Goal: Task Accomplishment & Management: Manage account settings

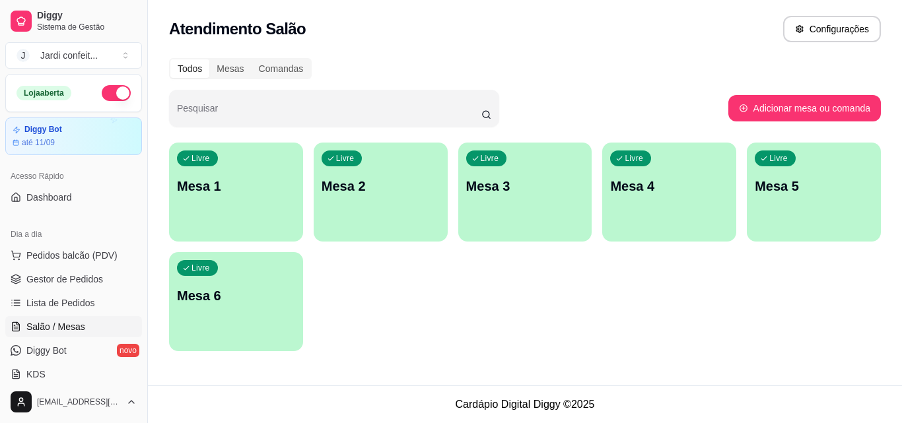
click at [247, 208] on div "Livre Mesa 1" at bounding box center [236, 184] width 134 height 83
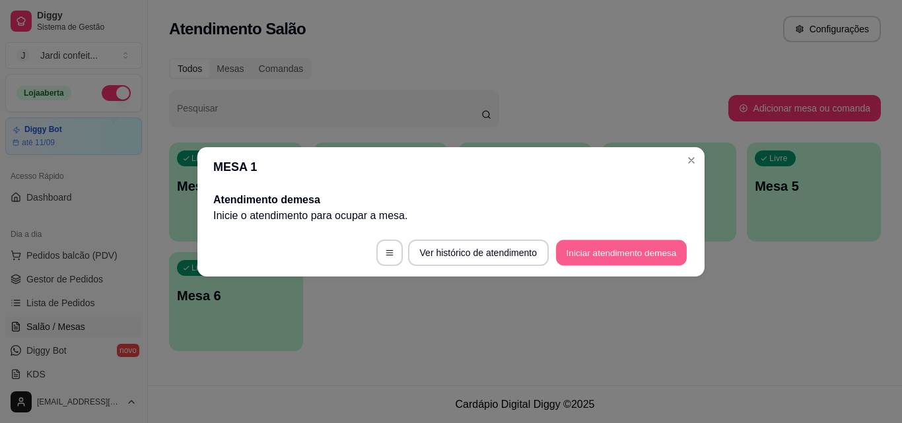
click at [612, 258] on button "Iniciar atendimento de mesa" at bounding box center [621, 253] width 131 height 26
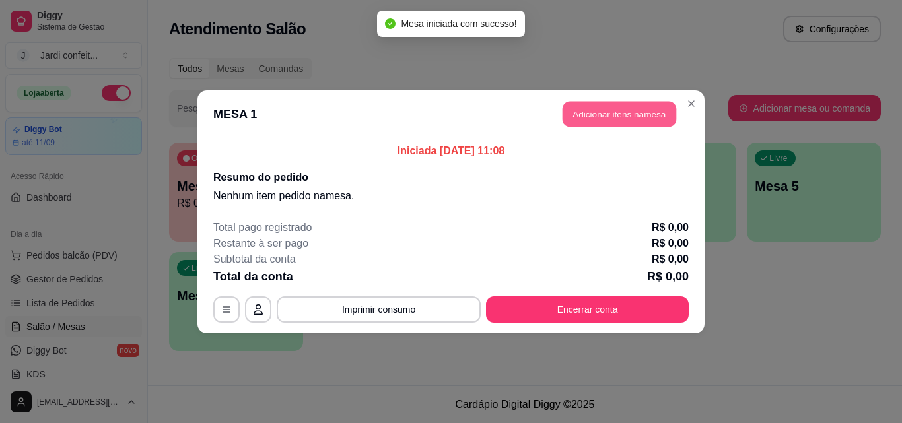
click at [602, 107] on button "Adicionar itens na mesa" at bounding box center [620, 114] width 114 height 26
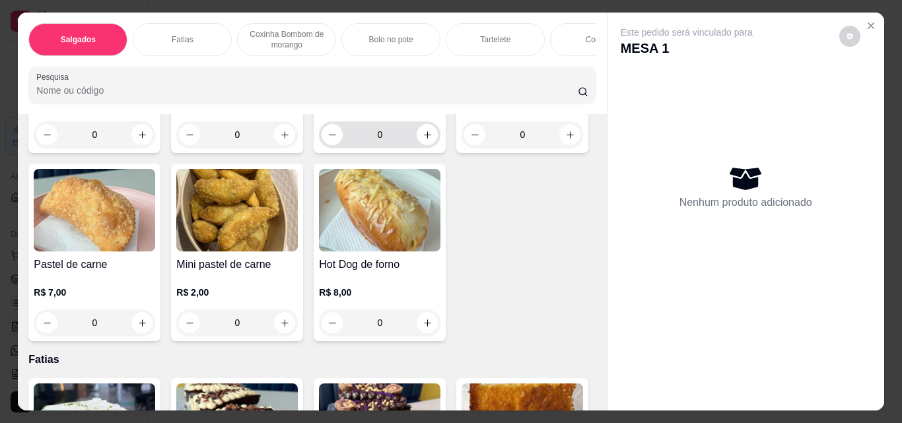
scroll to position [264, 0]
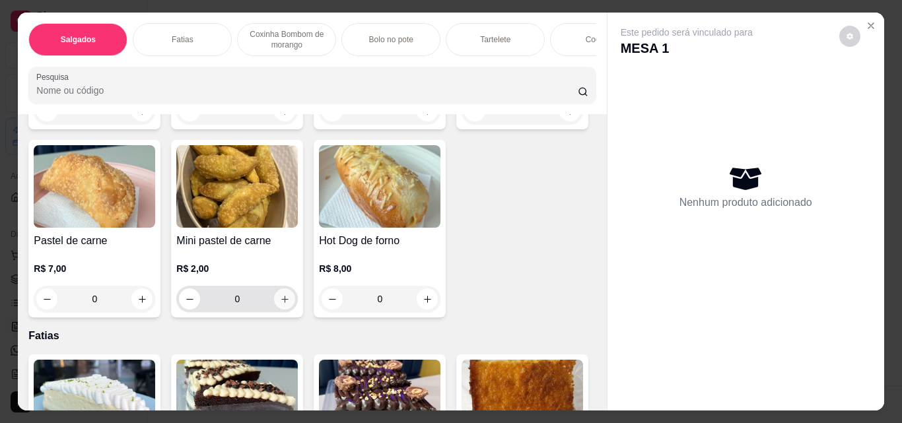
click at [290, 302] on icon "increase-product-quantity" at bounding box center [285, 300] width 10 height 10
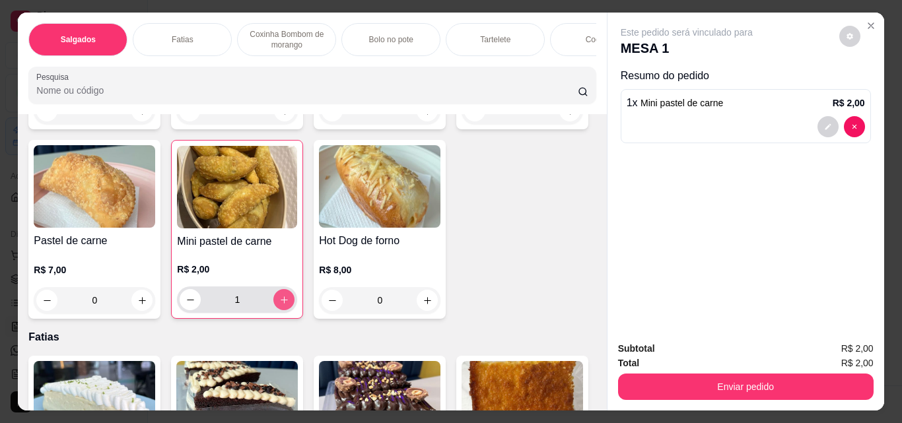
click at [289, 302] on icon "increase-product-quantity" at bounding box center [284, 300] width 10 height 10
click at [289, 301] on icon "increase-product-quantity" at bounding box center [284, 300] width 10 height 10
type input "4"
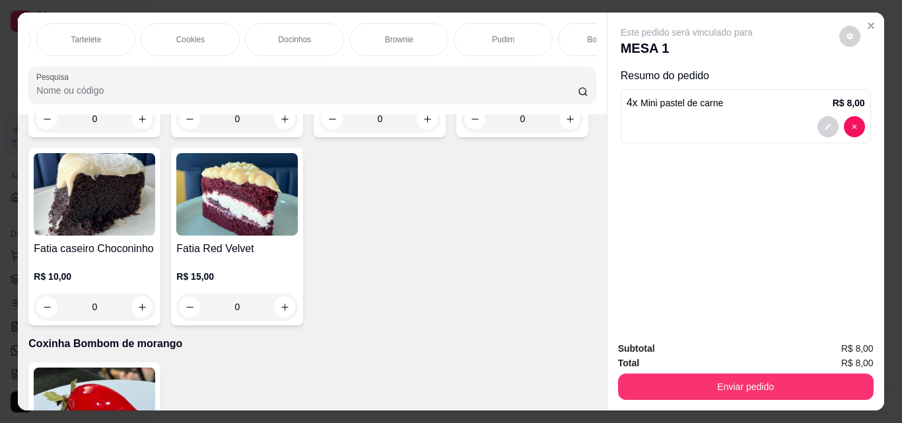
scroll to position [0, 784]
click at [513, 23] on div "Bebidas Quentes" at bounding box center [546, 39] width 99 height 33
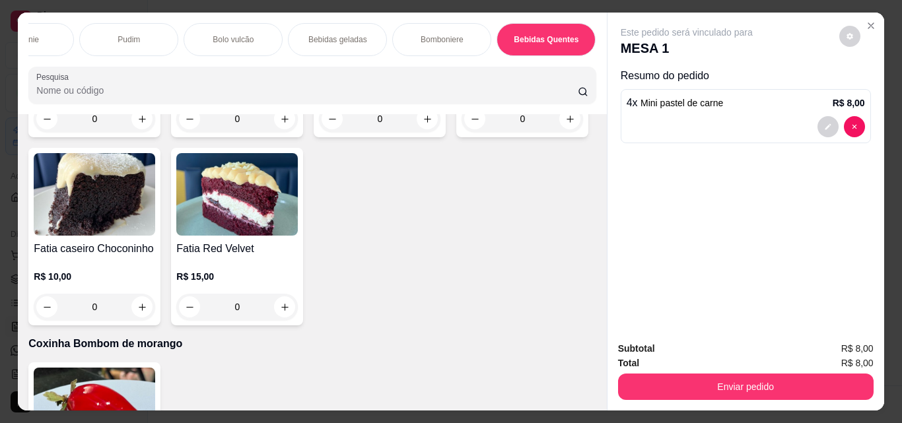
scroll to position [34, 0]
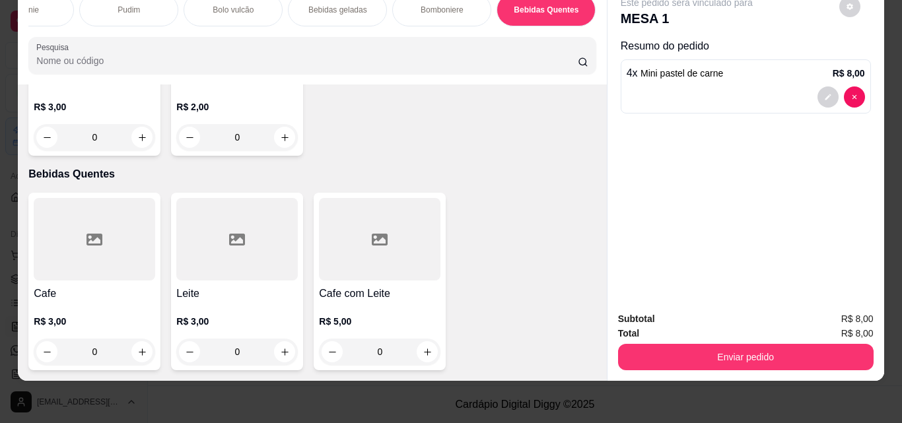
click at [331, 11] on div "Bebidas geladas" at bounding box center [337, 9] width 99 height 33
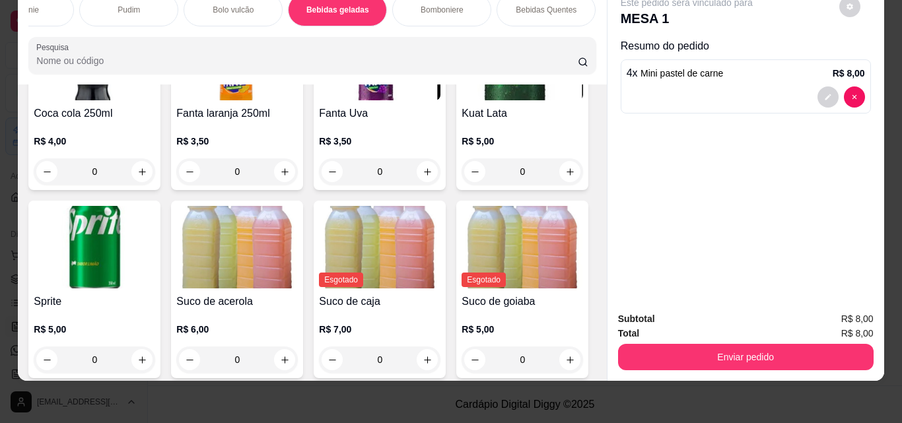
scroll to position [3617, 0]
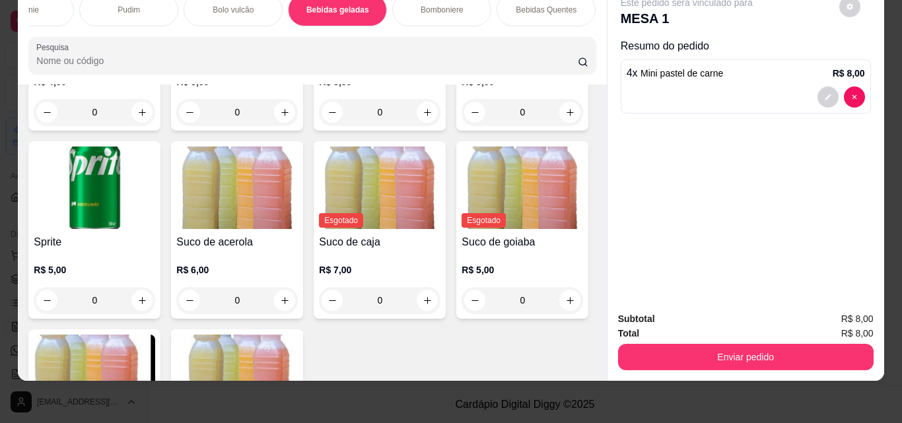
type input "1"
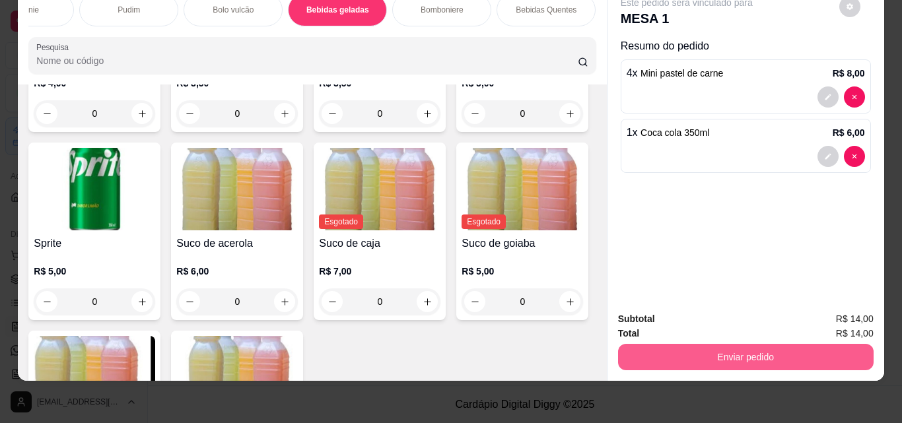
click at [774, 347] on button "Enviar pedido" at bounding box center [746, 357] width 256 height 26
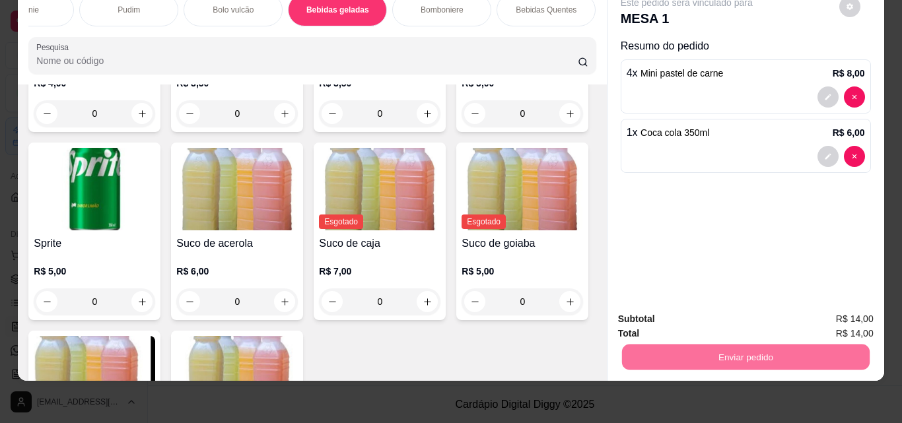
click at [697, 310] on button "Não registrar e enviar pedido" at bounding box center [701, 315] width 133 height 24
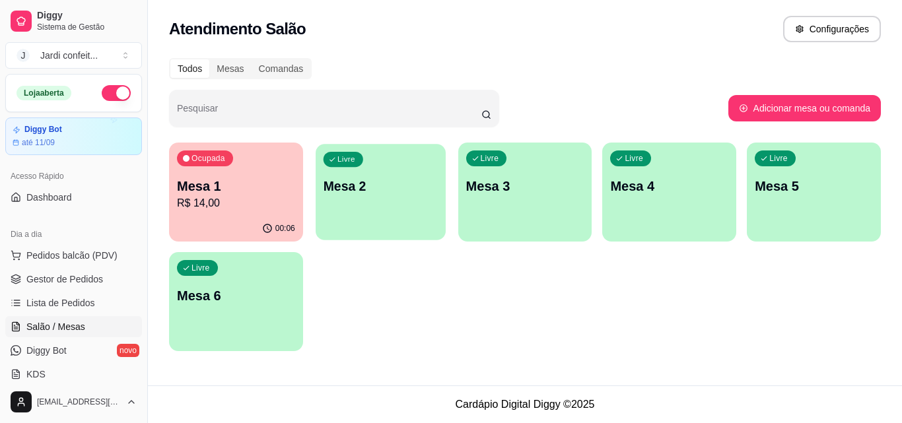
click at [369, 194] on p "Mesa 2" at bounding box center [380, 187] width 114 height 18
click at [199, 210] on p "R$ 14,00" at bounding box center [236, 203] width 114 height 15
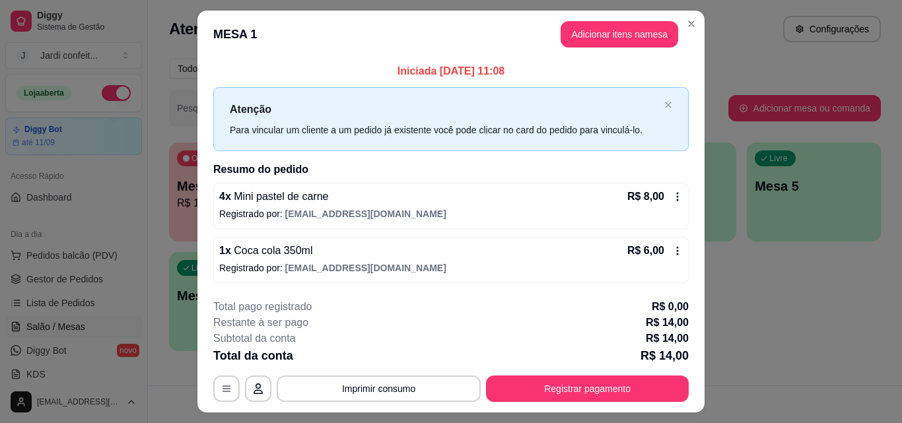
scroll to position [32, 0]
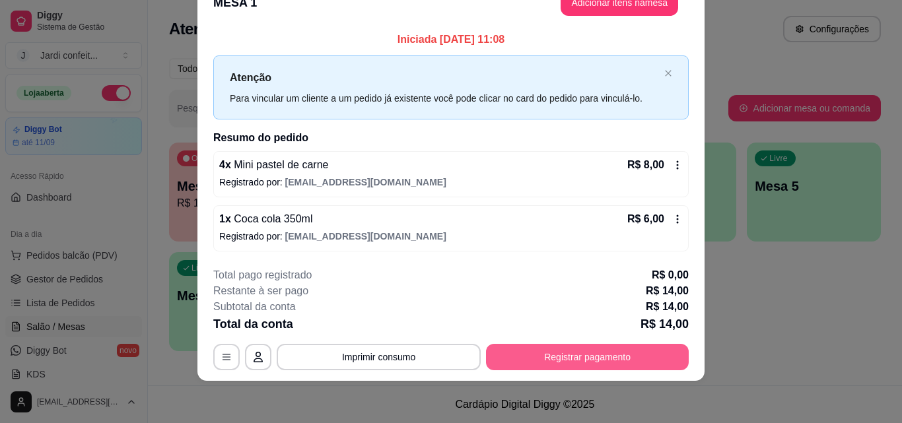
click at [507, 353] on button "Registrar pagamento" at bounding box center [587, 357] width 203 height 26
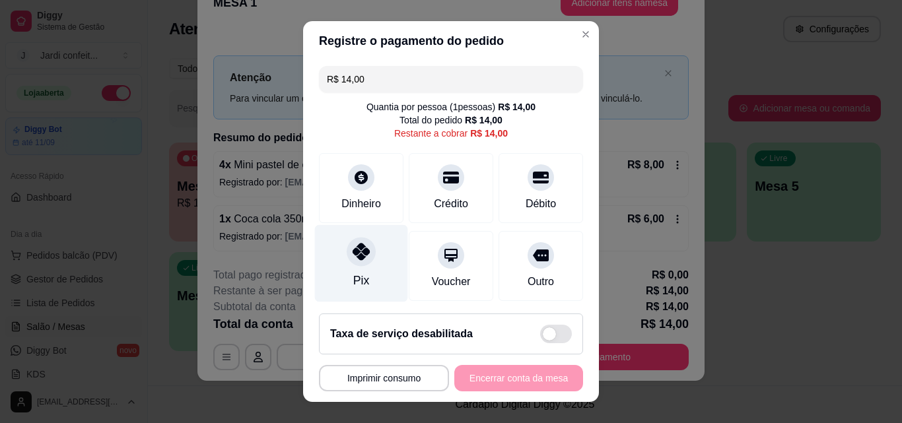
click at [360, 273] on div "Pix" at bounding box center [361, 280] width 16 height 17
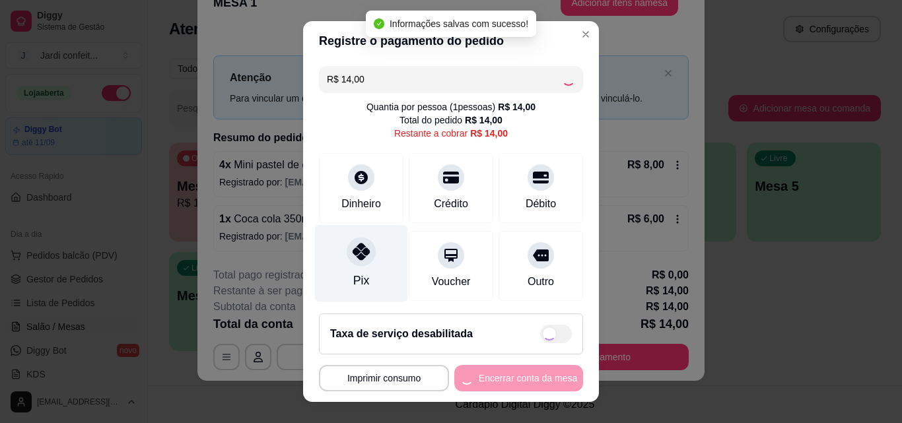
type input "R$ 0,00"
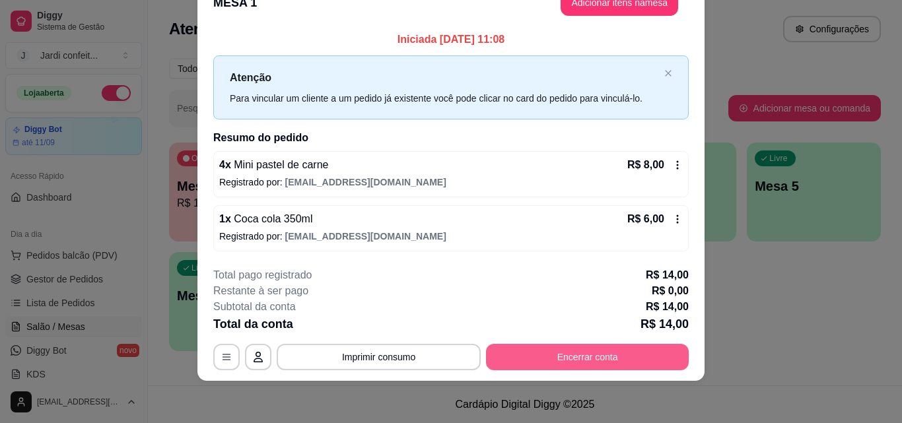
click at [576, 359] on button "Encerrar conta" at bounding box center [587, 357] width 203 height 26
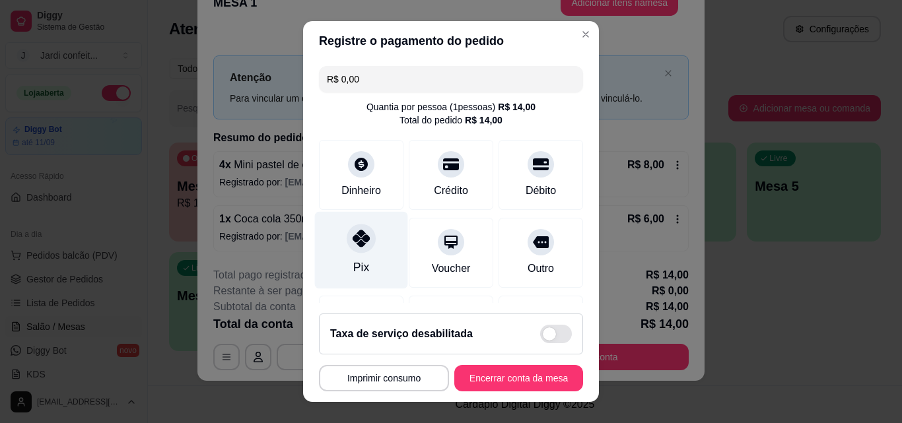
click at [340, 248] on div "Pix" at bounding box center [361, 250] width 93 height 77
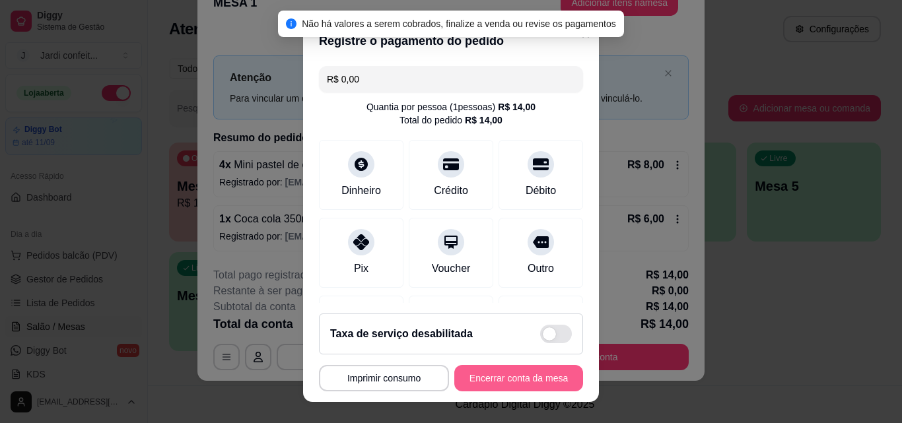
click at [481, 385] on button "Encerrar conta da mesa" at bounding box center [518, 378] width 129 height 26
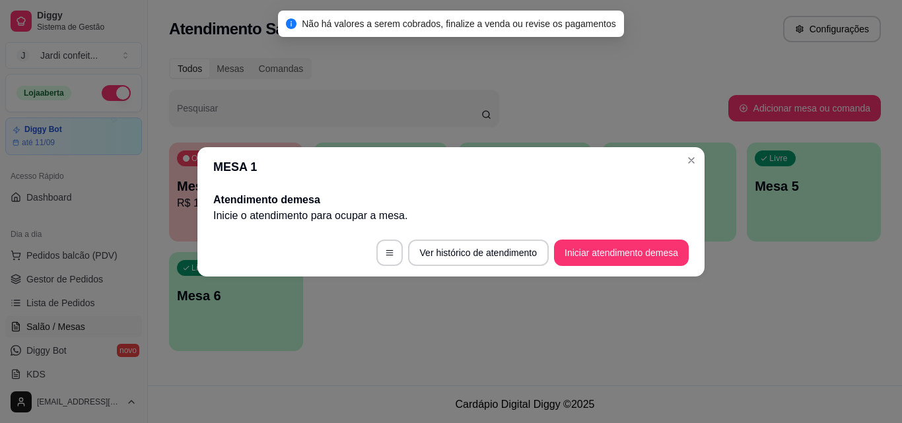
scroll to position [0, 0]
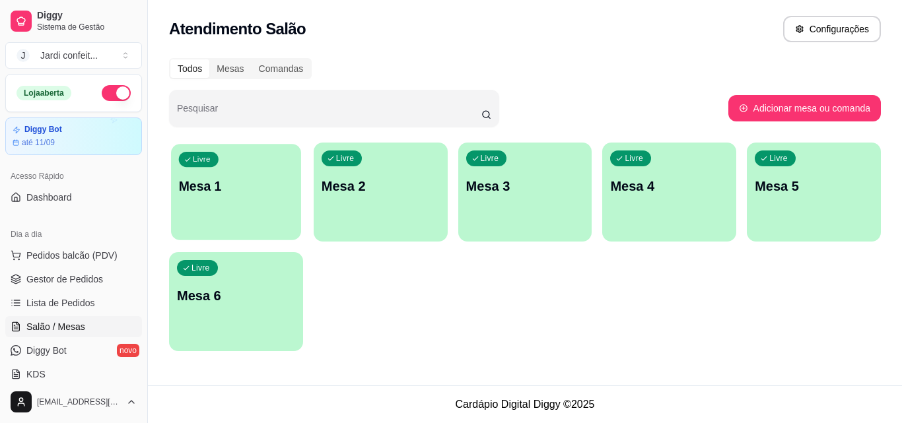
click at [280, 214] on div "Livre Mesa 1" at bounding box center [236, 184] width 130 height 81
click at [96, 276] on span "Gestor de Pedidos" at bounding box center [64, 279] width 77 height 13
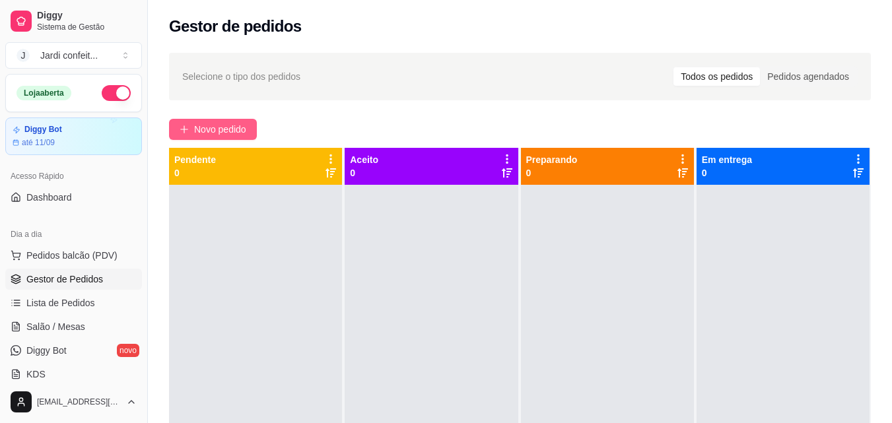
click at [190, 135] on button "Novo pedido" at bounding box center [213, 129] width 88 height 21
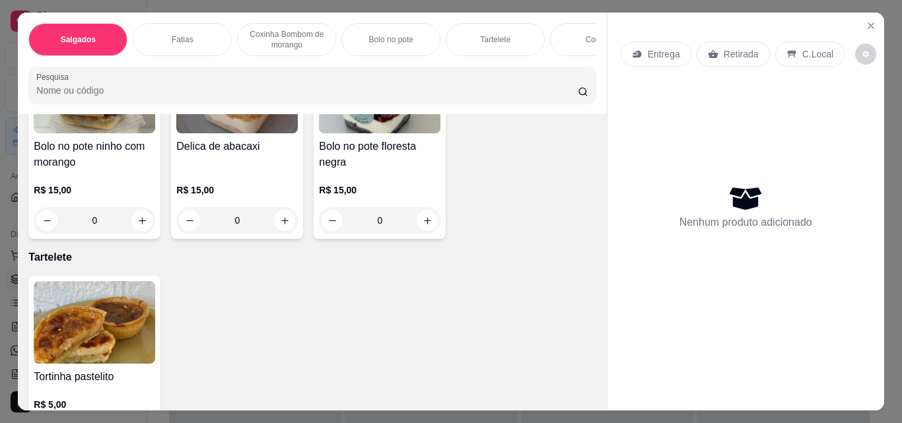
scroll to position [1189, 0]
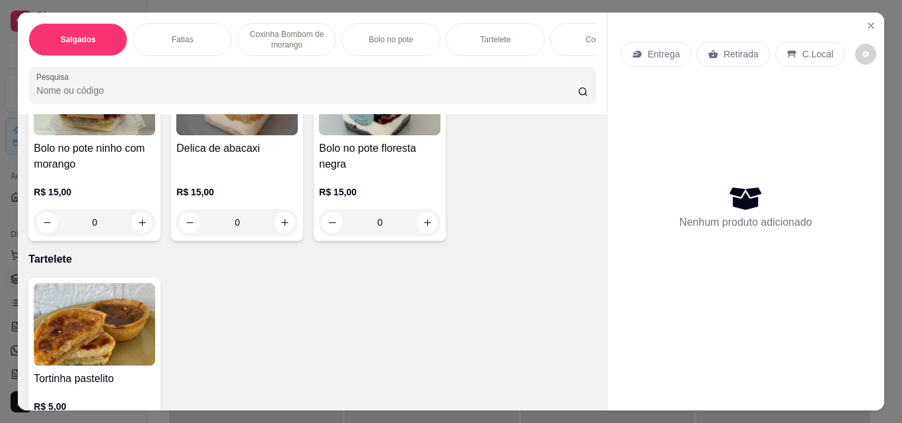
type input "1"
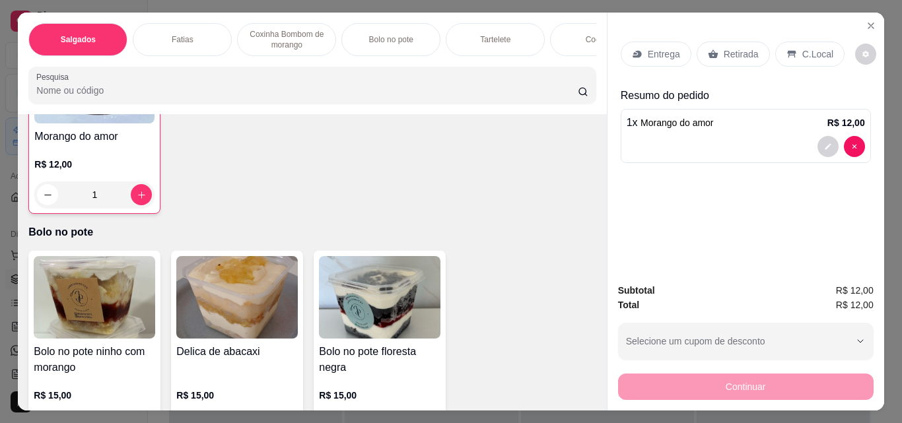
scroll to position [925, 0]
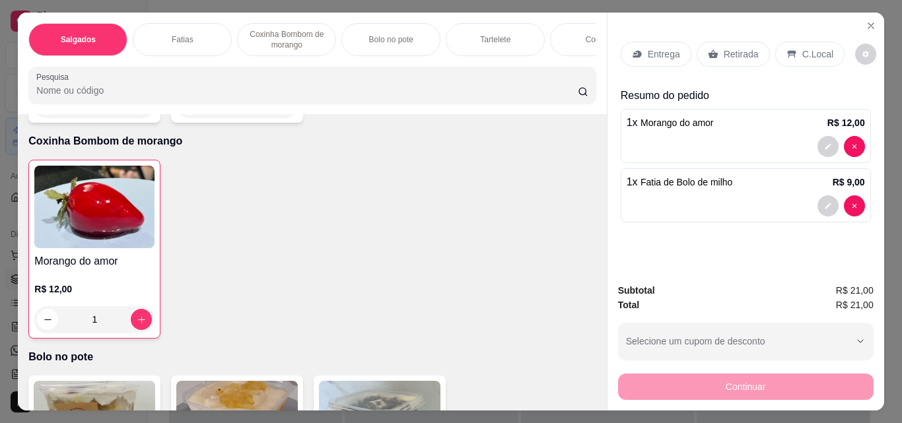
scroll to position [860, 0]
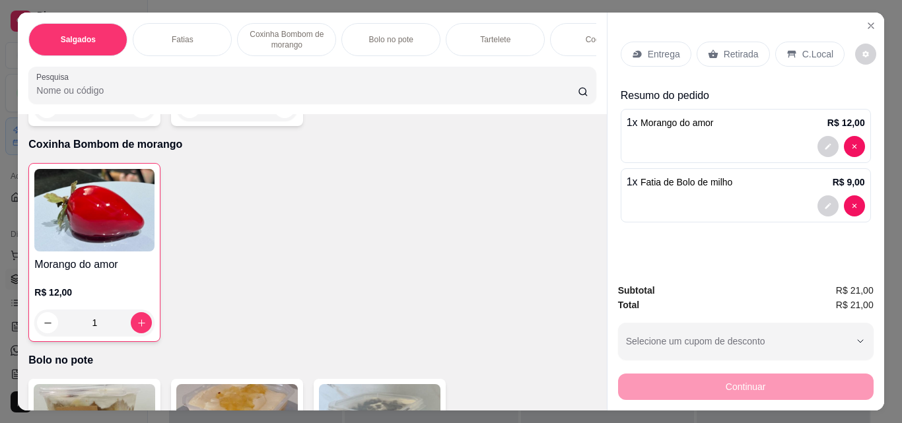
type input "0"
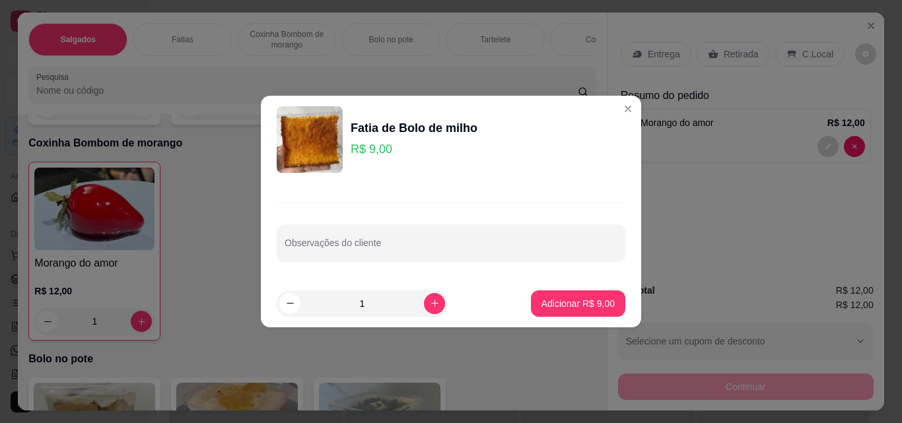
click at [379, 149] on p "R$ 9,00" at bounding box center [414, 149] width 127 height 18
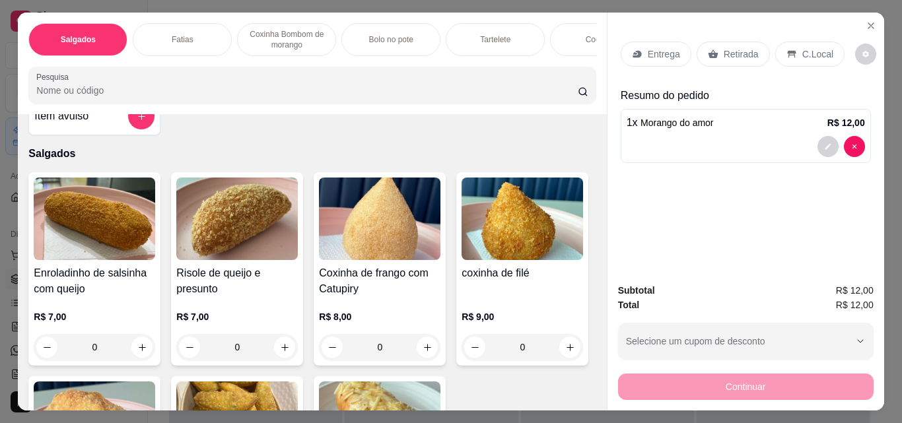
scroll to position [0, 0]
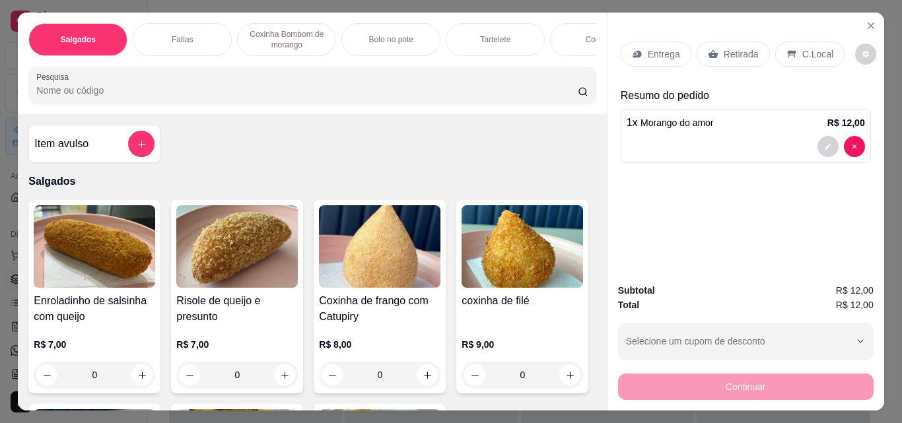
click at [127, 171] on div "Item avulso Salgados Enroladinho de salsinha com queijo R$ 7,00 0 Risole de que…" at bounding box center [312, 262] width 589 height 297
click at [137, 149] on icon "add-separate-item" at bounding box center [142, 144] width 10 height 10
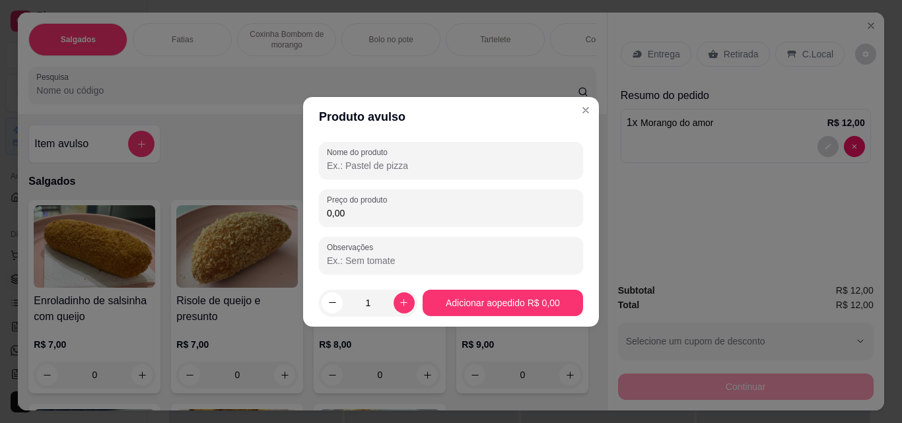
click at [378, 168] on input "Nome do produto" at bounding box center [451, 165] width 248 height 13
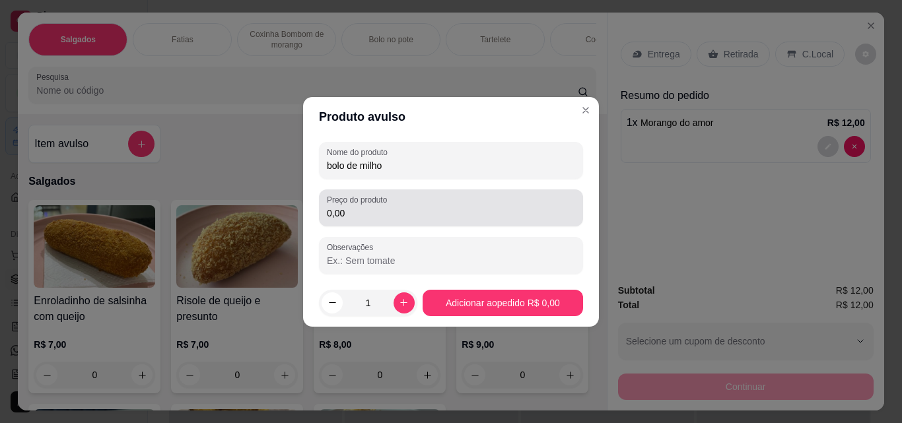
type input "bolo de milho"
click at [388, 199] on label "Preço do produto" at bounding box center [359, 199] width 65 height 11
click at [388, 207] on input "0,00" at bounding box center [451, 213] width 248 height 13
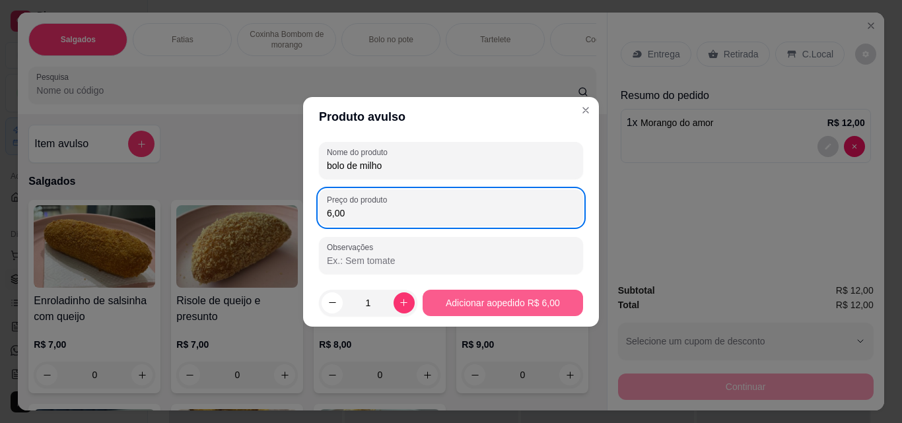
type input "6,00"
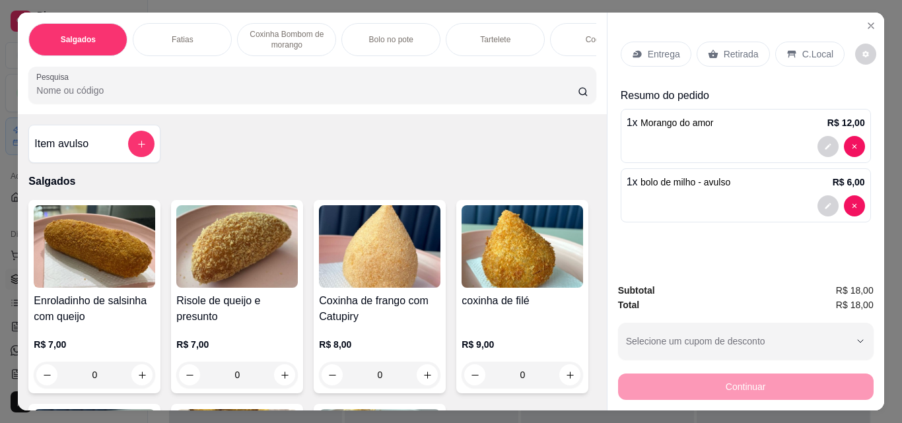
click at [739, 52] on p "Retirada" at bounding box center [741, 54] width 35 height 13
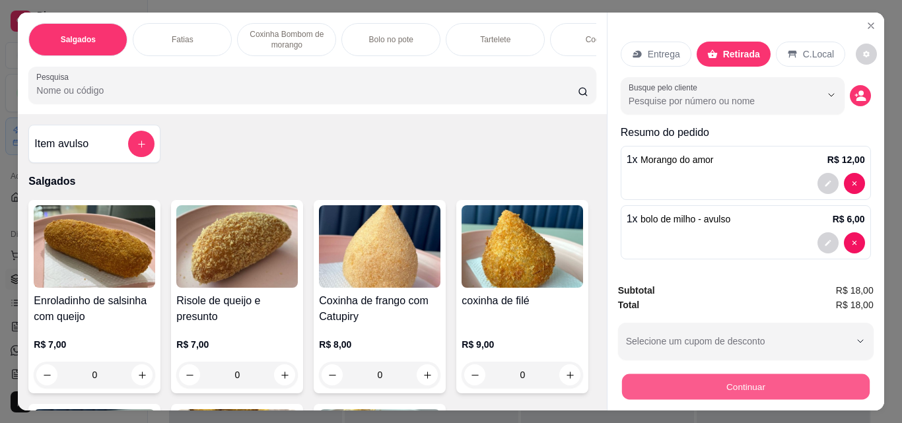
click at [734, 375] on button "Continuar" at bounding box center [746, 387] width 248 height 26
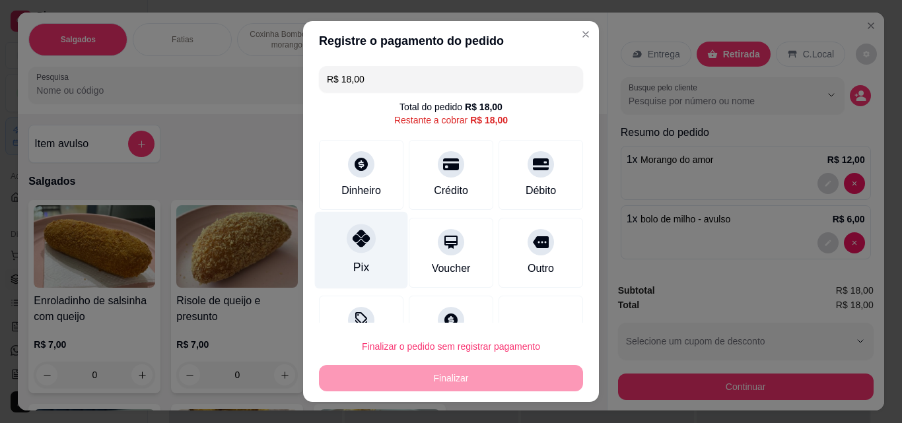
click at [356, 248] on div at bounding box center [361, 238] width 29 height 29
type input "R$ 0,00"
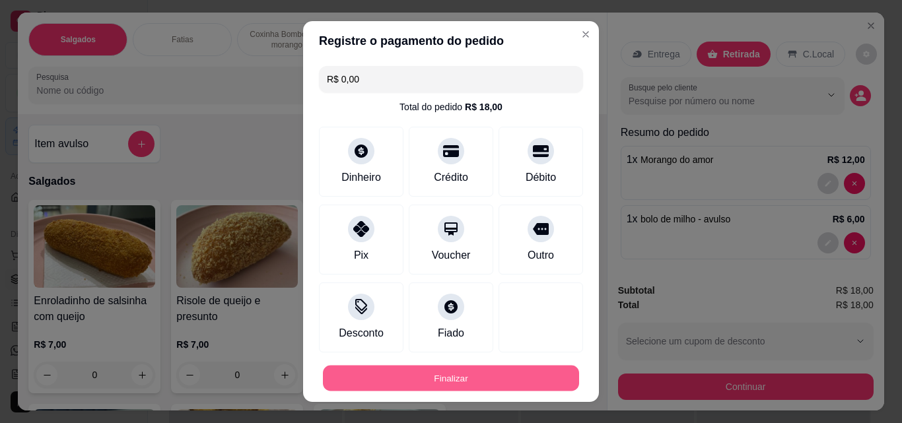
click at [454, 382] on button "Finalizar" at bounding box center [451, 379] width 256 height 26
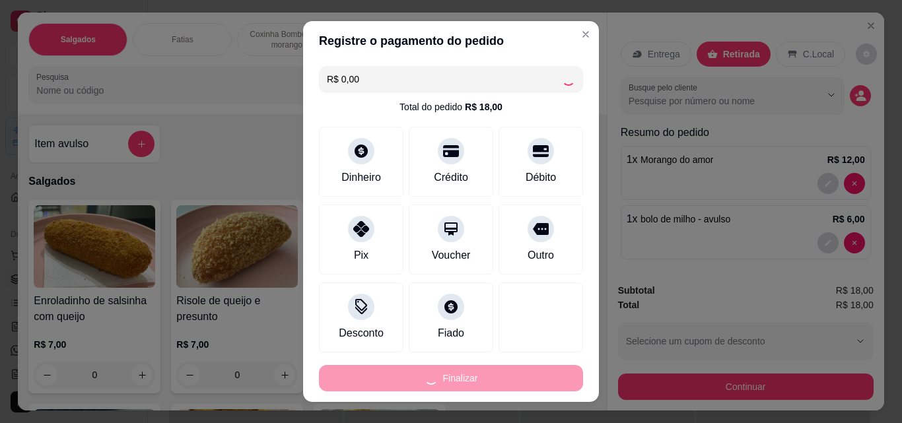
type input "0"
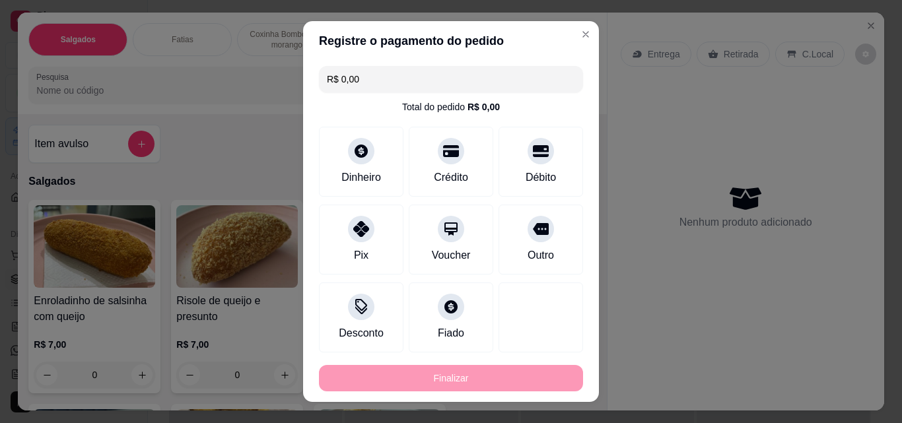
type input "-R$ 18,00"
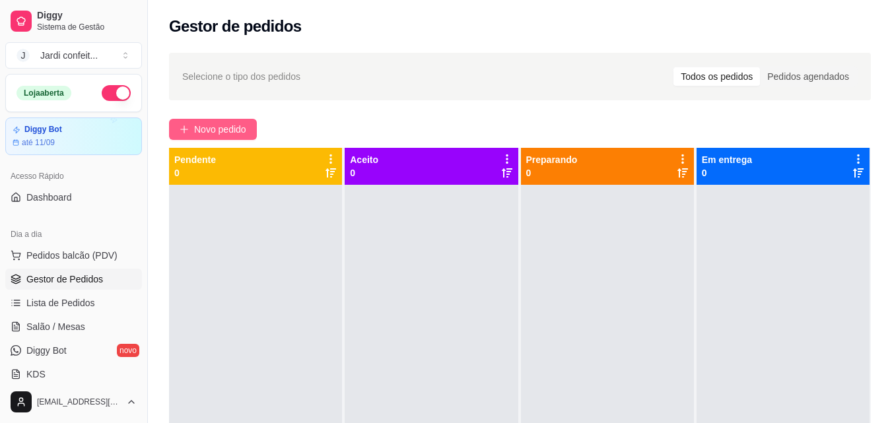
click at [224, 120] on button "Novo pedido" at bounding box center [213, 129] width 88 height 21
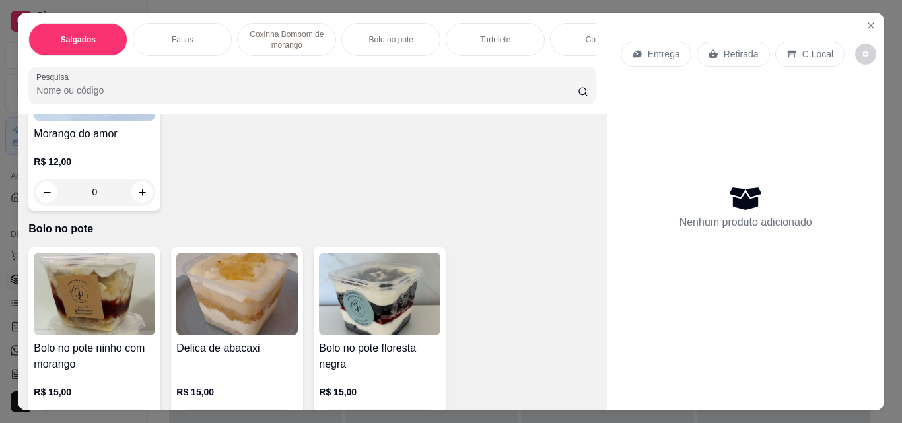
scroll to position [991, 0]
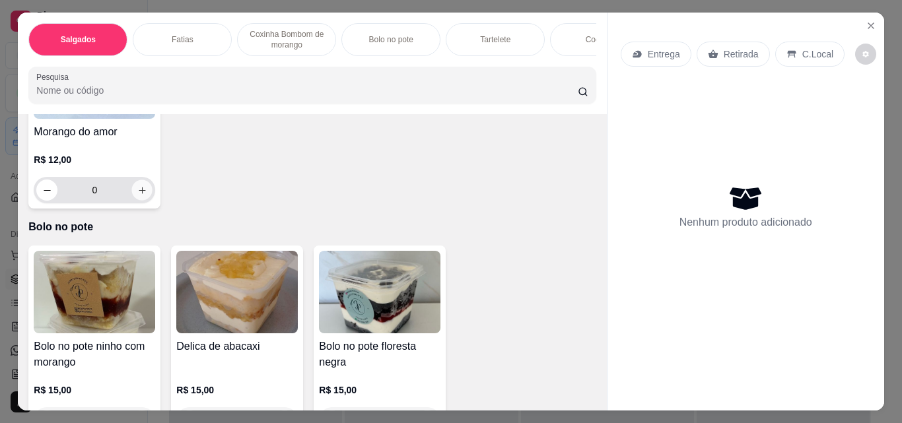
click at [140, 201] on button "increase-product-quantity" at bounding box center [142, 190] width 20 height 20
type input "1"
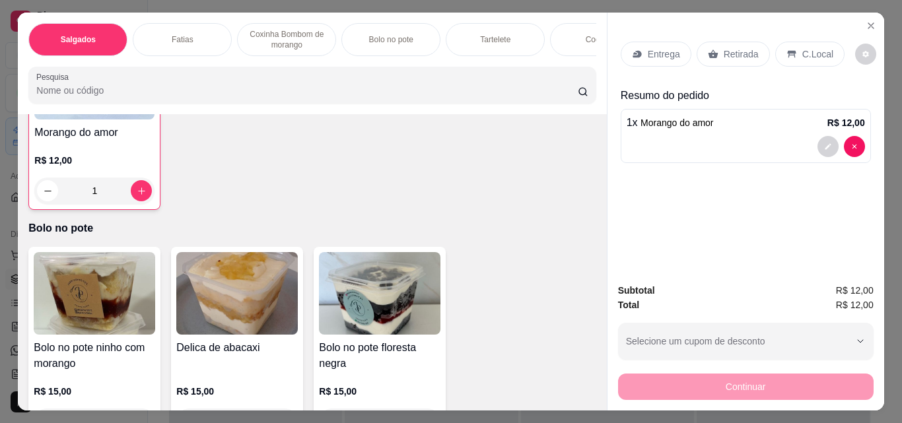
click at [713, 58] on div "Retirada" at bounding box center [733, 54] width 73 height 25
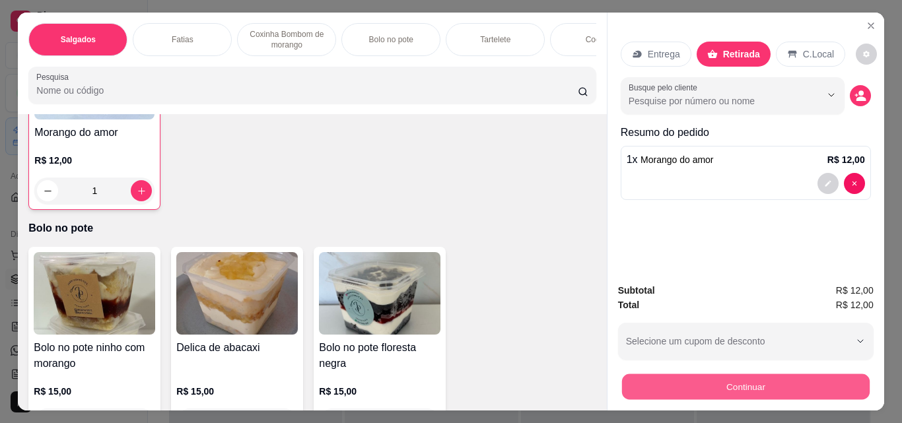
click at [779, 379] on button "Continuar" at bounding box center [746, 387] width 248 height 26
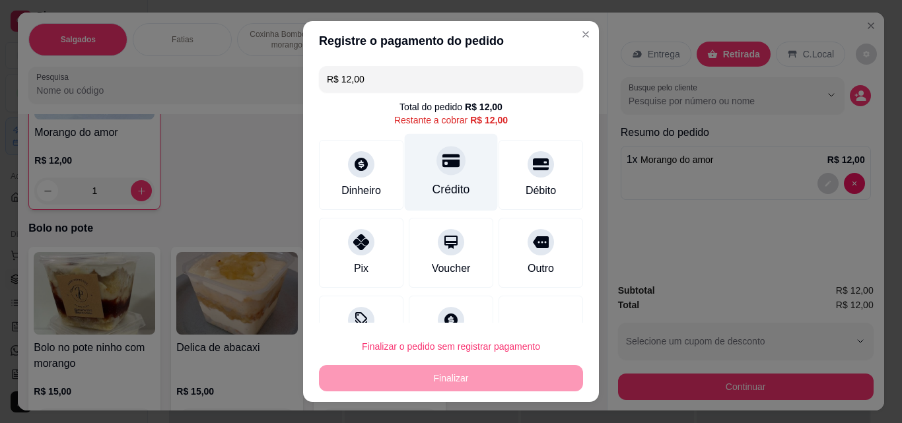
click at [433, 190] on div "Crédito" at bounding box center [452, 189] width 38 height 17
type input "R$ 0,00"
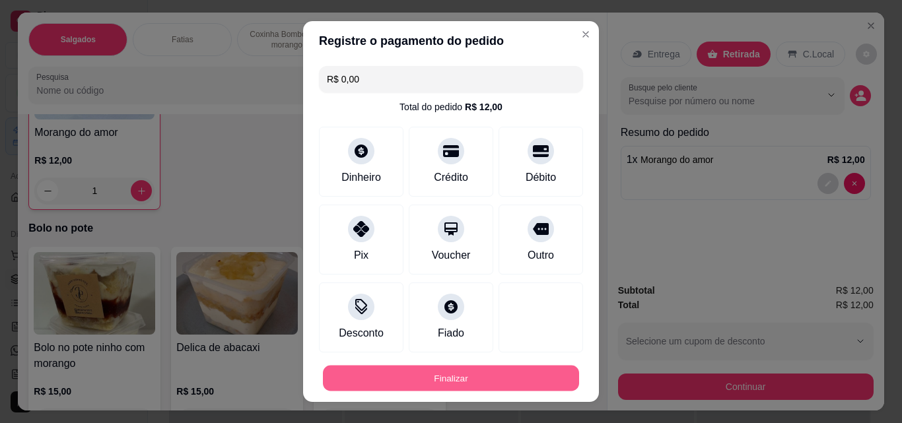
click at [516, 369] on button "Finalizar" at bounding box center [451, 379] width 256 height 26
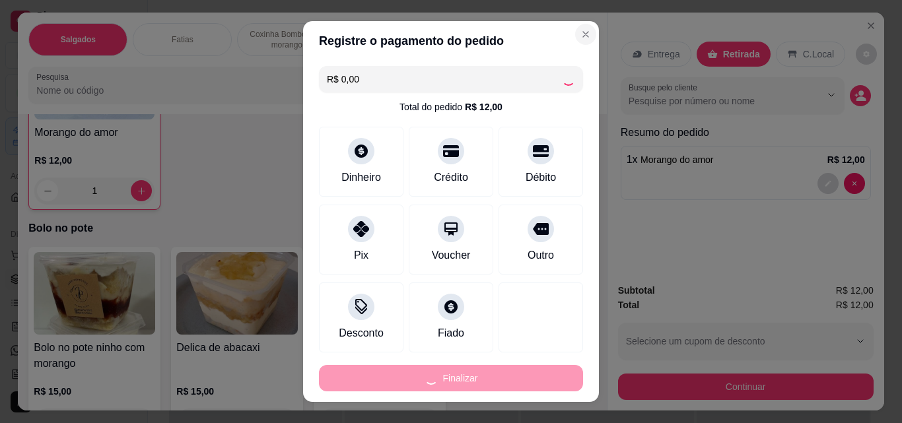
type input "0"
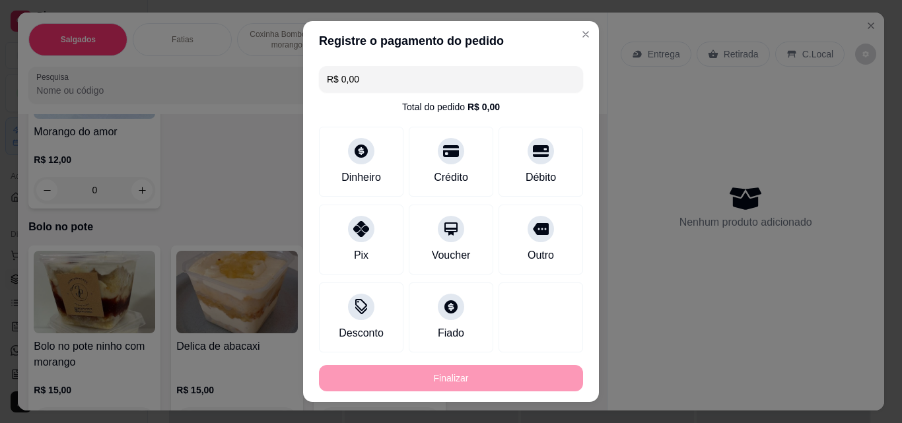
type input "-R$ 12,00"
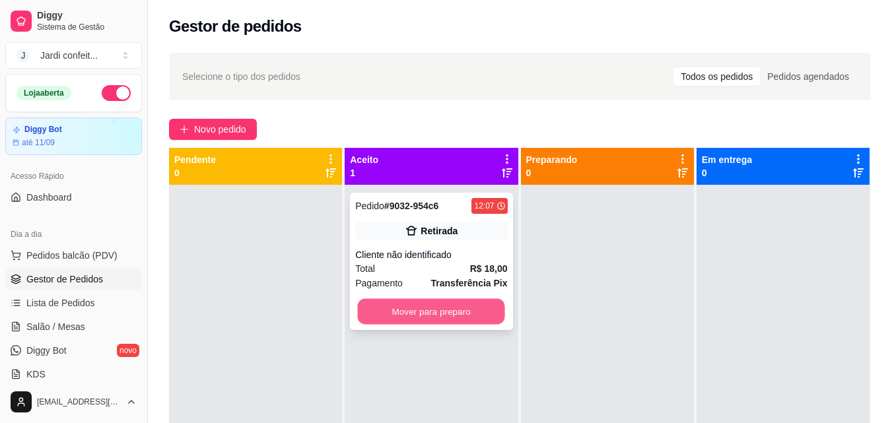
click at [440, 308] on button "Mover para preparo" at bounding box center [431, 312] width 147 height 26
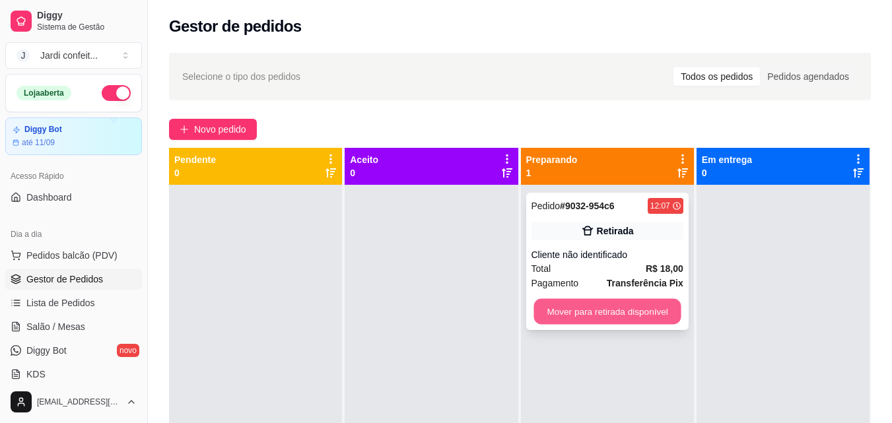
click at [541, 307] on button "Mover para retirada disponível" at bounding box center [607, 312] width 147 height 26
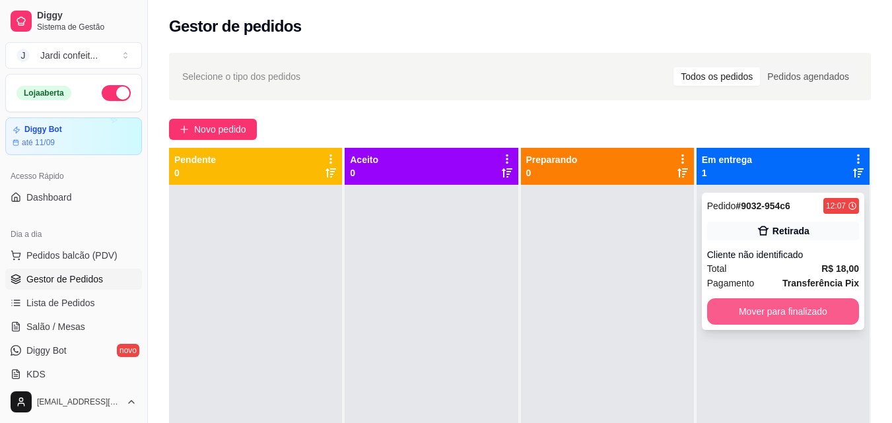
click at [735, 317] on button "Mover para finalizado" at bounding box center [783, 312] width 152 height 26
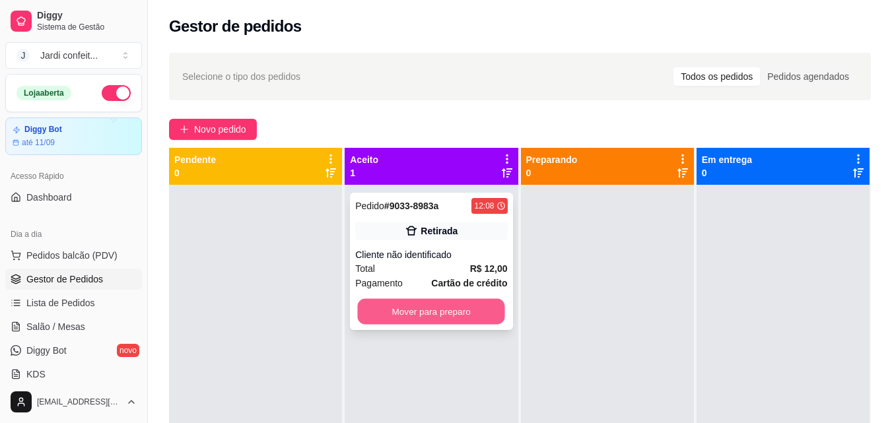
click at [416, 307] on button "Mover para preparo" at bounding box center [431, 312] width 147 height 26
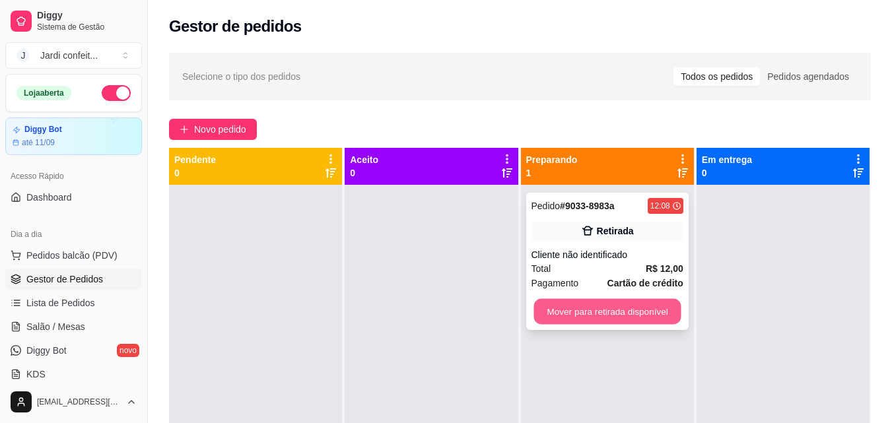
click at [574, 312] on button "Mover para retirada disponível" at bounding box center [607, 312] width 147 height 26
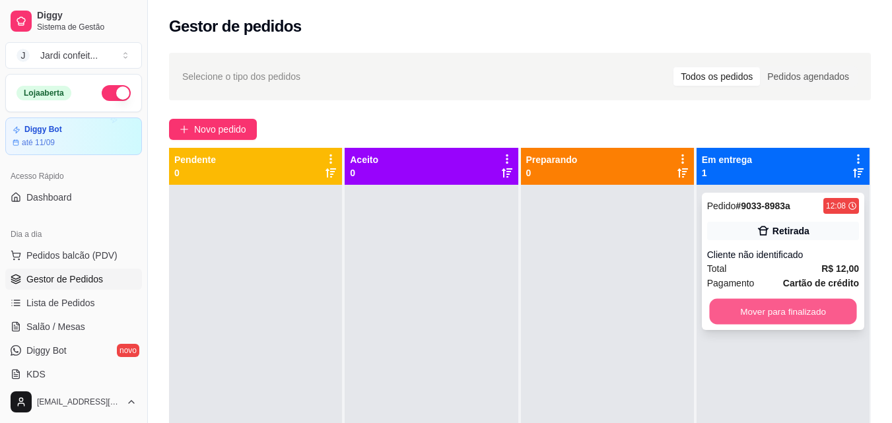
click at [764, 308] on button "Mover para finalizado" at bounding box center [782, 312] width 147 height 26
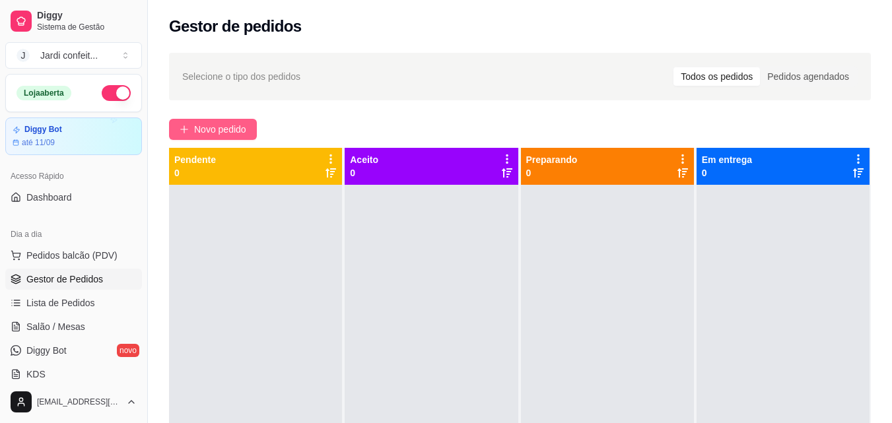
click at [238, 123] on span "Novo pedido" at bounding box center [220, 129] width 52 height 15
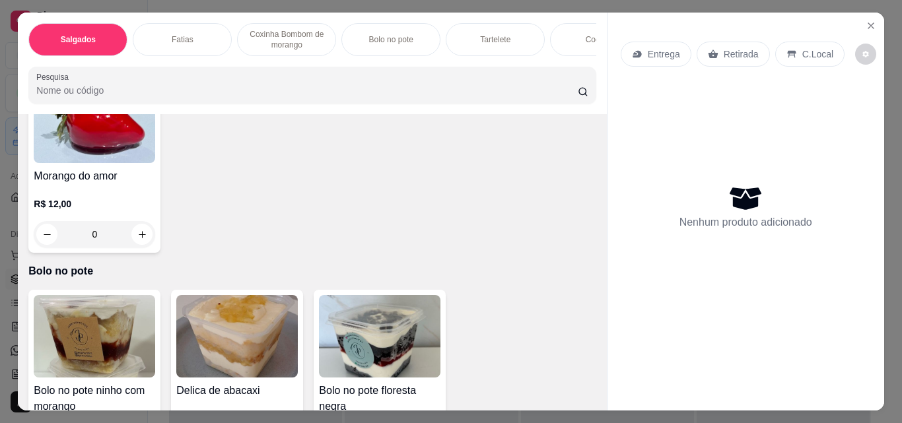
scroll to position [1057, 0]
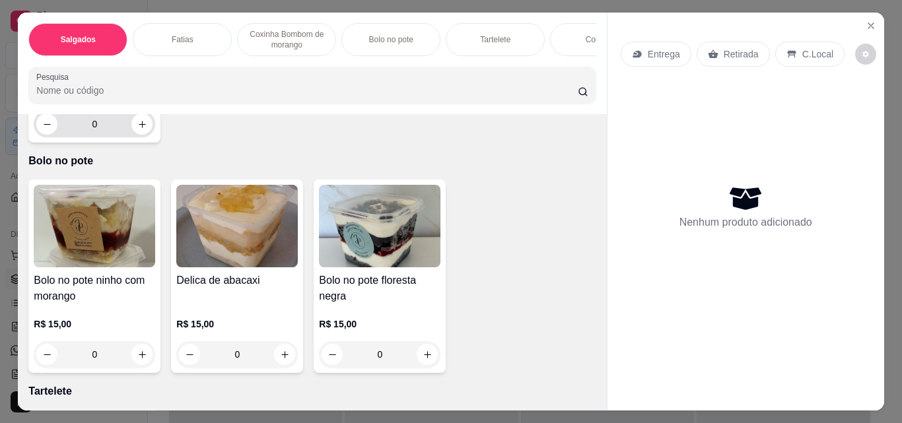
click at [94, 137] on input "0" at bounding box center [94, 124] width 74 height 26
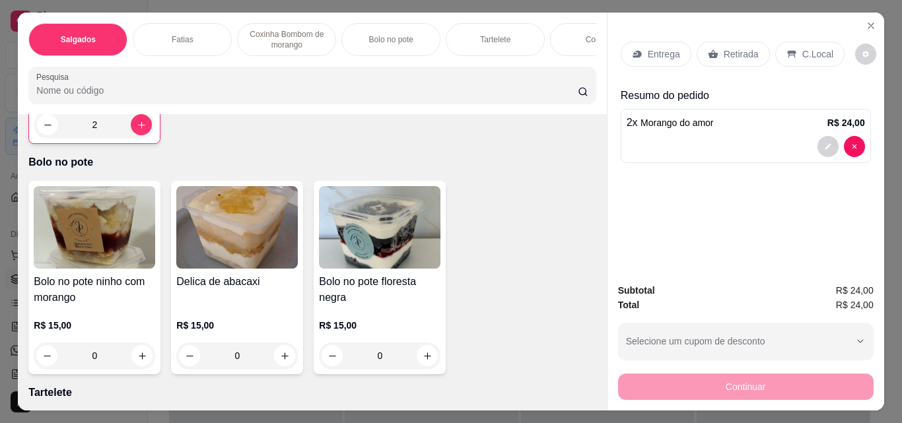
type input "2"
click at [741, 48] on p "Retirada" at bounding box center [741, 54] width 35 height 13
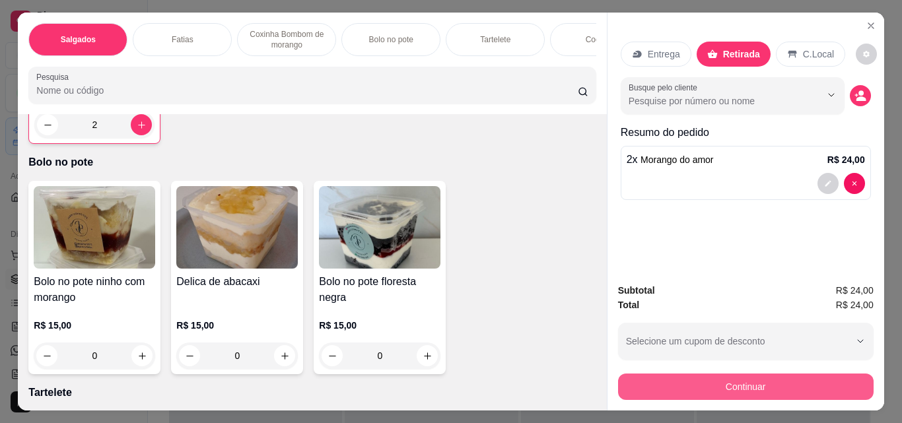
click at [744, 383] on button "Continuar" at bounding box center [746, 387] width 256 height 26
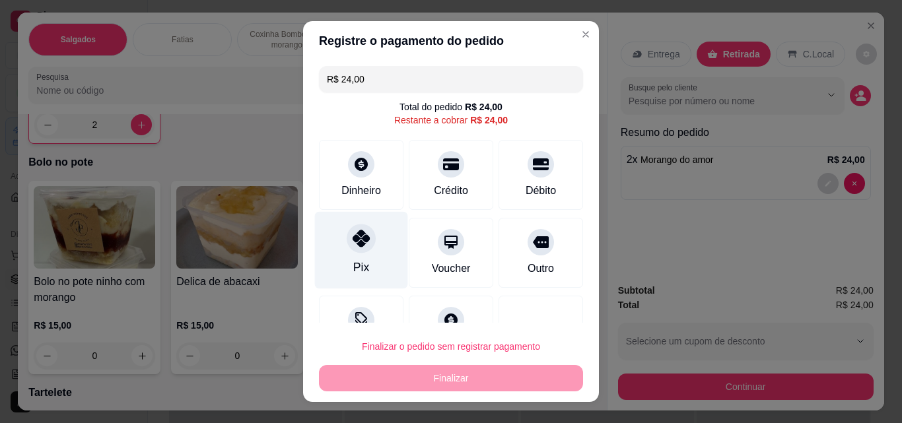
click at [363, 240] on div at bounding box center [361, 238] width 29 height 29
type input "R$ 0,00"
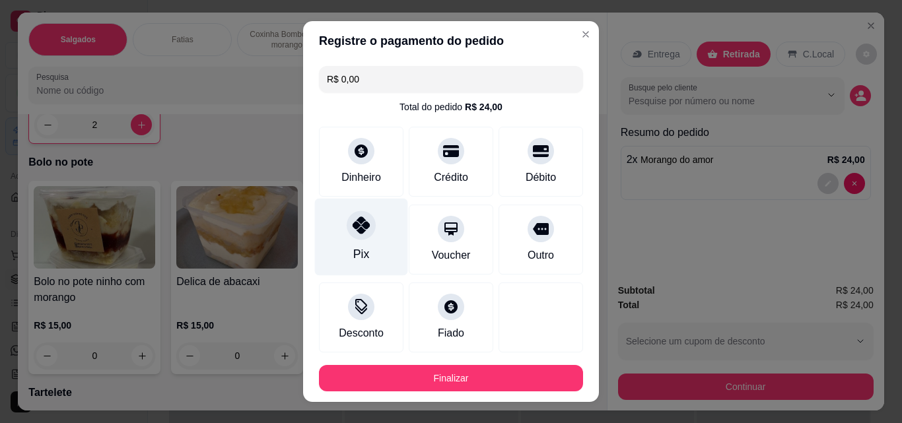
click at [359, 235] on div at bounding box center [361, 225] width 29 height 29
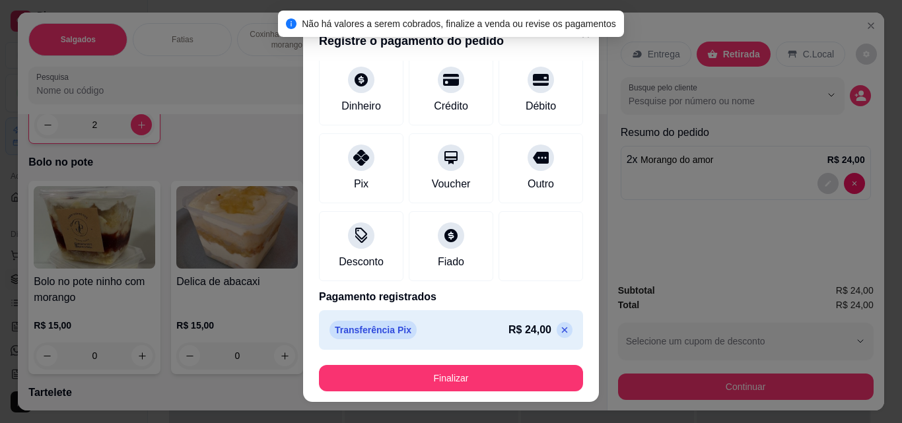
scroll to position [72, 0]
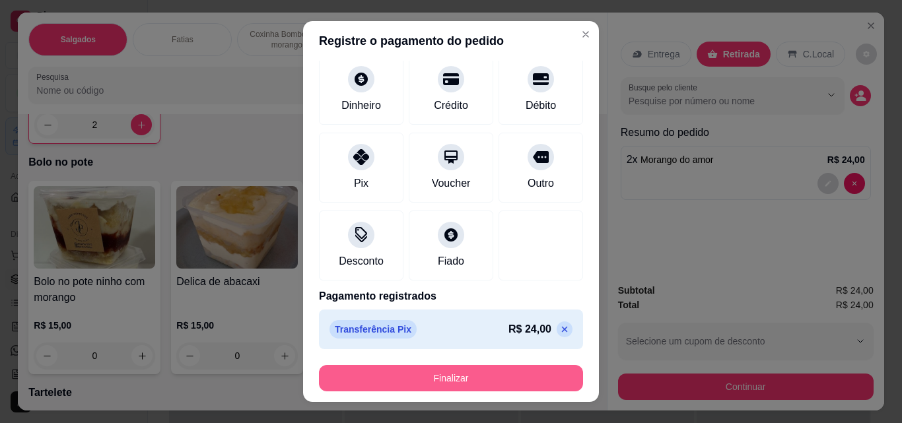
click at [497, 379] on button "Finalizar" at bounding box center [451, 378] width 264 height 26
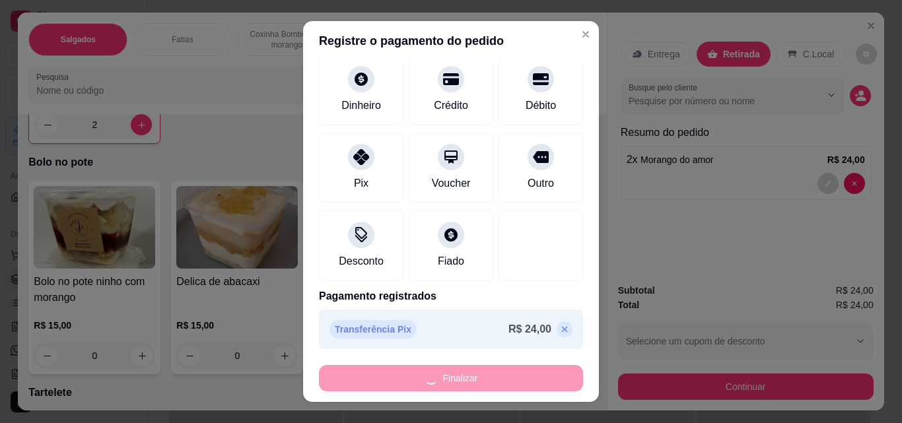
type input "0"
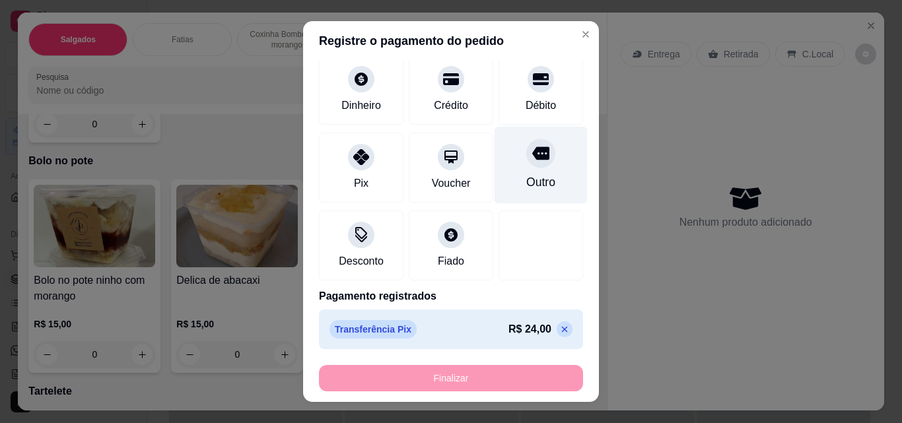
type input "-R$ 24,00"
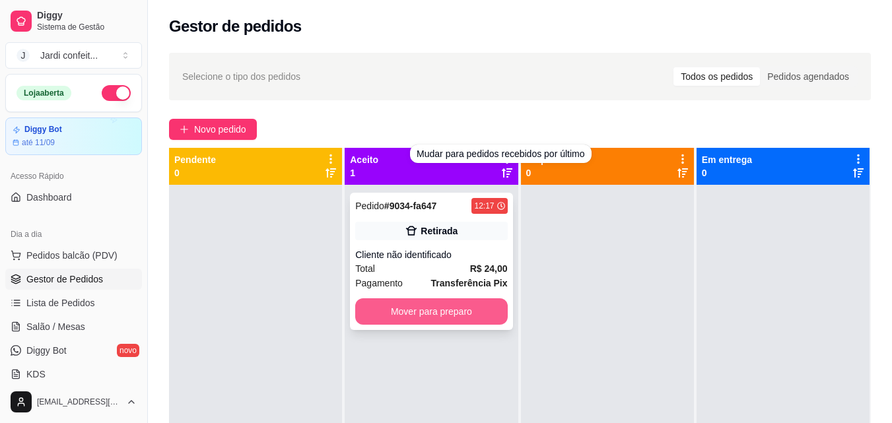
click at [470, 317] on button "Mover para preparo" at bounding box center [431, 312] width 152 height 26
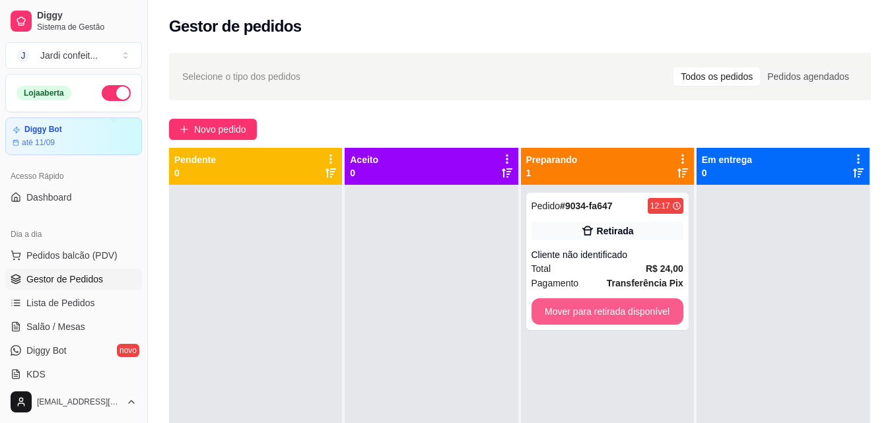
click at [636, 308] on button "Mover para retirada disponível" at bounding box center [608, 312] width 152 height 26
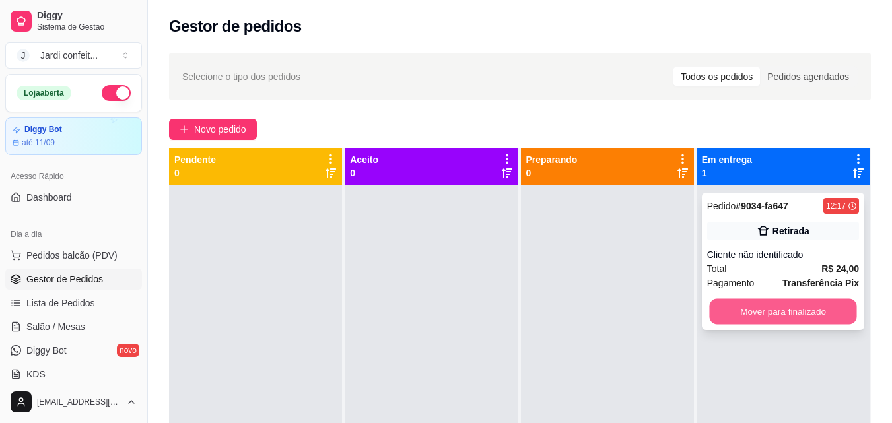
click at [737, 303] on button "Mover para finalizado" at bounding box center [782, 312] width 147 height 26
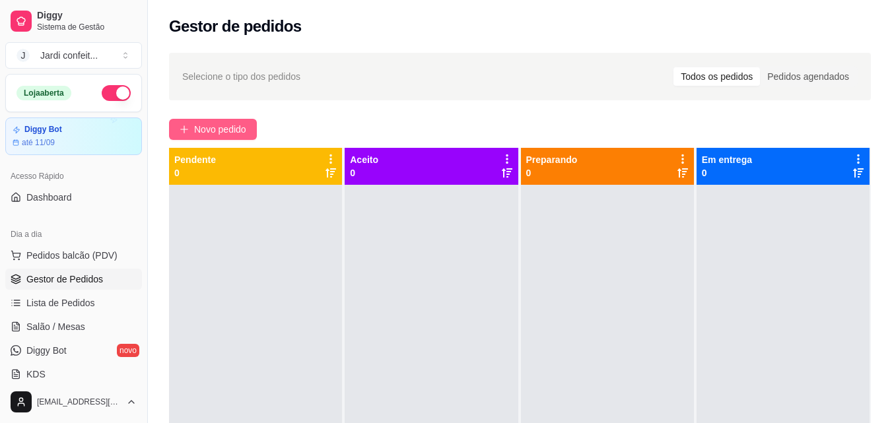
click at [235, 122] on button "Novo pedido" at bounding box center [213, 129] width 88 height 21
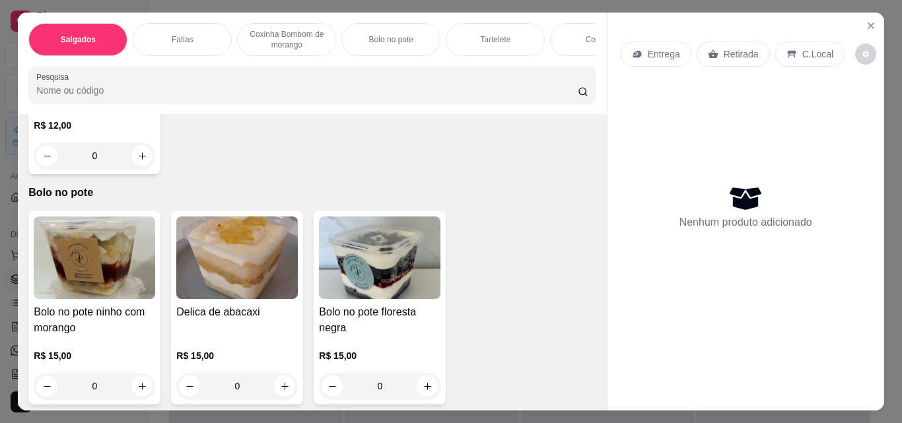
scroll to position [1057, 0]
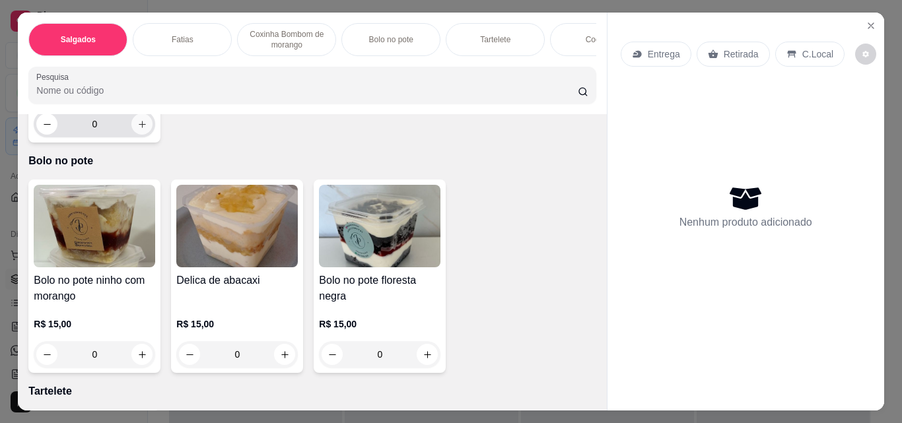
click at [138, 129] on icon "increase-product-quantity" at bounding box center [142, 125] width 10 height 10
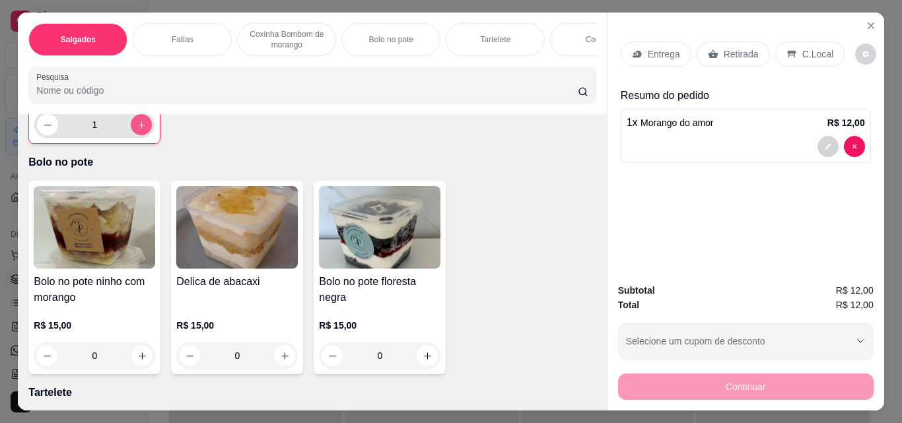
type input "1"
click at [708, 49] on icon at bounding box center [713, 54] width 11 height 11
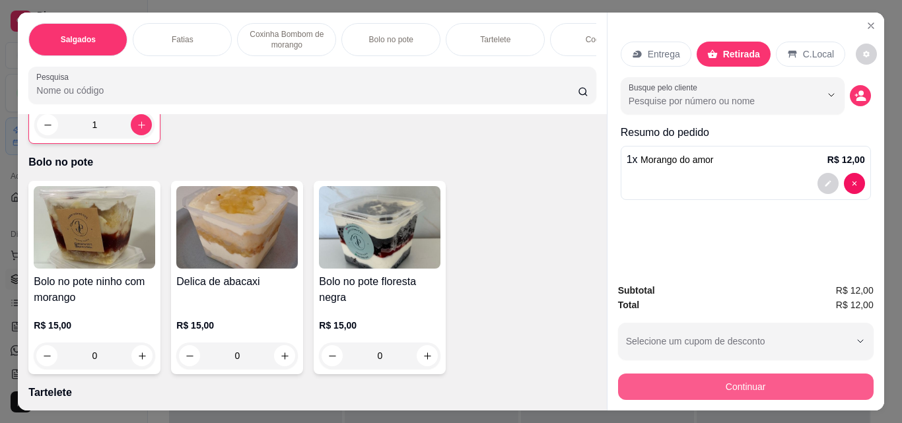
click at [715, 374] on button "Continuar" at bounding box center [746, 387] width 256 height 26
click at [708, 378] on button "Continuar" at bounding box center [746, 387] width 248 height 26
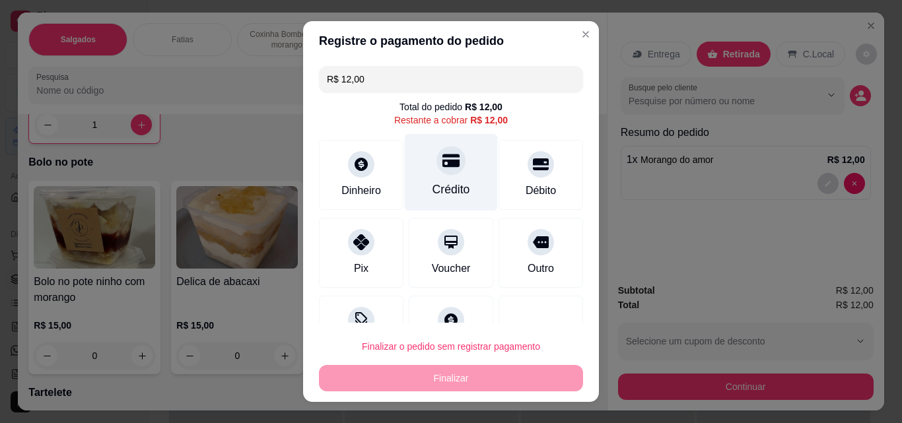
click at [468, 182] on div "Crédito" at bounding box center [451, 172] width 93 height 77
type input "R$ 0,00"
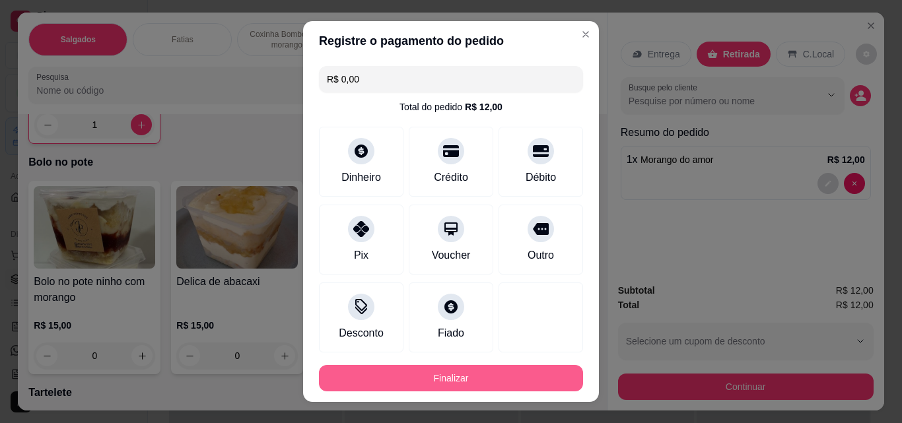
click at [511, 375] on button "Finalizar" at bounding box center [451, 378] width 264 height 26
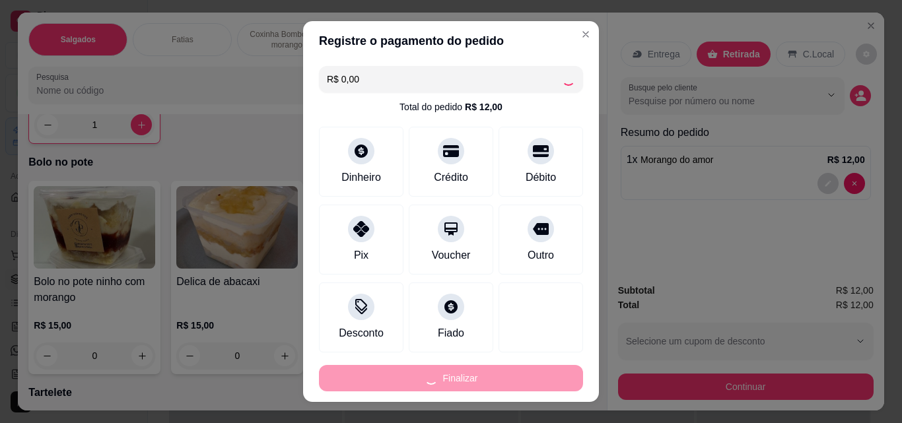
type input "0"
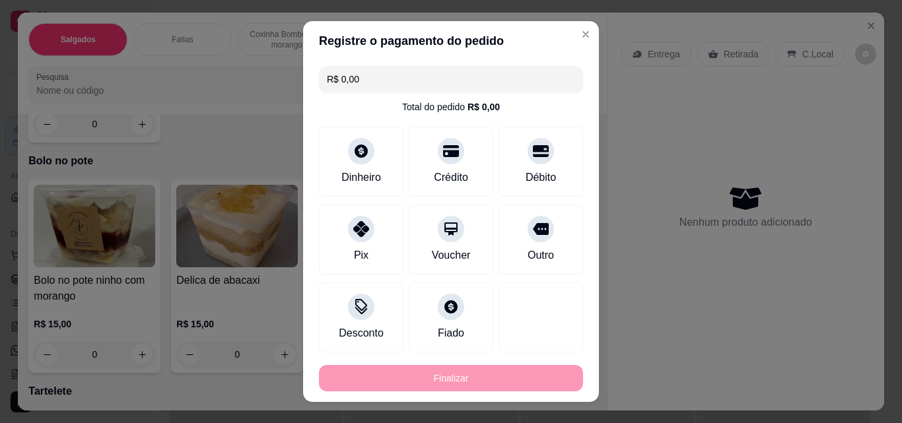
type input "-R$ 12,00"
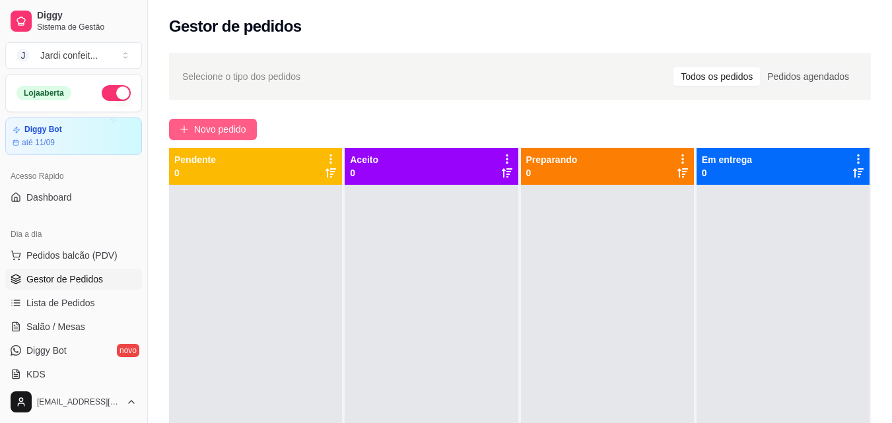
click at [254, 119] on button "Novo pedido" at bounding box center [213, 129] width 88 height 21
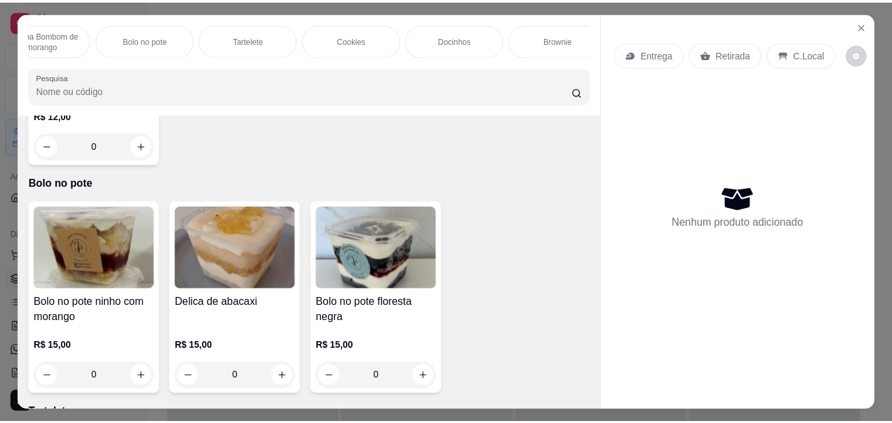
scroll to position [1057, 0]
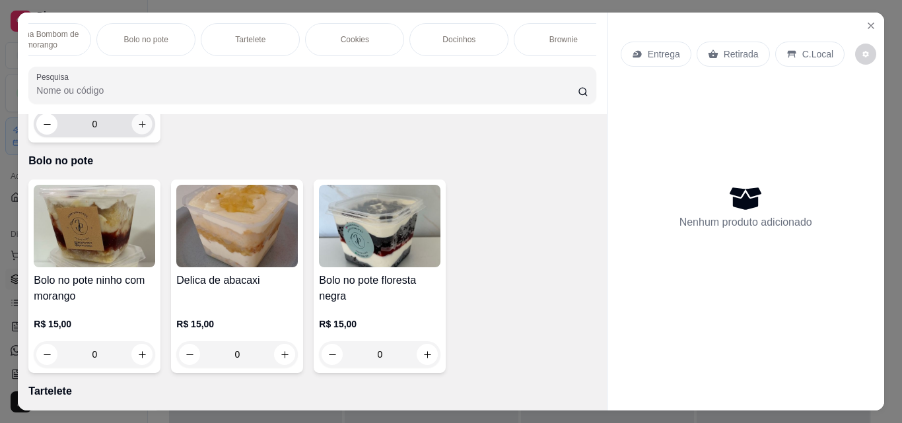
click at [141, 129] on icon "increase-product-quantity" at bounding box center [142, 125] width 10 height 10
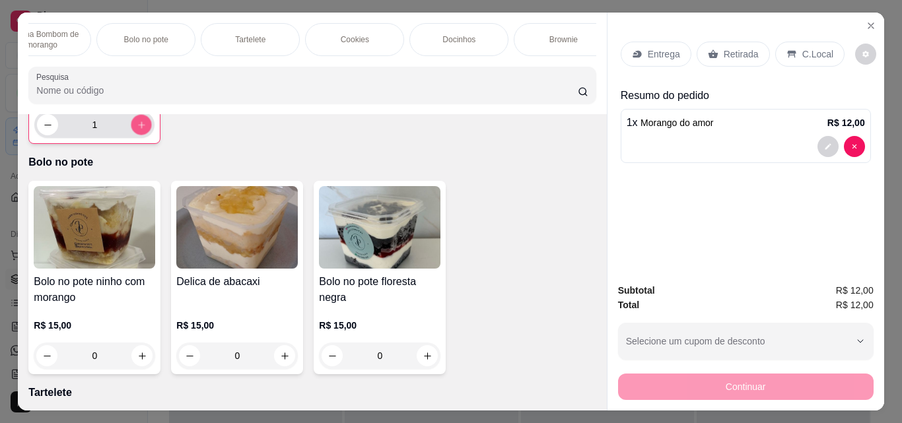
click at [141, 130] on icon "increase-product-quantity" at bounding box center [142, 125] width 10 height 10
type input "2"
click at [724, 53] on p "Retirada" at bounding box center [741, 54] width 35 height 13
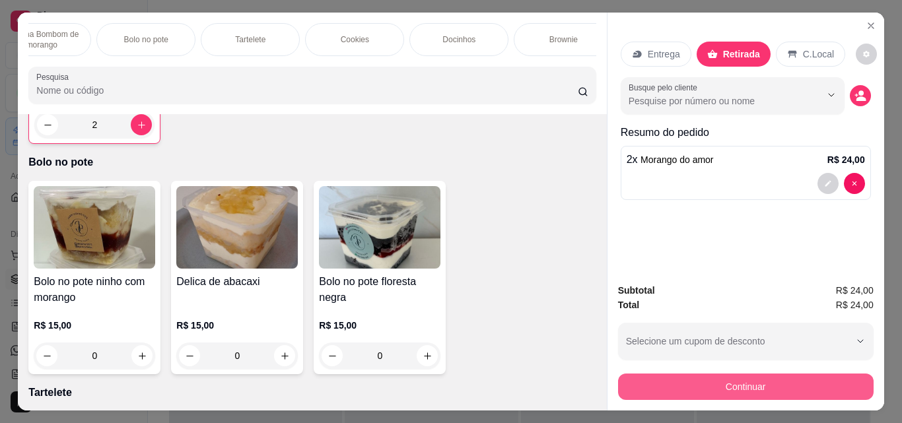
click at [735, 378] on button "Continuar" at bounding box center [746, 387] width 256 height 26
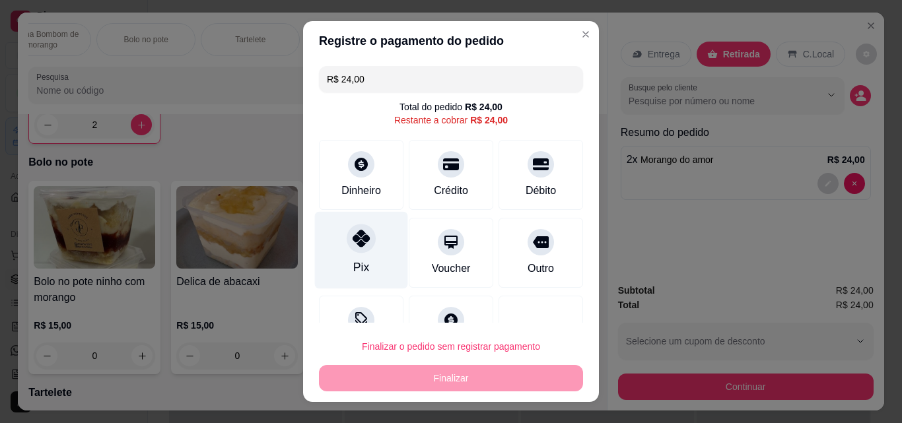
drag, startPoint x: 361, startPoint y: 236, endPoint x: 367, endPoint y: 243, distance: 8.9
click at [362, 237] on icon at bounding box center [361, 238] width 17 height 17
type input "R$ 0,00"
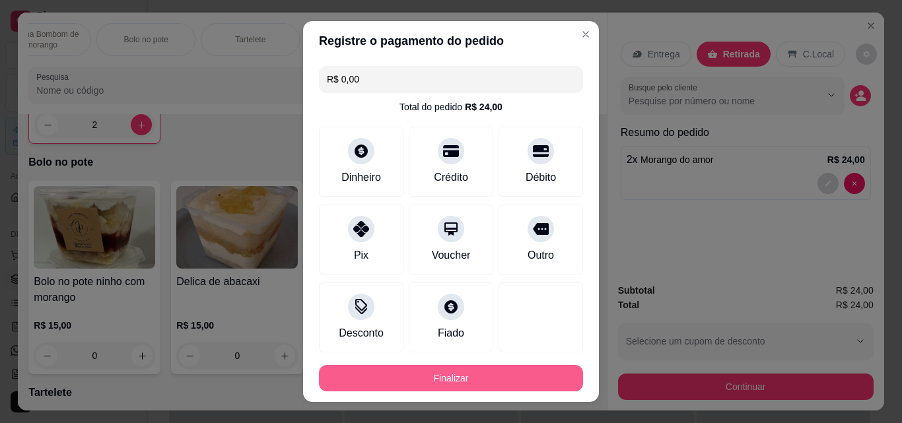
click at [471, 377] on button "Finalizar" at bounding box center [451, 378] width 264 height 26
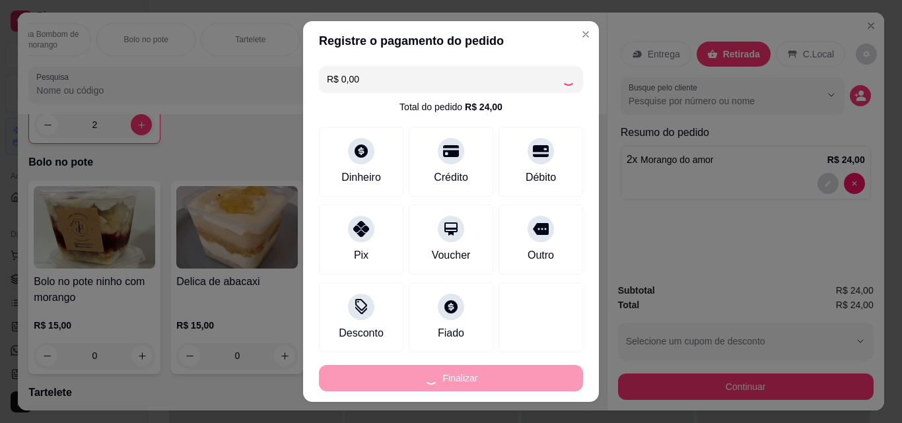
type input "0"
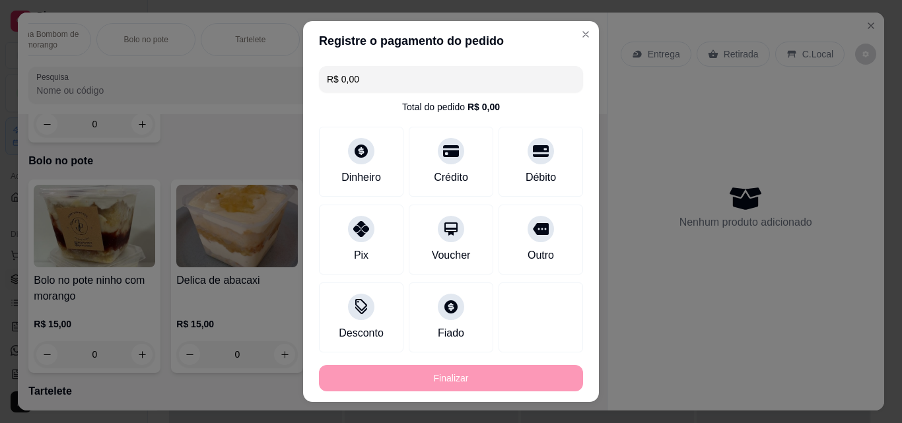
type input "-R$ 24,00"
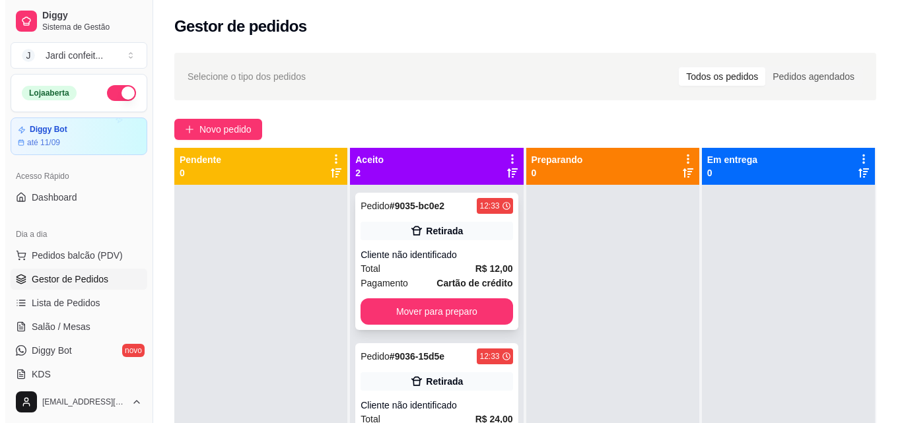
scroll to position [37, 0]
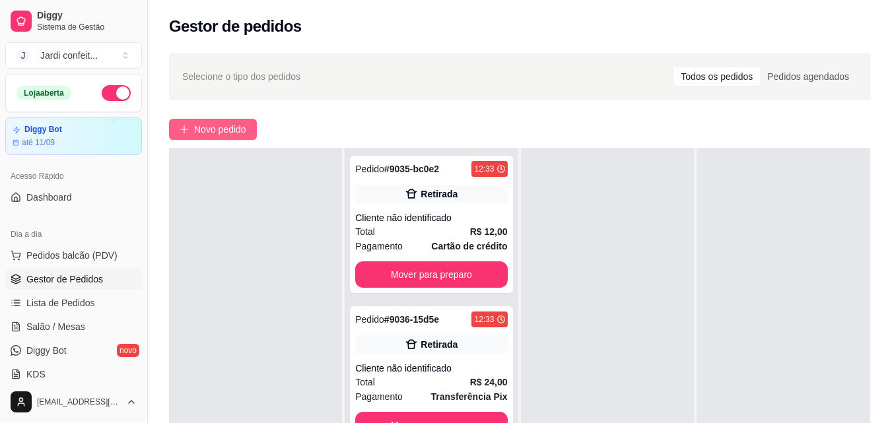
click at [232, 124] on span "Novo pedido" at bounding box center [220, 129] width 52 height 15
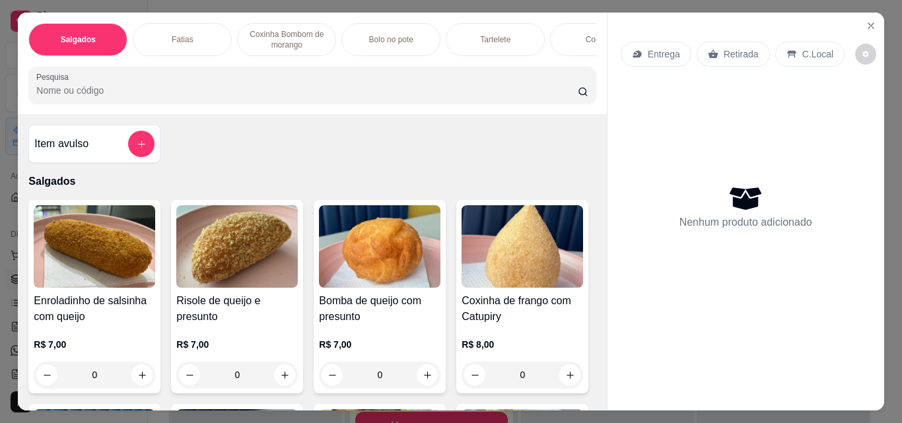
click at [195, 30] on div "Fatias" at bounding box center [182, 39] width 99 height 33
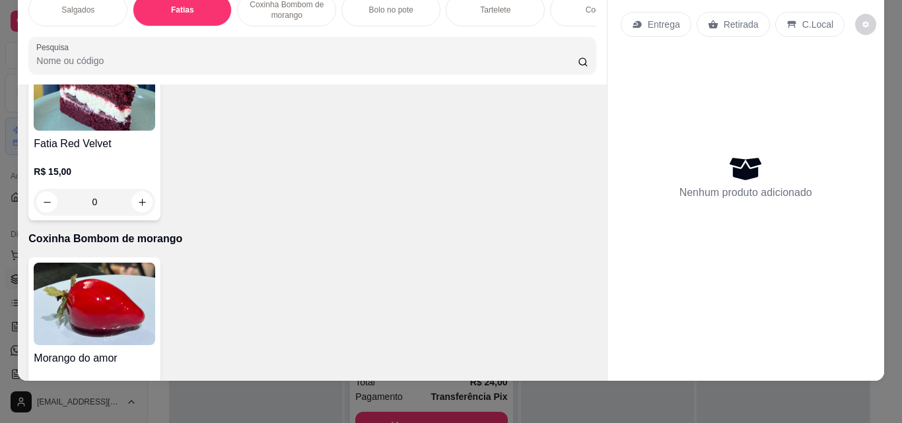
scroll to position [748, 0]
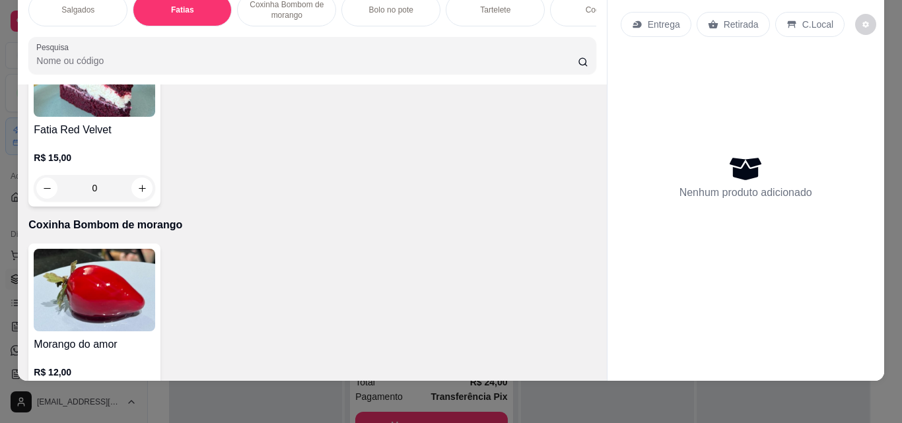
click at [139, 11] on button "increase-product-quantity" at bounding box center [142, 0] width 20 height 20
type input "1"
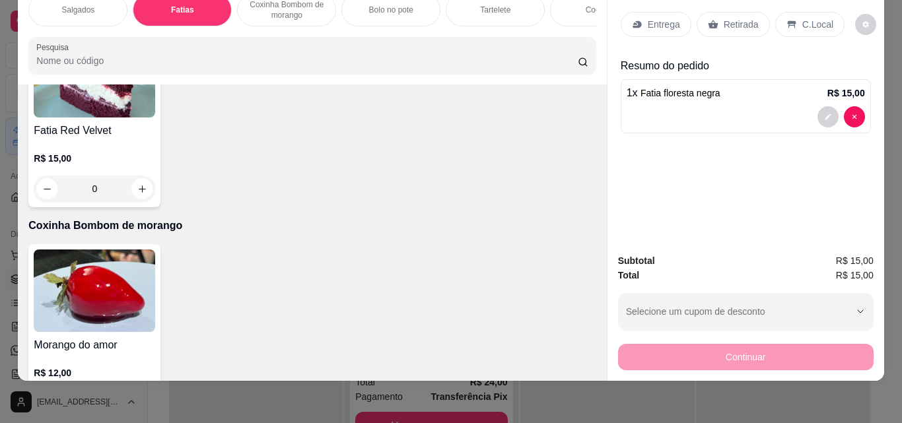
scroll to position [881, 0]
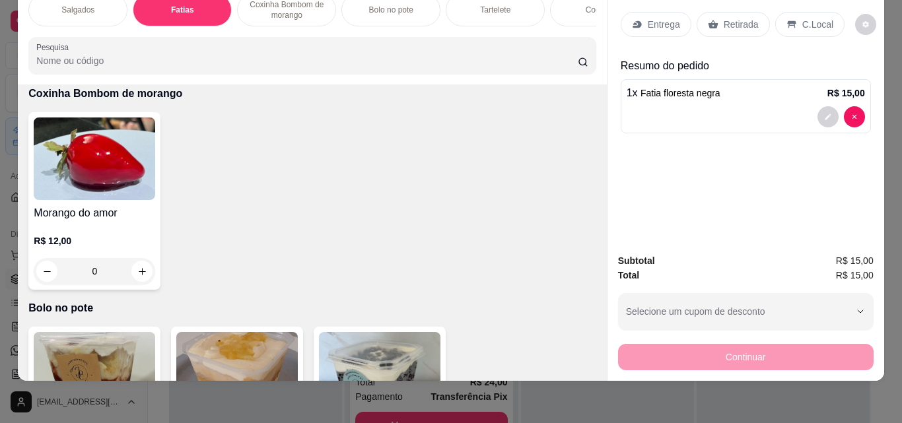
type input "1"
click at [732, 18] on p "Retirada" at bounding box center [741, 24] width 35 height 13
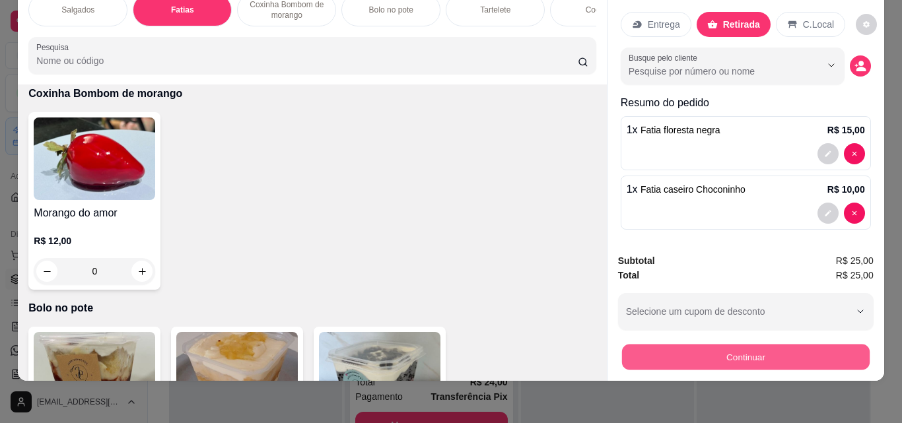
click at [757, 344] on button "Continuar" at bounding box center [746, 357] width 248 height 26
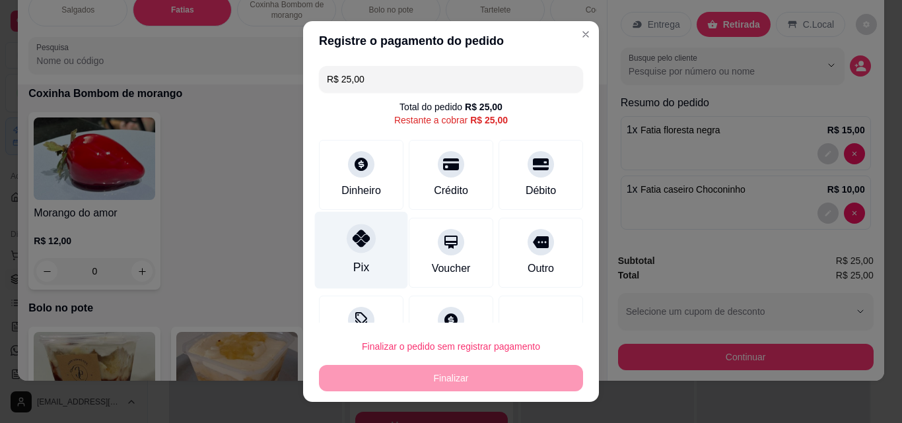
click at [352, 250] on div at bounding box center [361, 238] width 29 height 29
type input "R$ 0,00"
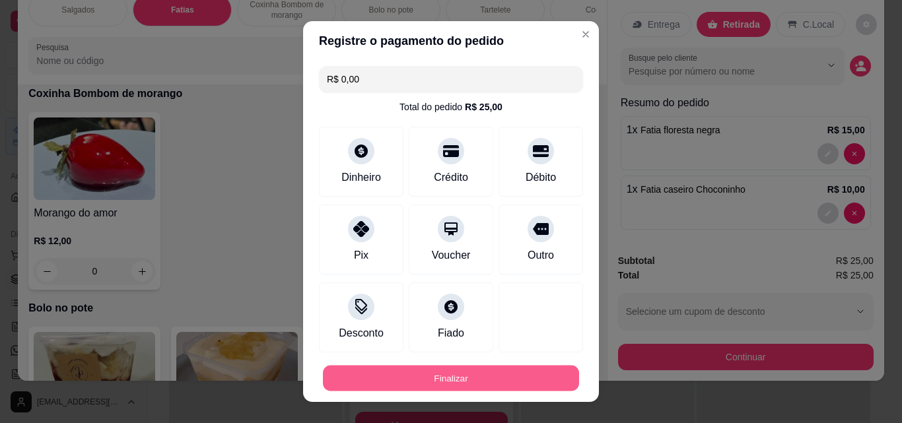
click at [470, 382] on button "Finalizar" at bounding box center [451, 379] width 256 height 26
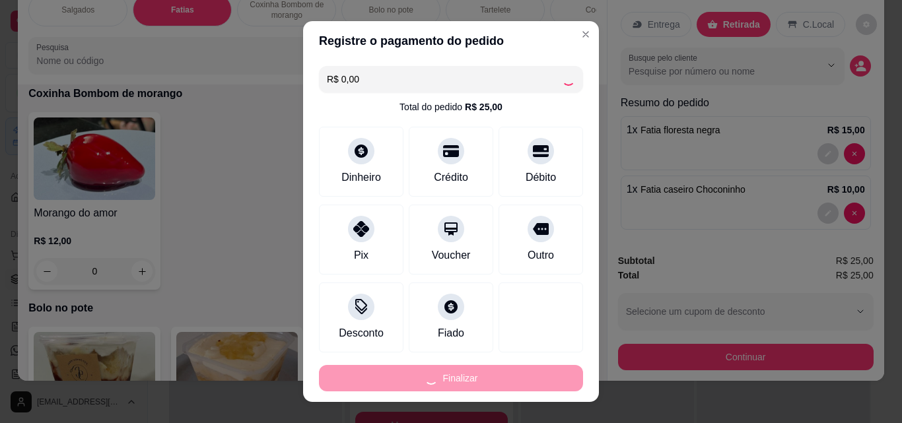
type input "0"
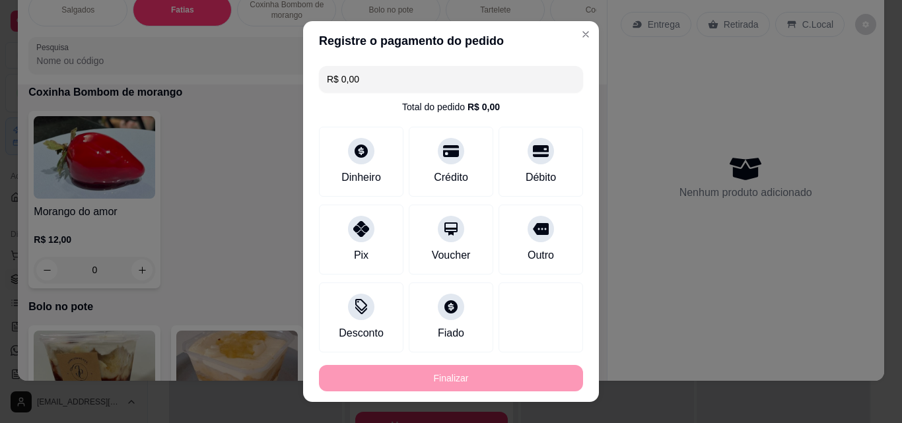
type input "-R$ 25,00"
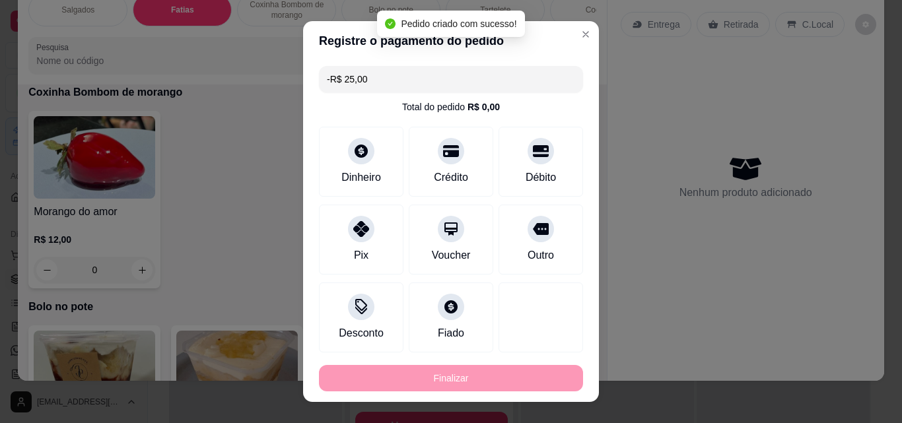
scroll to position [881, 0]
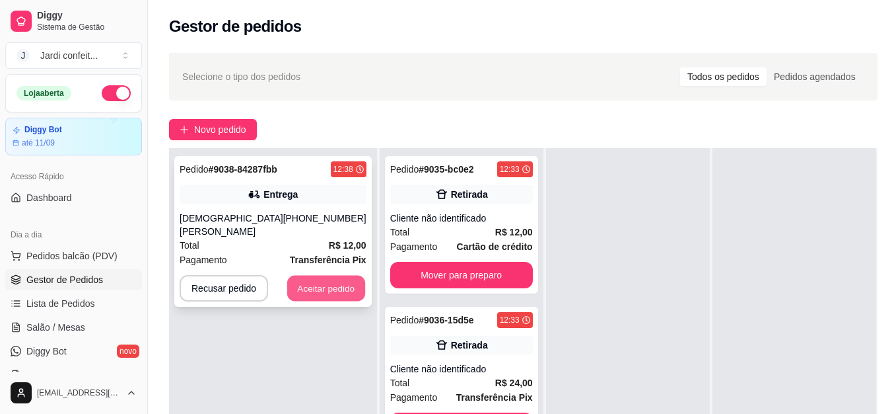
click at [342, 275] on button "Aceitar pedido" at bounding box center [326, 288] width 78 height 26
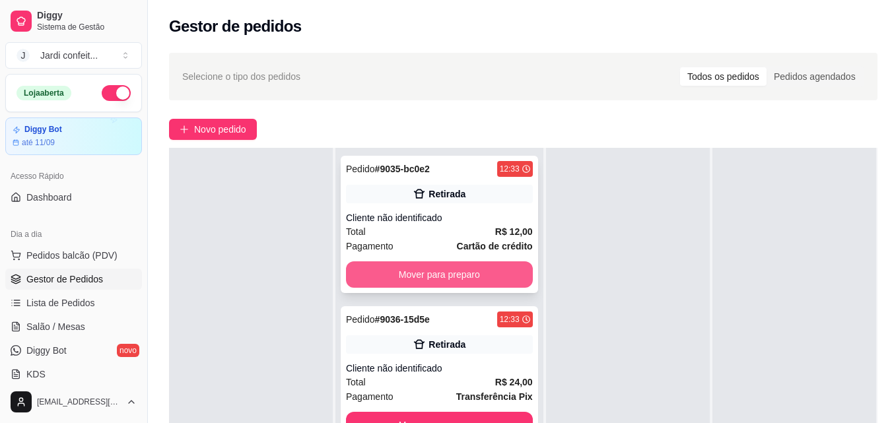
click at [439, 270] on button "Mover para preparo" at bounding box center [439, 275] width 187 height 26
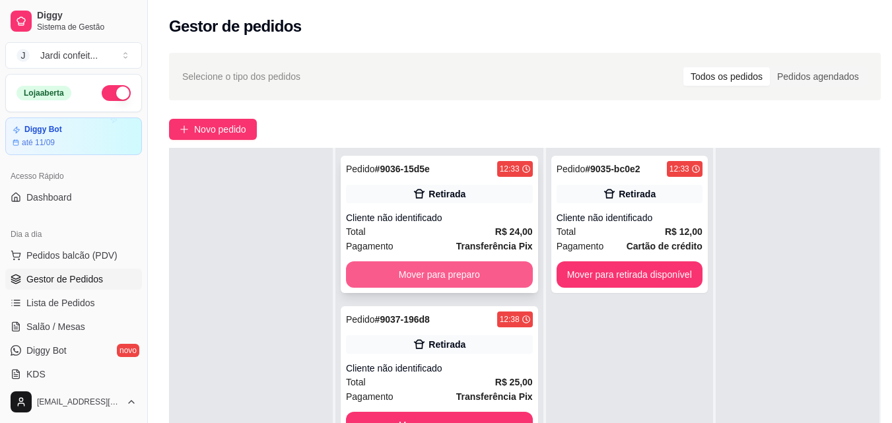
click at [478, 272] on button "Mover para preparo" at bounding box center [439, 275] width 187 height 26
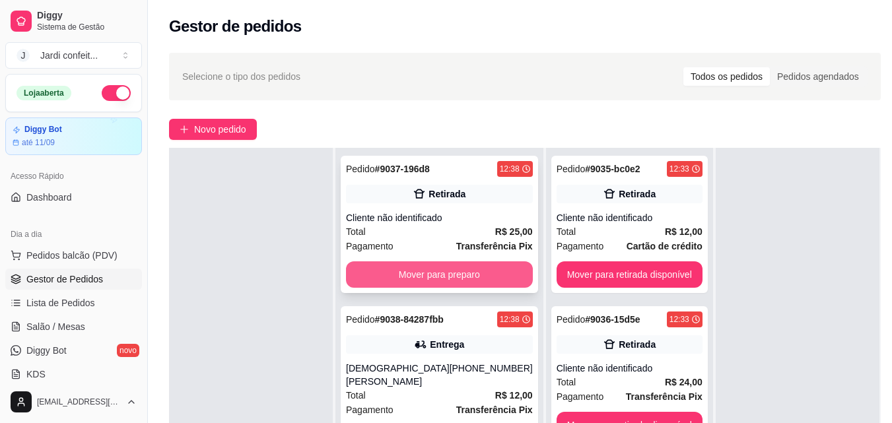
click at [441, 270] on button "Mover para preparo" at bounding box center [439, 275] width 187 height 26
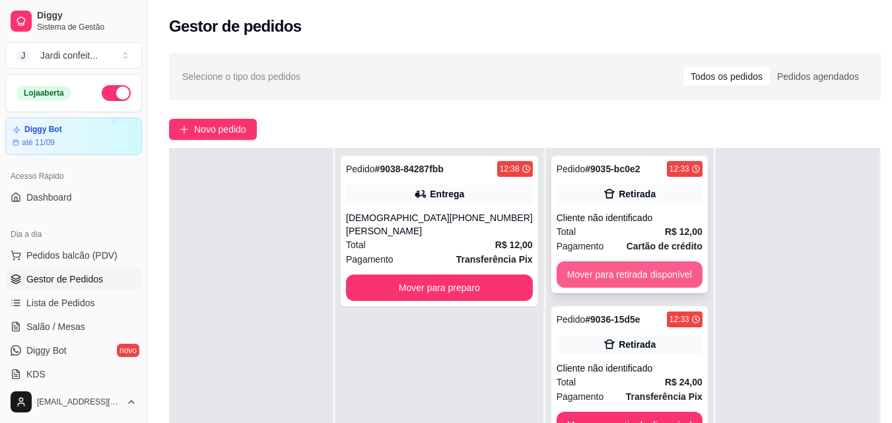
click at [587, 272] on button "Mover para retirada disponível" at bounding box center [630, 275] width 146 height 26
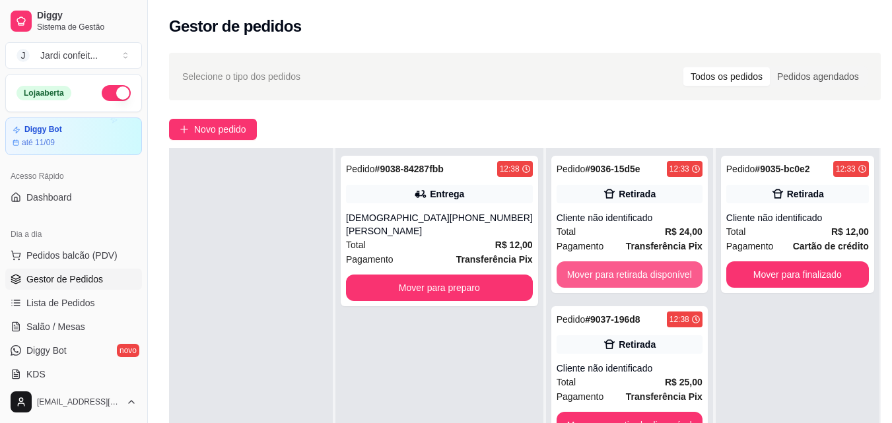
click at [588, 273] on button "Mover para retirada disponível" at bounding box center [630, 275] width 146 height 26
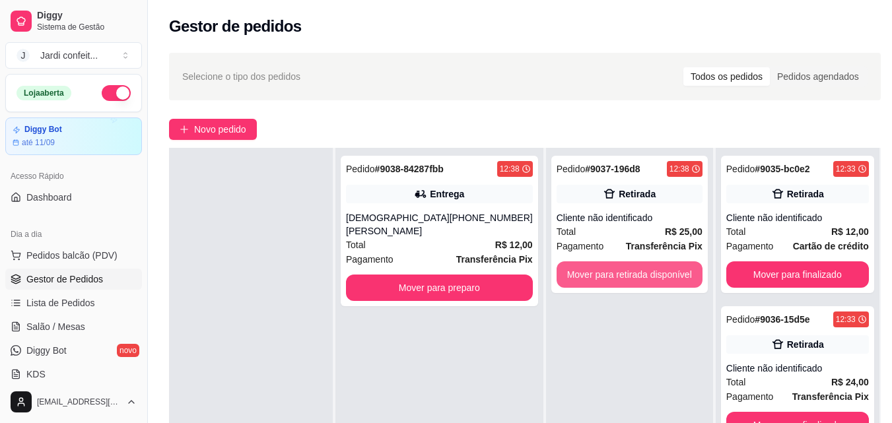
click at [588, 273] on button "Mover para retirada disponível" at bounding box center [630, 275] width 146 height 26
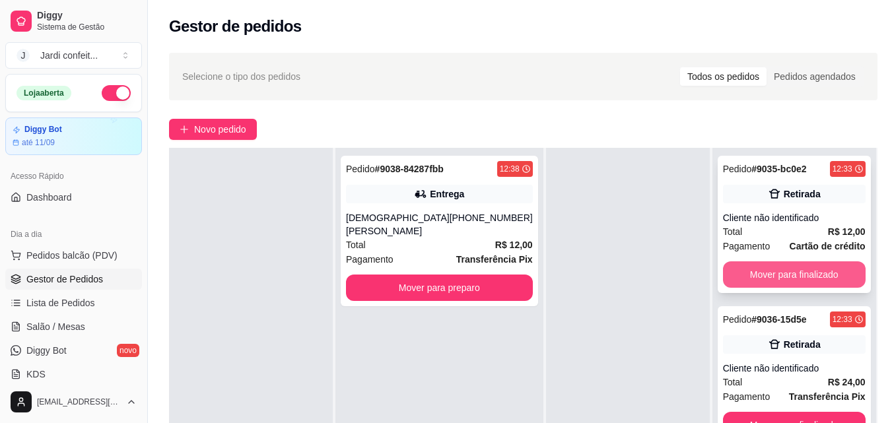
click at [779, 272] on button "Mover para finalizado" at bounding box center [794, 275] width 143 height 26
click at [774, 279] on button "Mover para finalizado" at bounding box center [794, 275] width 143 height 26
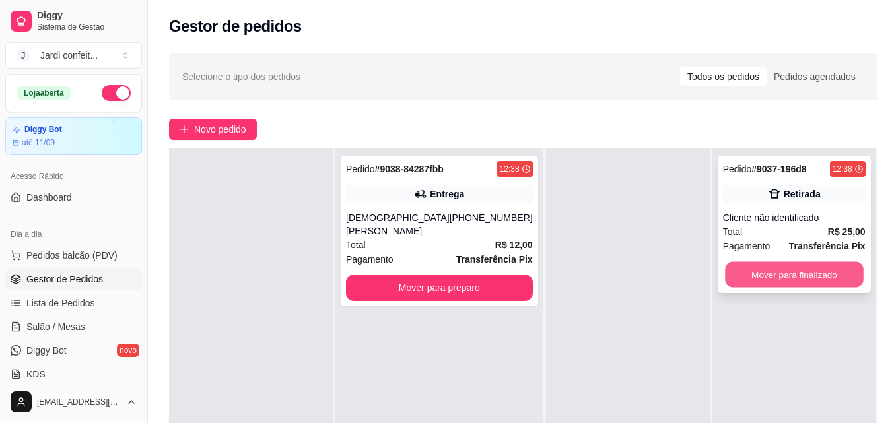
click at [779, 272] on button "Mover para finalizado" at bounding box center [794, 275] width 139 height 26
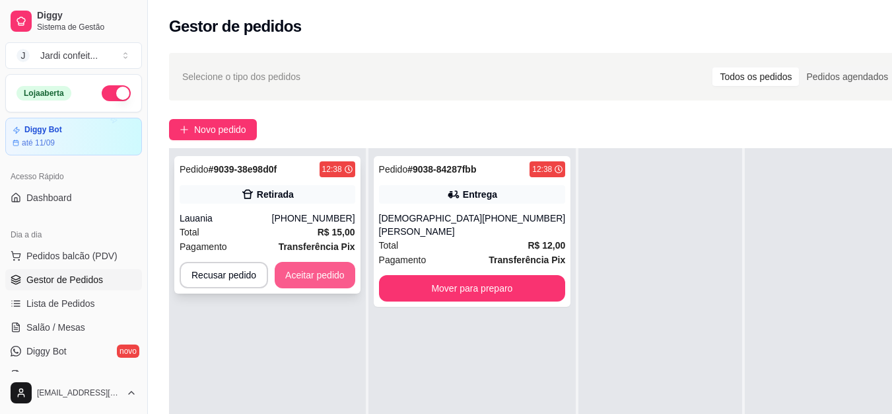
click at [340, 266] on button "Aceitar pedido" at bounding box center [315, 275] width 81 height 26
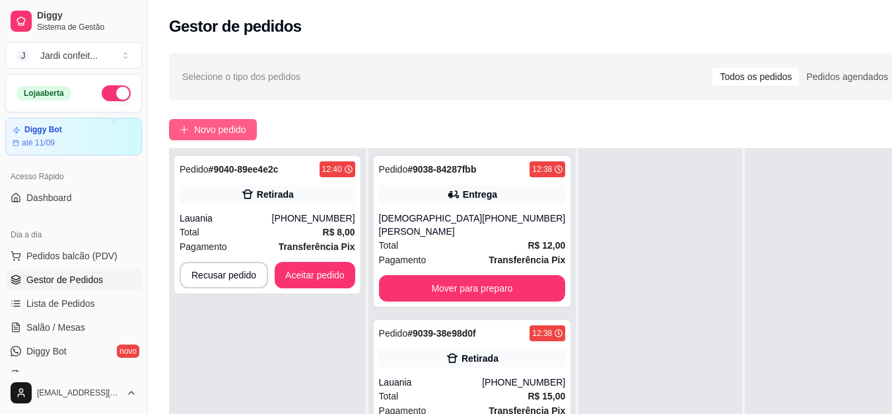
click at [238, 127] on span "Novo pedido" at bounding box center [220, 129] width 52 height 15
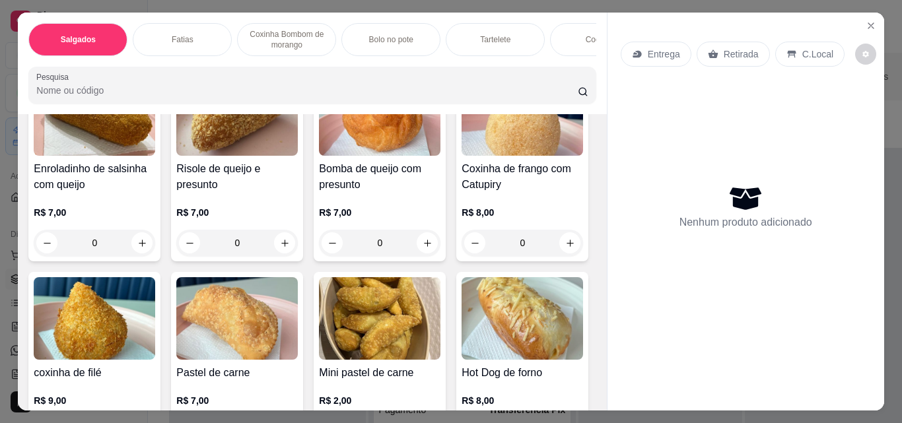
click at [175, 25] on div "Fatias" at bounding box center [182, 39] width 99 height 33
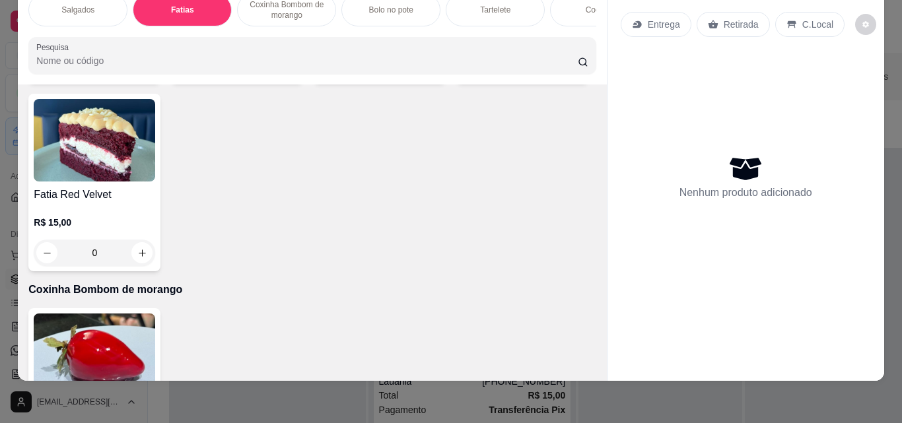
scroll to position [682, 0]
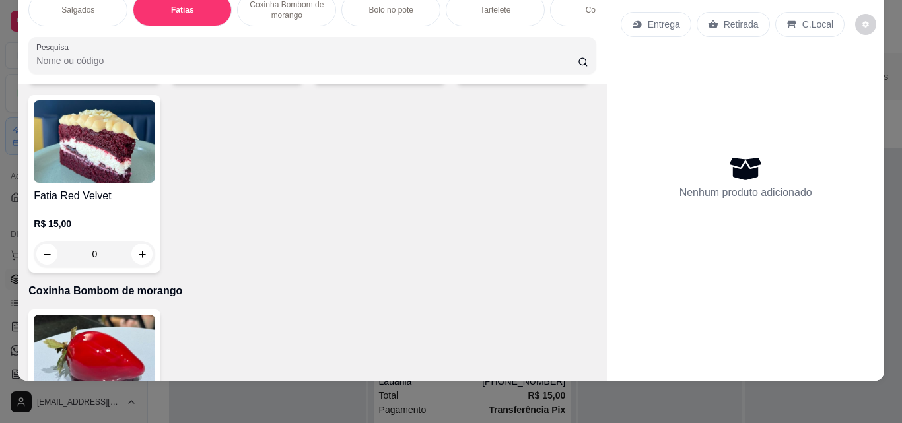
click at [280, 71] on icon "increase-product-quantity" at bounding box center [285, 66] width 10 height 10
type input "1"
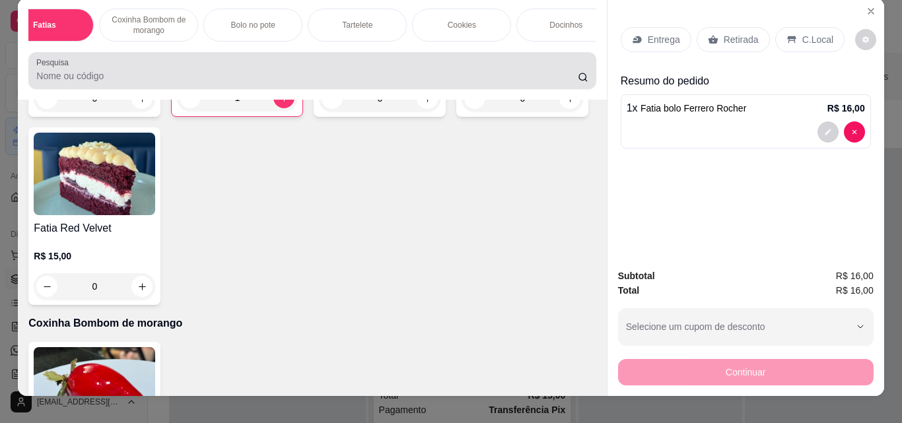
scroll to position [0, 0]
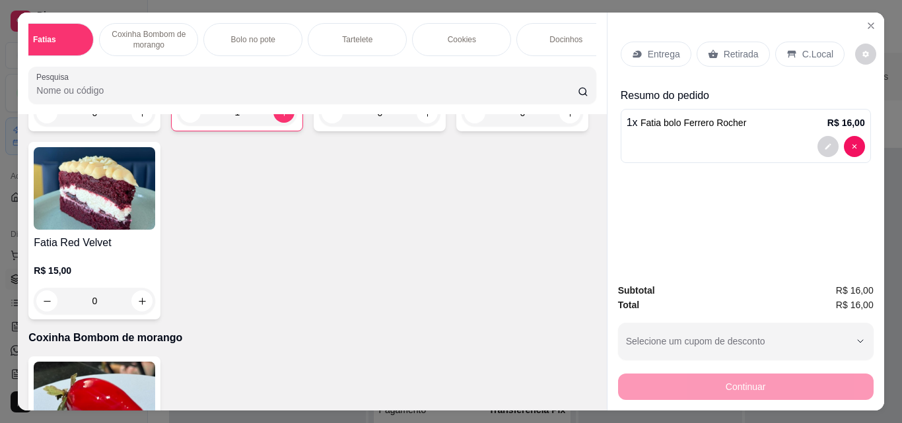
click at [469, 34] on p "Cookies" at bounding box center [462, 39] width 28 height 11
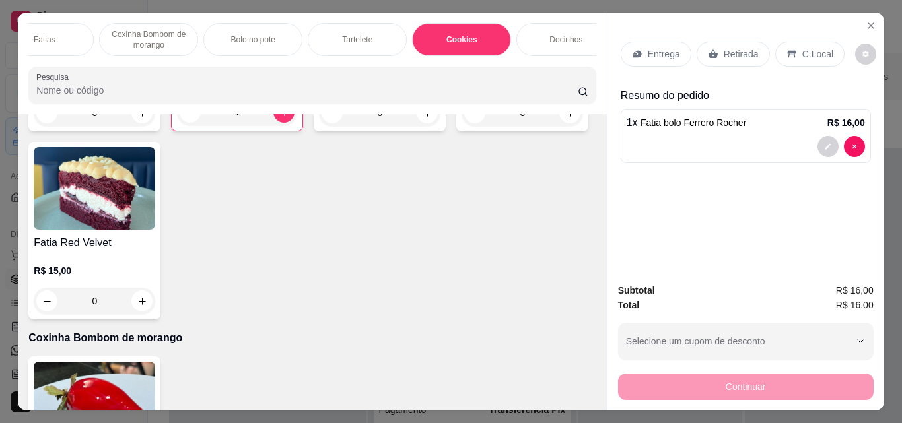
scroll to position [34, 0]
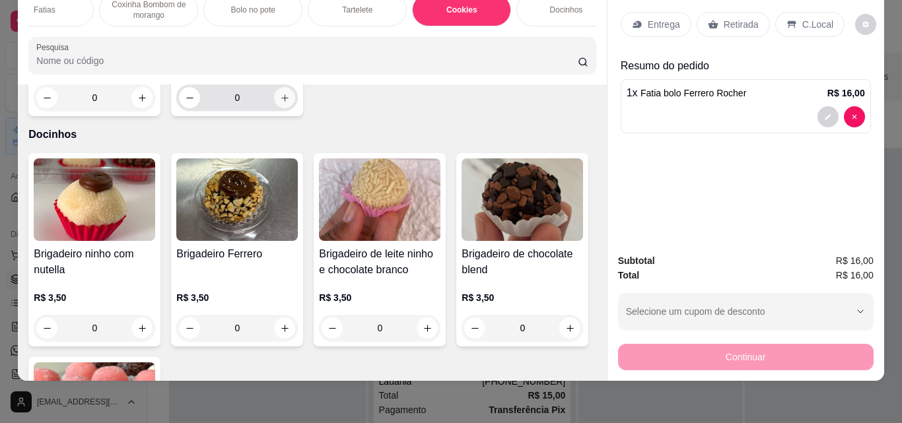
click at [285, 108] on button "increase-product-quantity" at bounding box center [284, 97] width 21 height 21
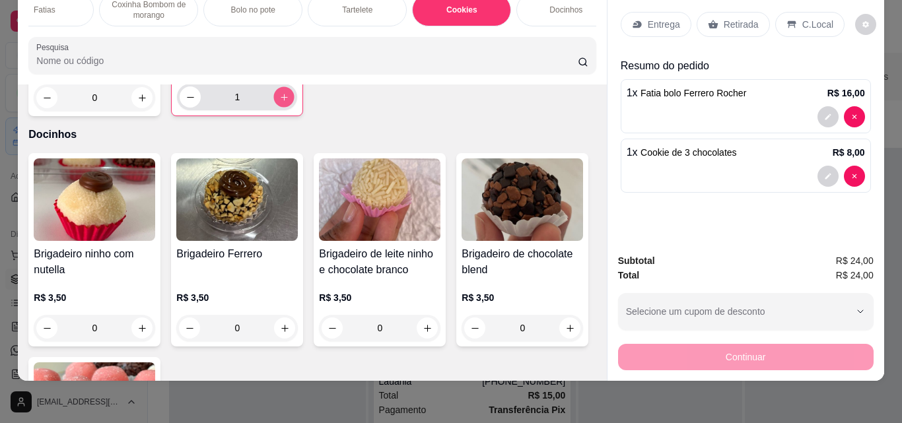
click at [285, 108] on button "increase-product-quantity" at bounding box center [284, 97] width 20 height 20
type input "2"
click at [708, 20] on icon at bounding box center [713, 24] width 10 height 9
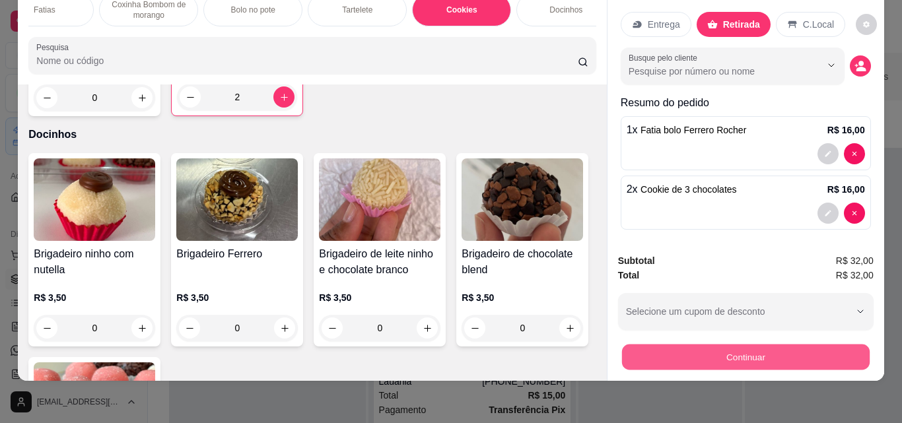
click at [737, 345] on button "Continuar" at bounding box center [746, 357] width 248 height 26
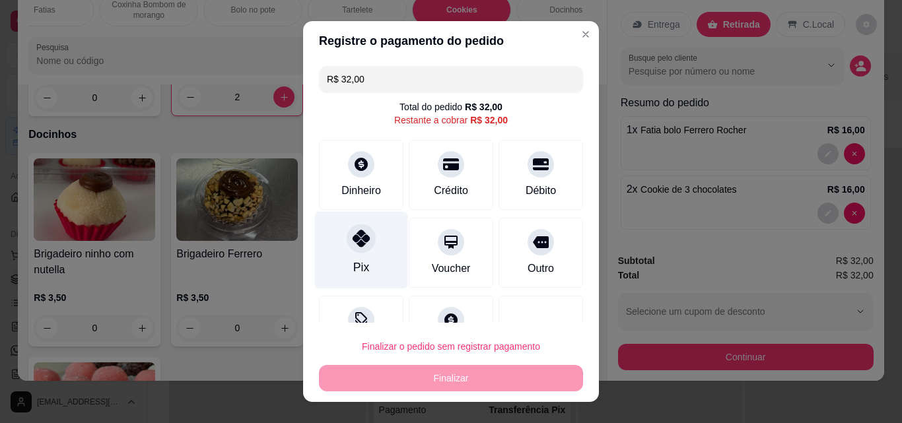
click at [371, 247] on div "Pix" at bounding box center [361, 250] width 93 height 77
type input "R$ 0,00"
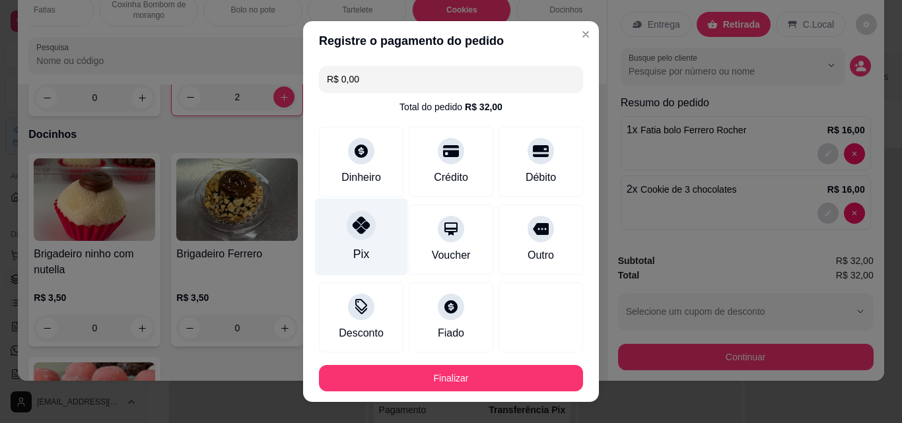
click at [344, 252] on div "Pix" at bounding box center [361, 237] width 93 height 77
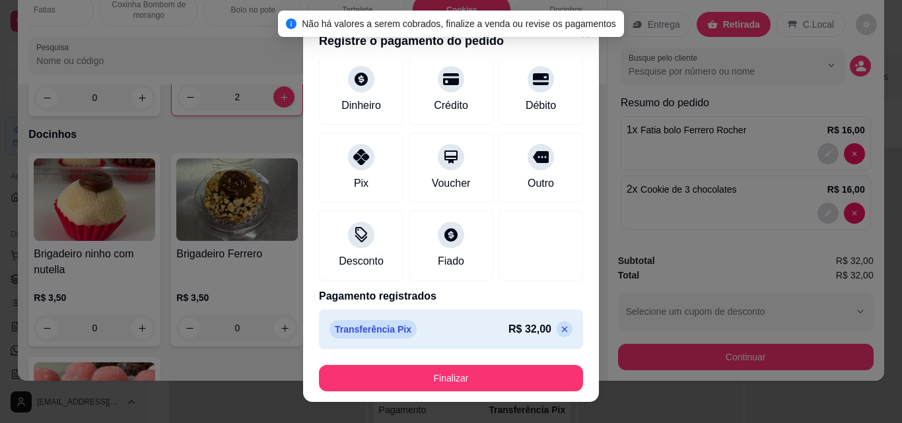
scroll to position [21, 0]
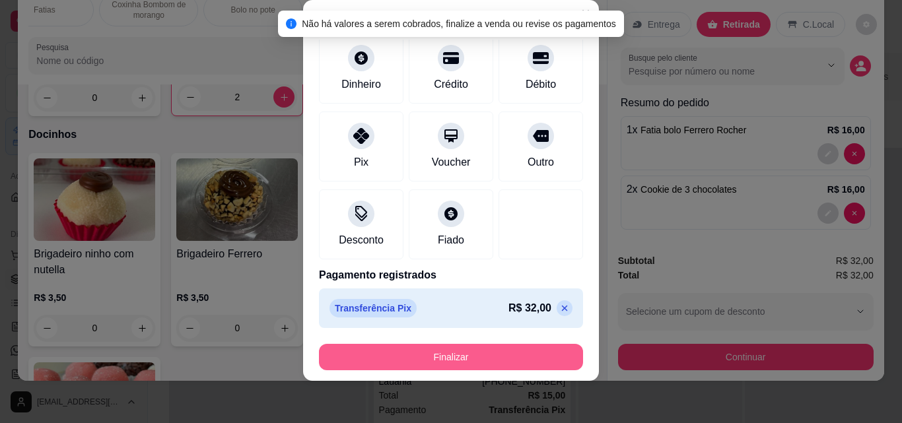
click at [450, 354] on button "Finalizar" at bounding box center [451, 357] width 264 height 26
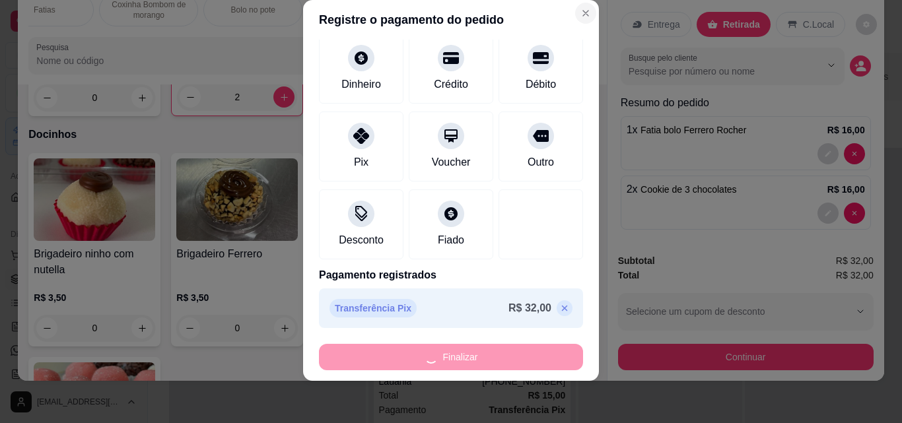
type input "0"
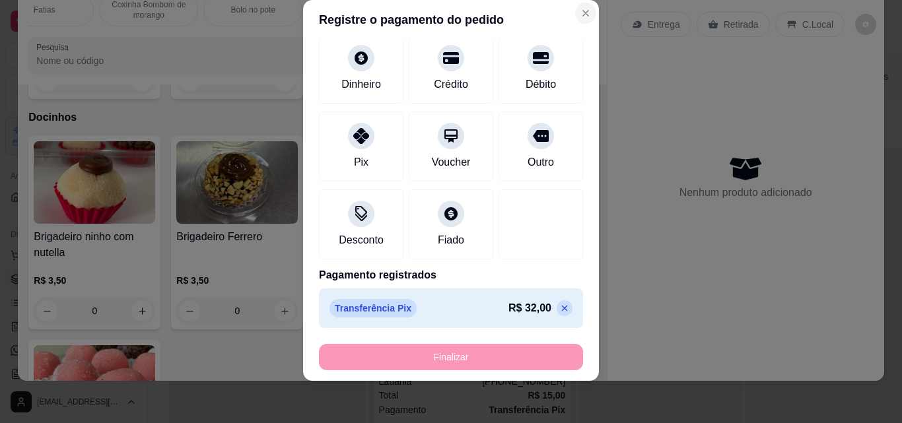
type input "-R$ 32,00"
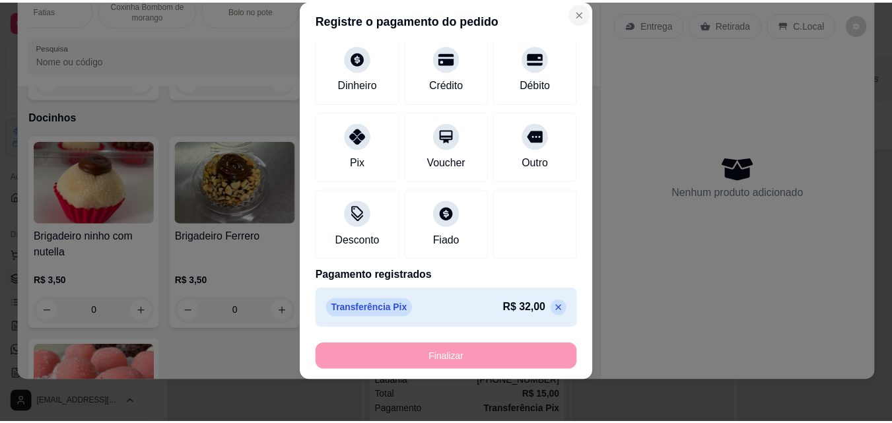
scroll to position [1745, 0]
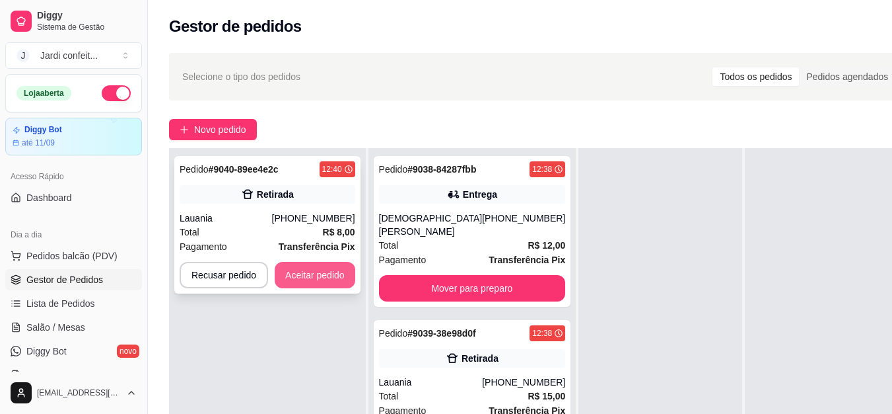
click at [336, 277] on button "Aceitar pedido" at bounding box center [315, 275] width 81 height 26
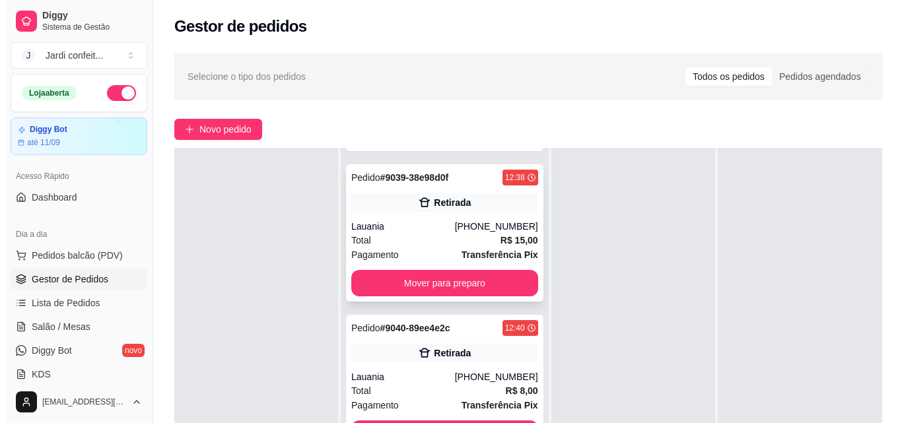
scroll to position [132, 0]
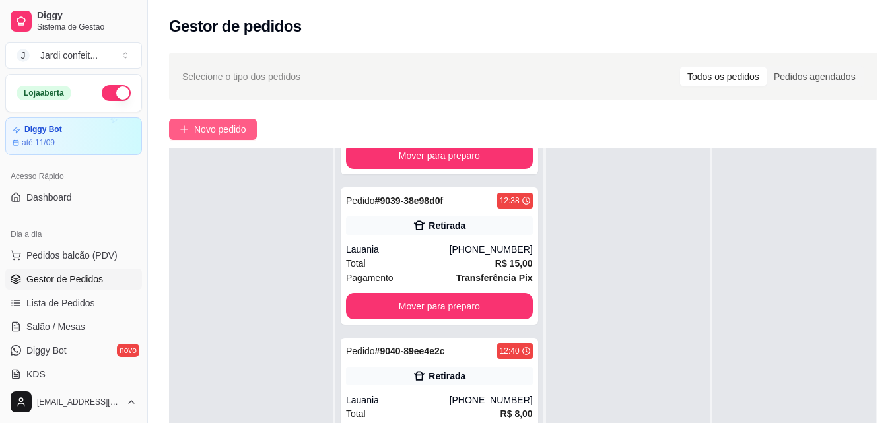
click at [219, 132] on span "Novo pedido" at bounding box center [220, 129] width 52 height 15
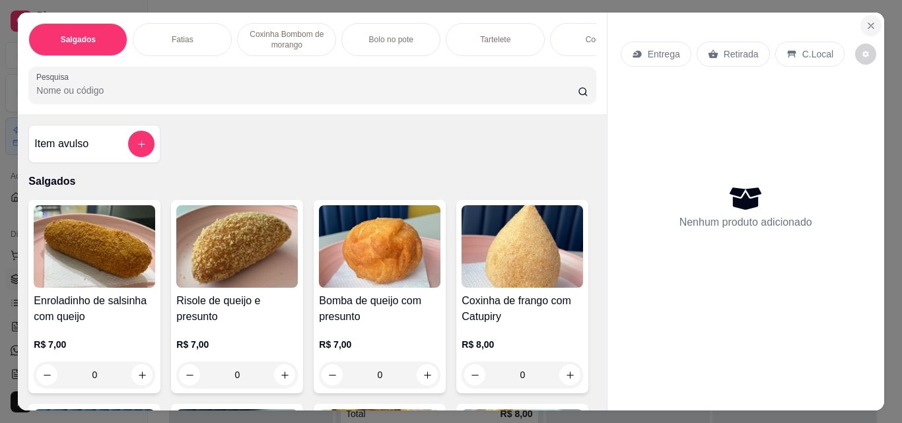
click at [866, 20] on icon "Close" at bounding box center [871, 25] width 11 height 11
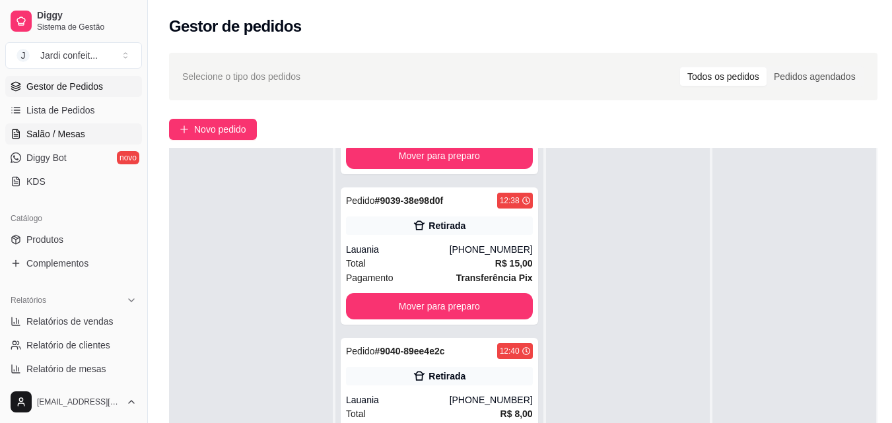
scroll to position [198, 0]
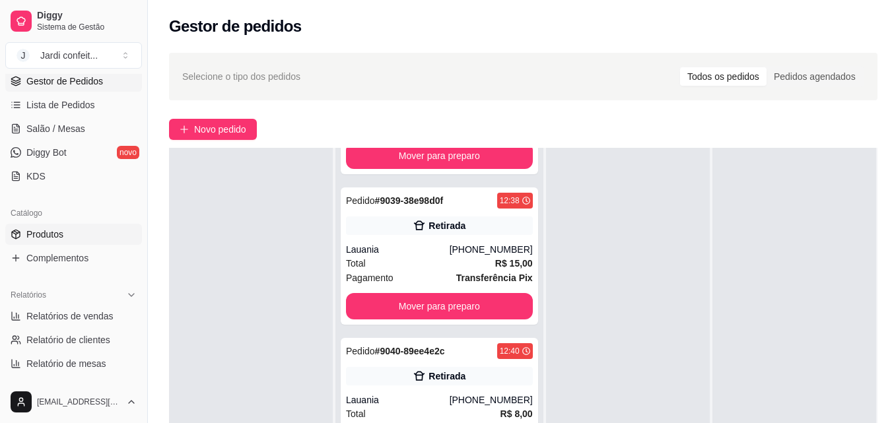
click at [81, 231] on link "Produtos" at bounding box center [73, 234] width 137 height 21
click at [87, 236] on link "Produtos" at bounding box center [73, 234] width 137 height 21
click at [51, 233] on span "Produtos" at bounding box center [44, 234] width 37 height 13
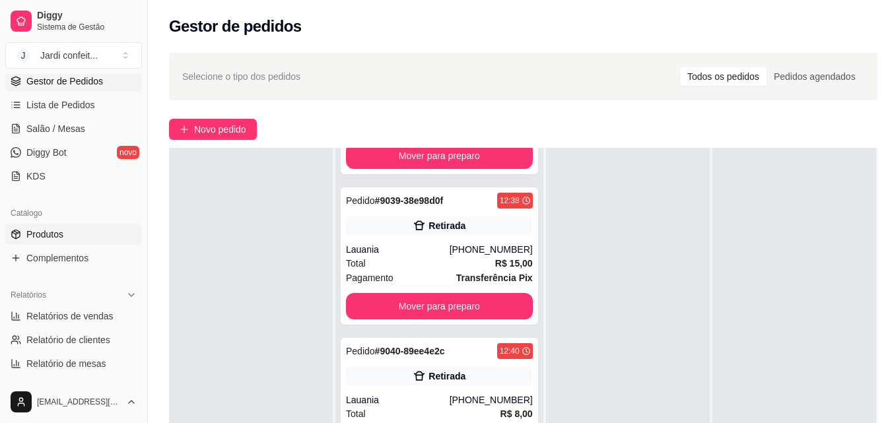
click at [61, 236] on span "Produtos" at bounding box center [44, 234] width 37 height 13
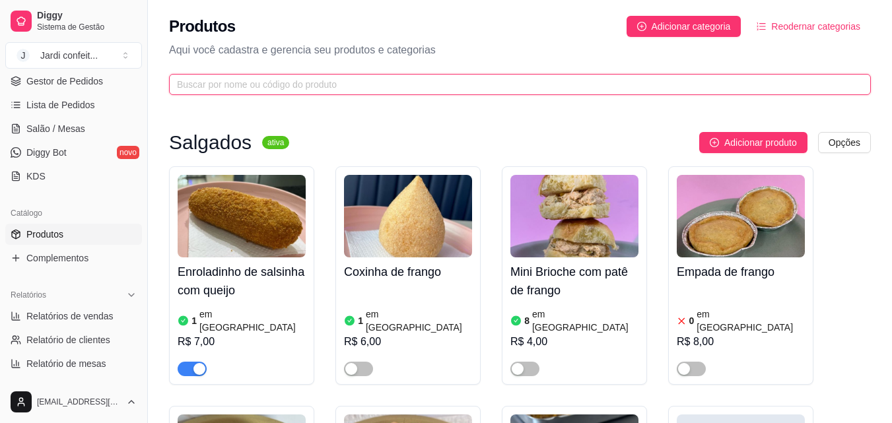
click at [221, 77] on input "text" at bounding box center [515, 84] width 676 height 15
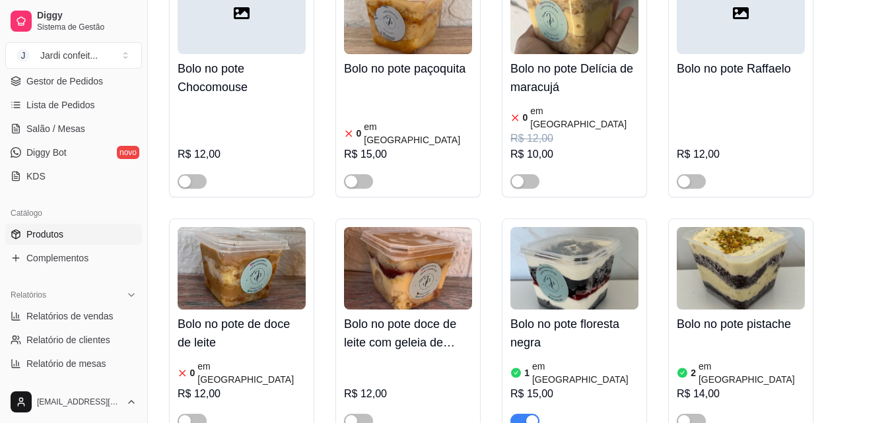
scroll to position [1189, 0]
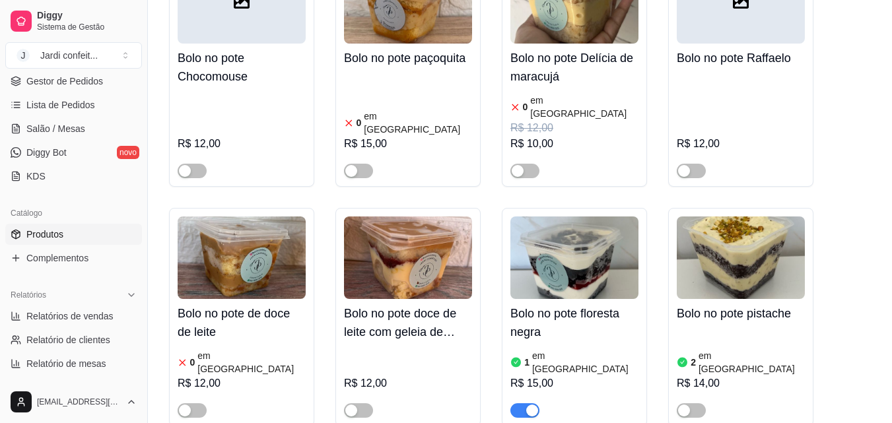
type input "bolo no pote"
click at [623, 305] on h4 "Bolo no pote floresta negra" at bounding box center [575, 323] width 128 height 37
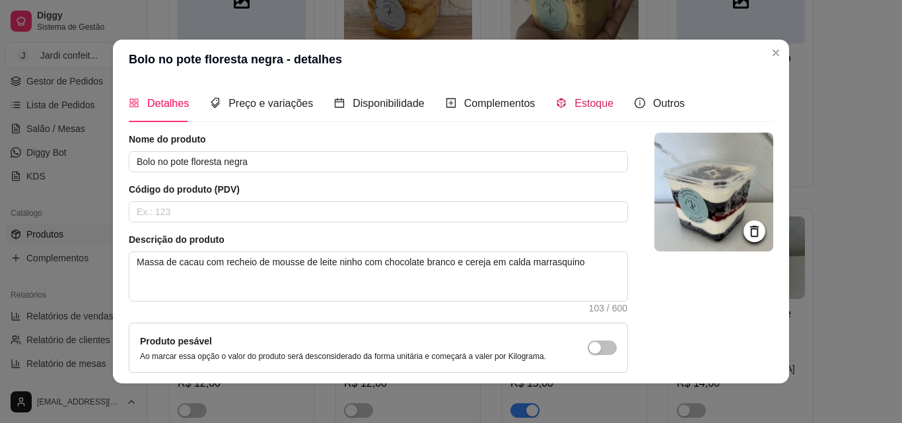
click at [586, 106] on span "Estoque" at bounding box center [594, 103] width 39 height 11
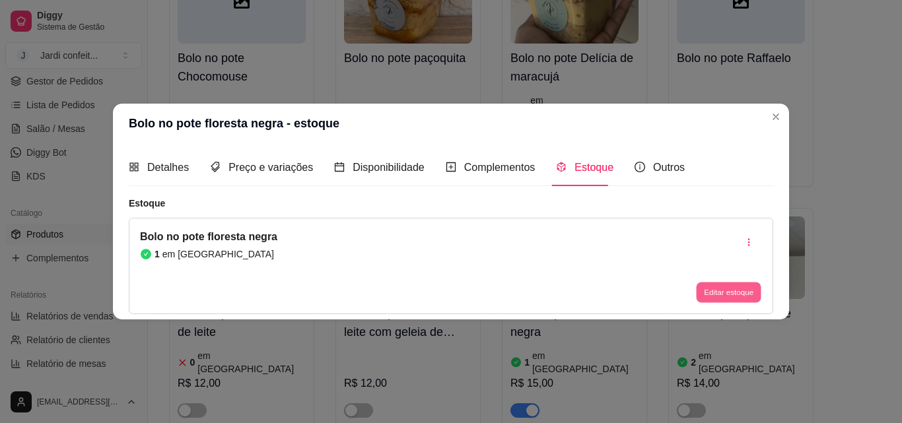
click at [708, 299] on button "Editar estoque" at bounding box center [728, 293] width 65 height 20
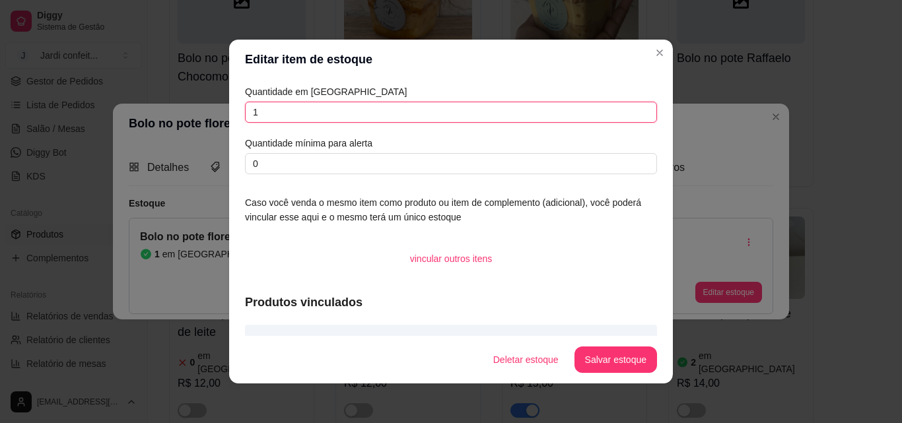
click at [336, 105] on input "1" at bounding box center [451, 112] width 412 height 21
type input "0"
click at [595, 359] on button "Salvar estoque" at bounding box center [616, 360] width 83 height 26
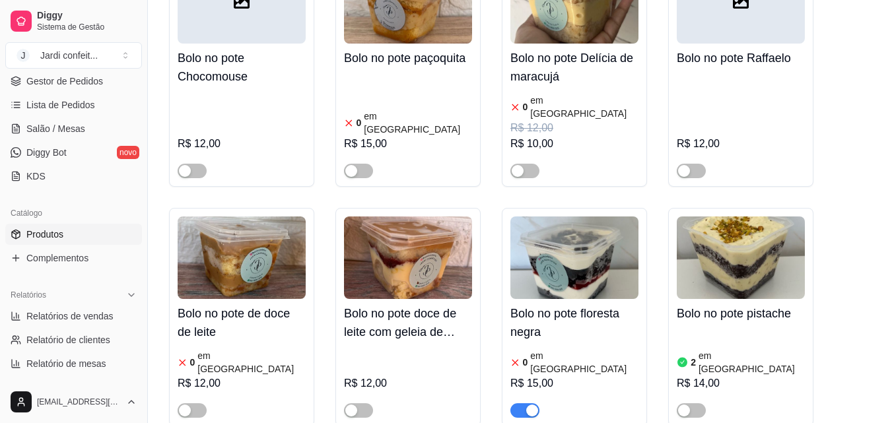
click at [532, 405] on div "button" at bounding box center [532, 411] width 12 height 12
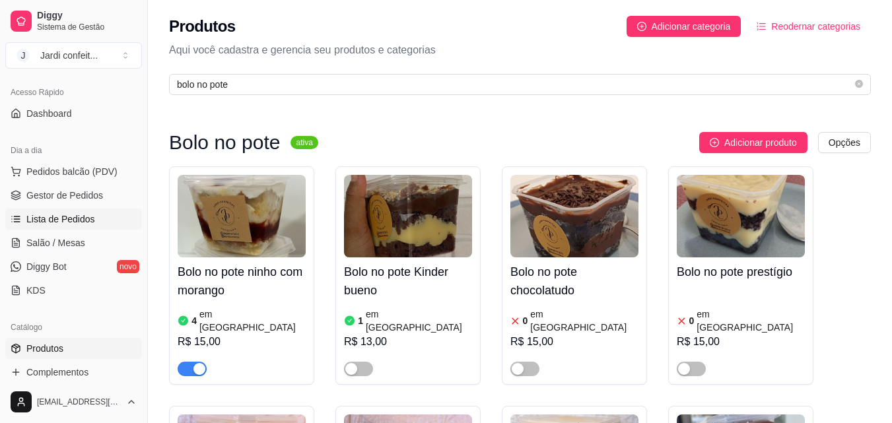
scroll to position [0, 0]
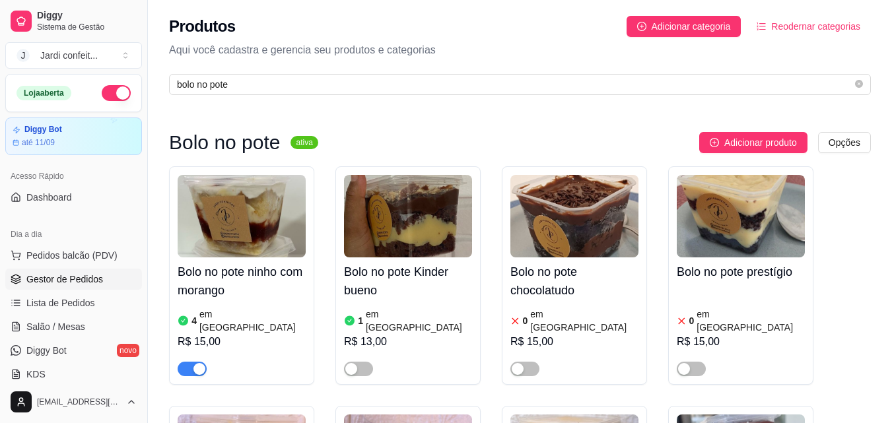
click at [60, 282] on span "Gestor de Pedidos" at bounding box center [64, 279] width 77 height 13
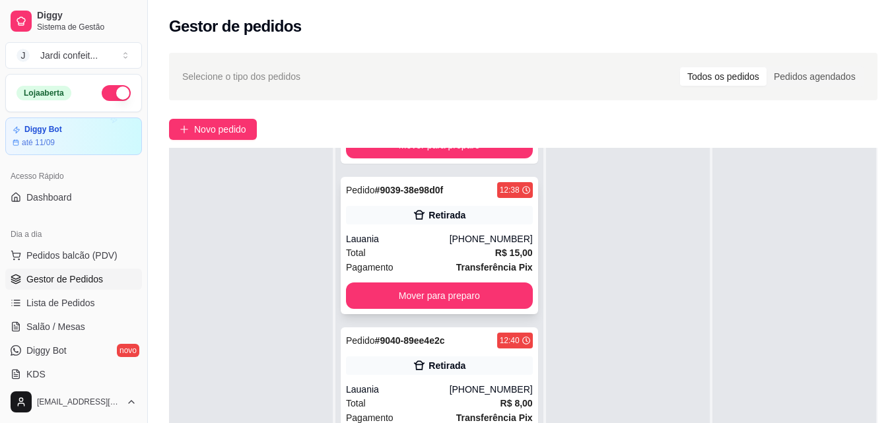
scroll to position [198, 0]
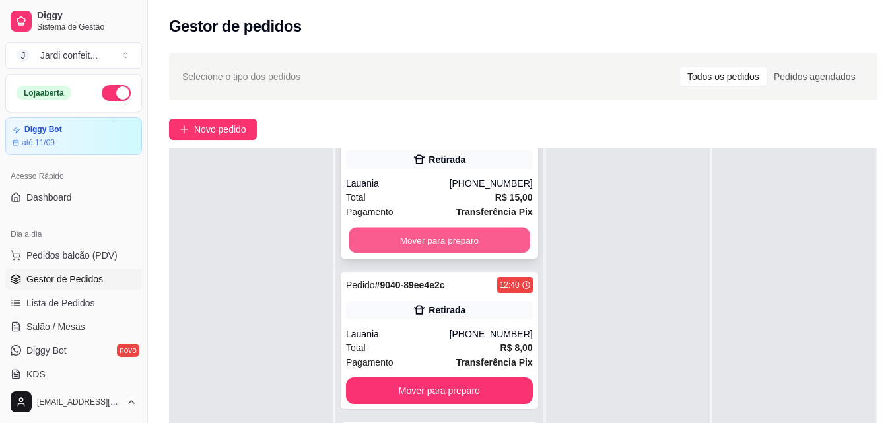
click at [431, 240] on button "Mover para preparo" at bounding box center [439, 241] width 181 height 26
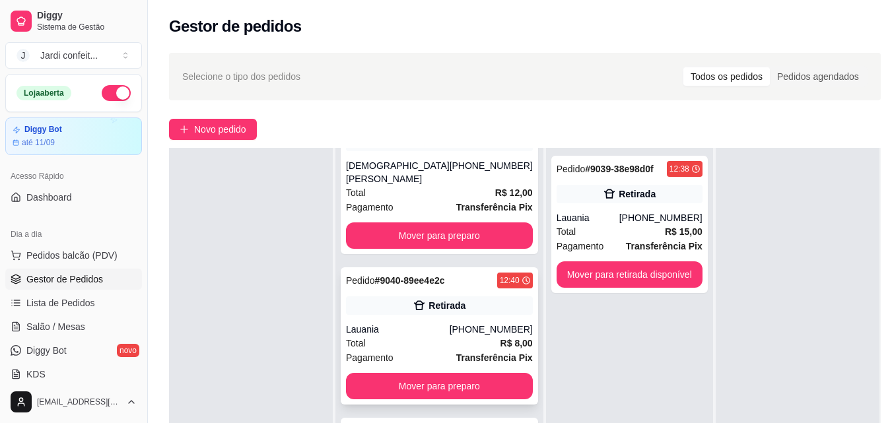
scroll to position [55, 0]
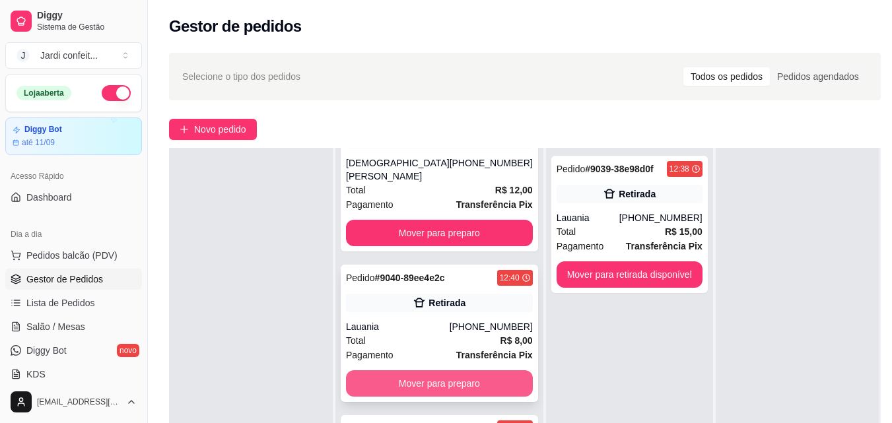
click at [452, 384] on button "Mover para preparo" at bounding box center [439, 384] width 187 height 26
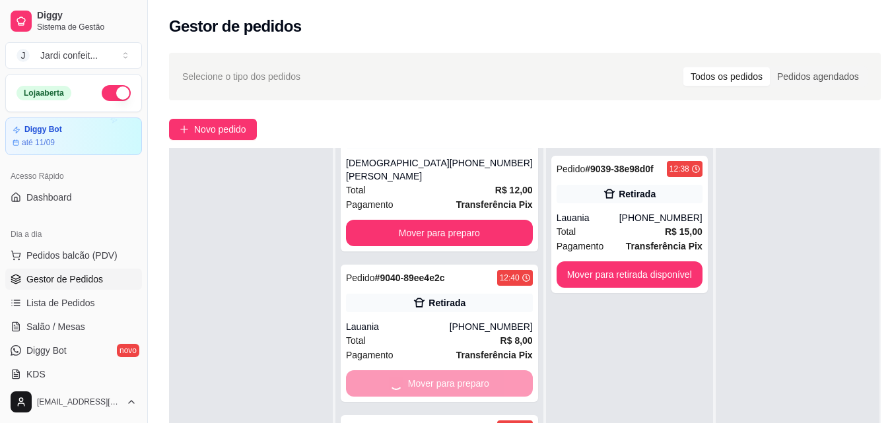
scroll to position [0, 0]
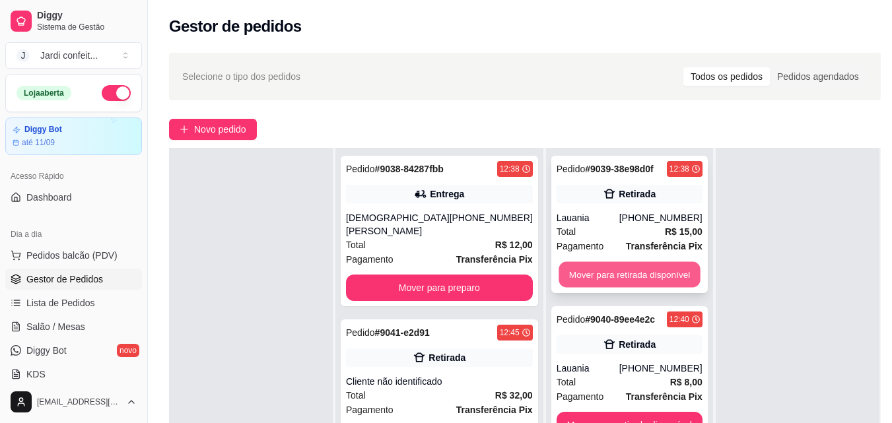
click at [644, 276] on button "Mover para retirada disponível" at bounding box center [629, 275] width 141 height 26
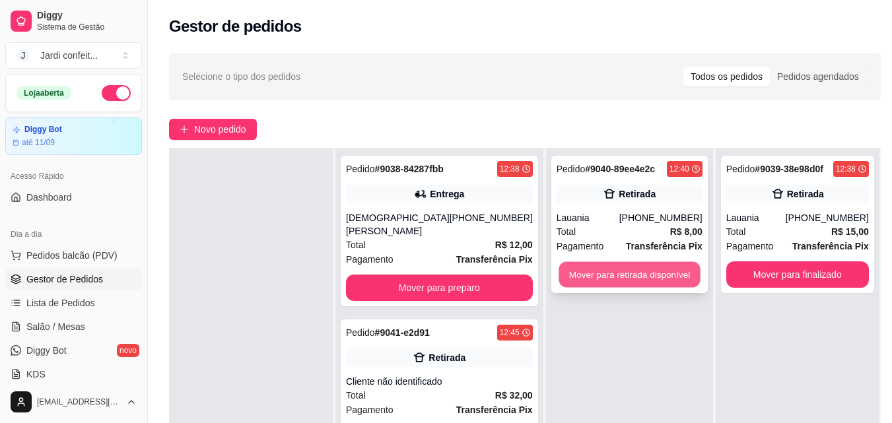
click at [641, 273] on button "Mover para retirada disponível" at bounding box center [629, 275] width 141 height 26
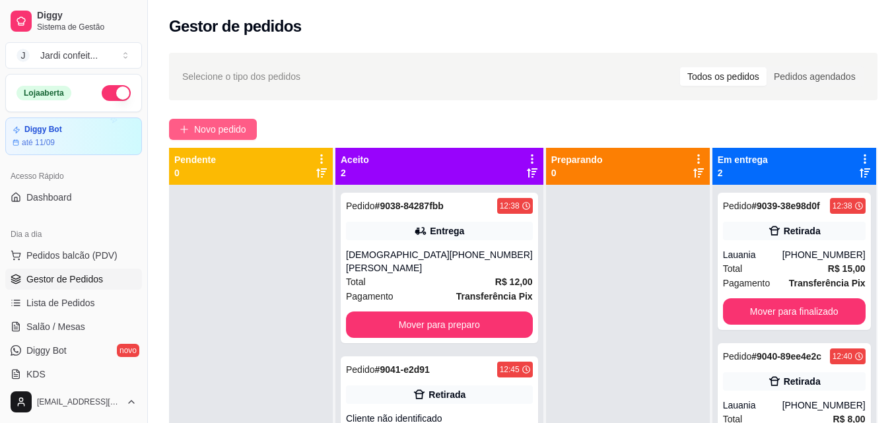
click at [187, 125] on icon "plus" at bounding box center [184, 129] width 9 height 9
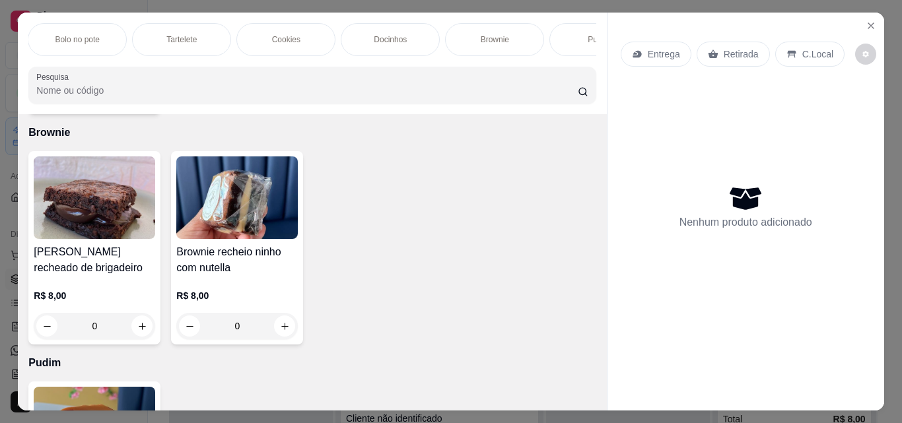
scroll to position [0, 317]
click at [462, 37] on div "Brownie" at bounding box center [491, 39] width 99 height 33
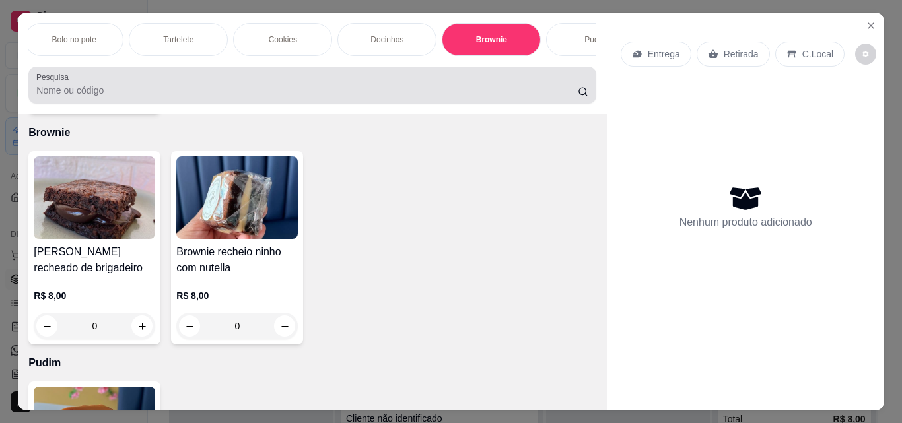
scroll to position [34, 0]
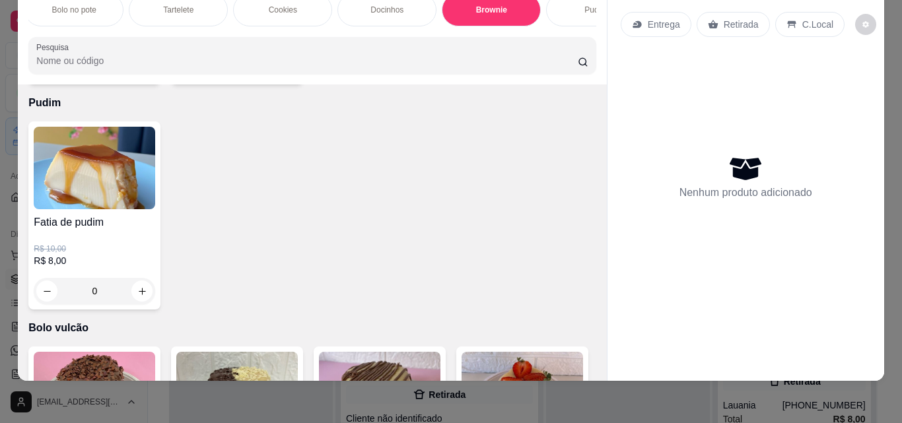
click at [280, 77] on button "increase-product-quantity" at bounding box center [284, 65] width 21 height 21
type input "1"
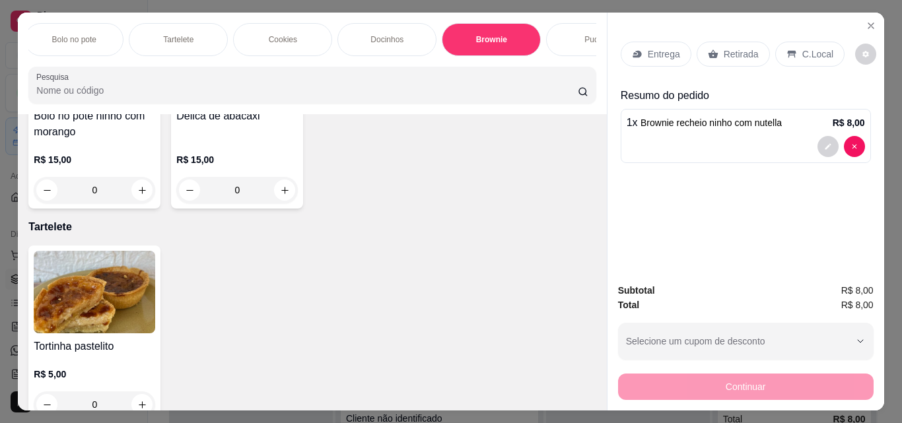
scroll to position [0, 0]
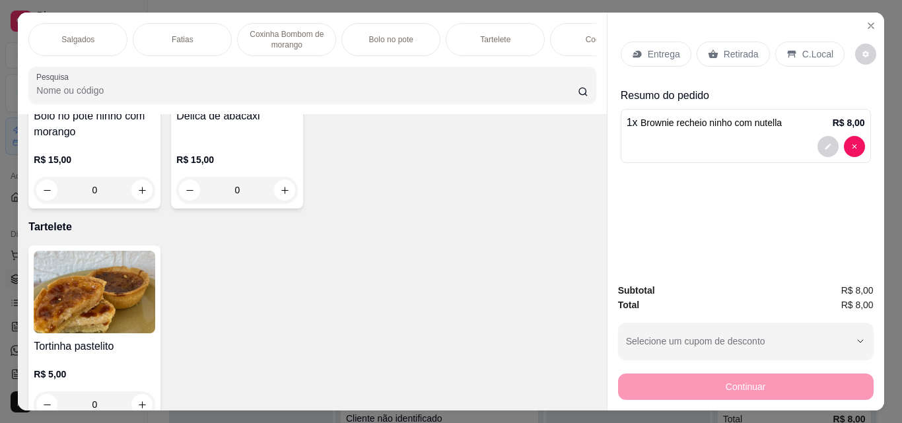
click at [79, 25] on div "Salgados" at bounding box center [77, 39] width 99 height 33
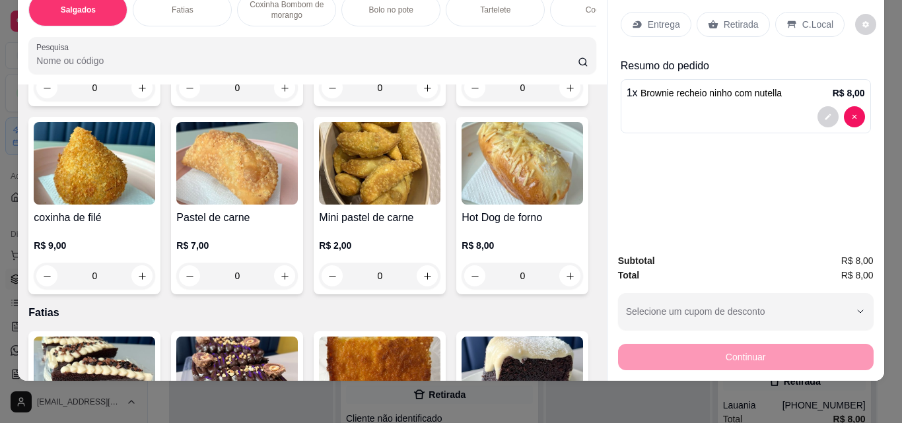
scroll to position [390, 0]
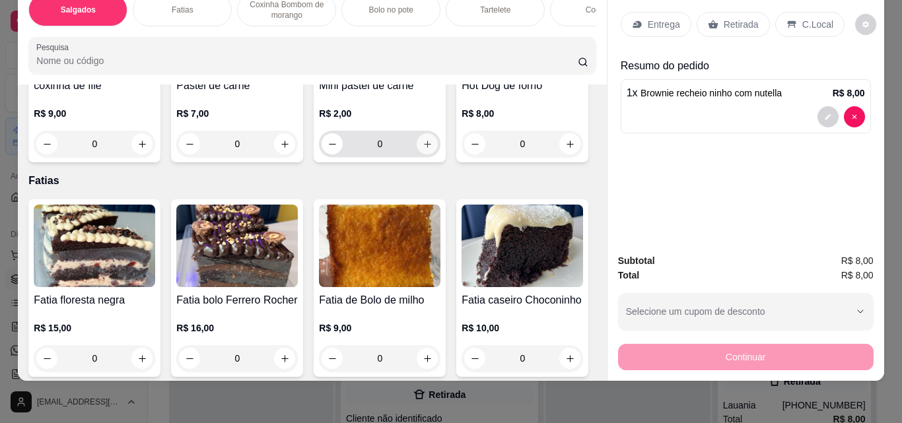
click at [423, 149] on icon "increase-product-quantity" at bounding box center [428, 144] width 10 height 10
type input "1"
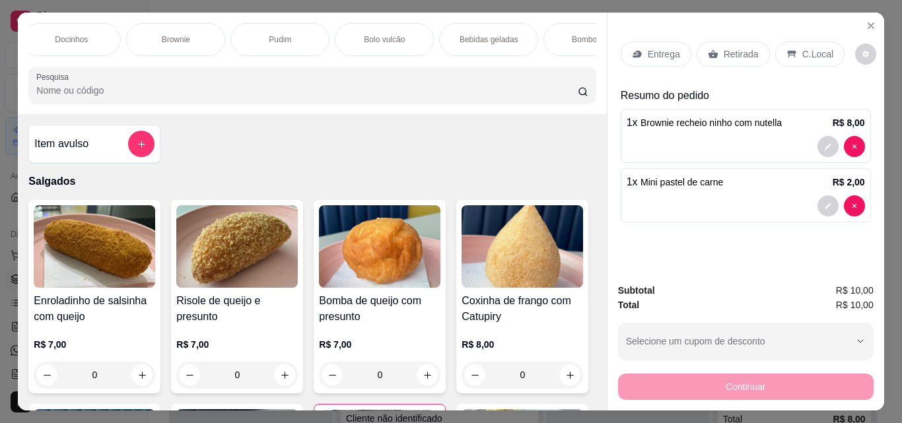
scroll to position [0, 692]
drag, startPoint x: 451, startPoint y: 32, endPoint x: 427, endPoint y: 59, distance: 37.0
click at [451, 34] on p "Bebidas geladas" at bounding box center [429, 39] width 59 height 11
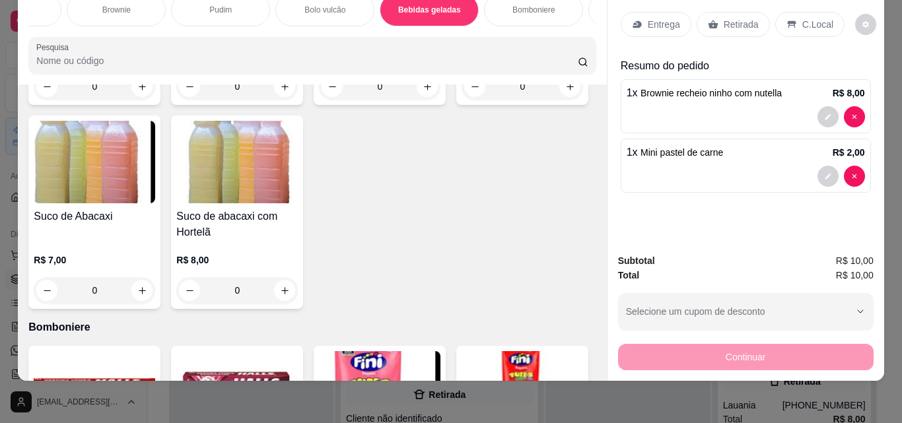
scroll to position [3766, 0]
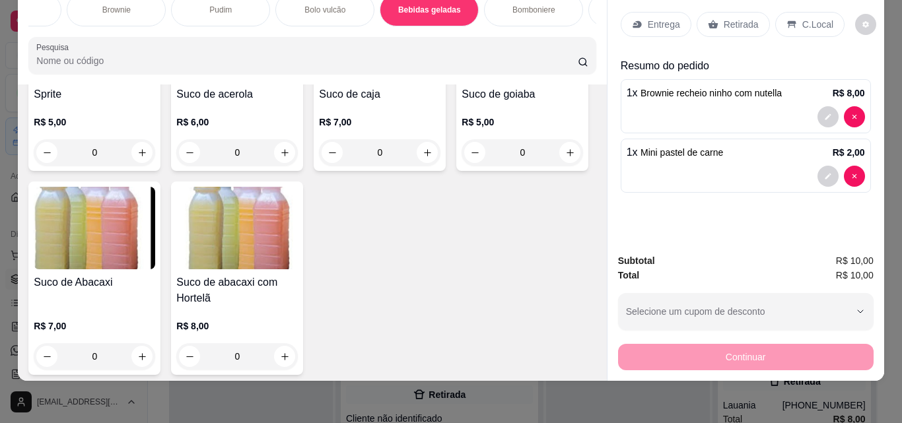
type input "1"
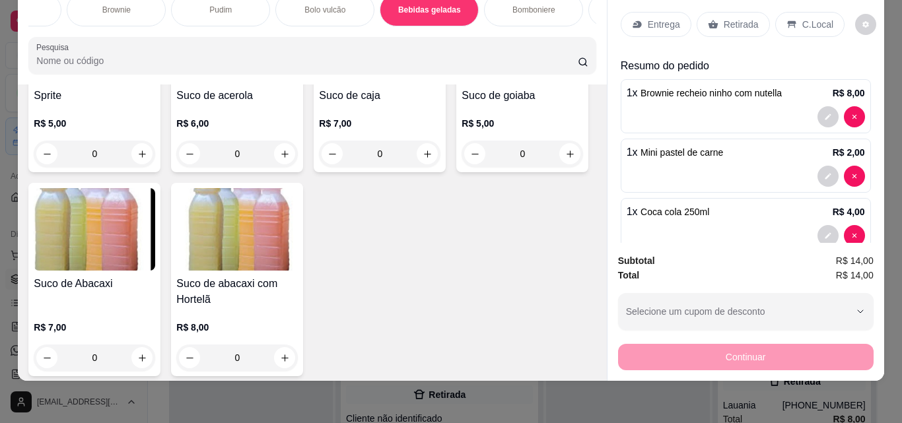
click at [739, 18] on p "Retirada" at bounding box center [741, 24] width 35 height 13
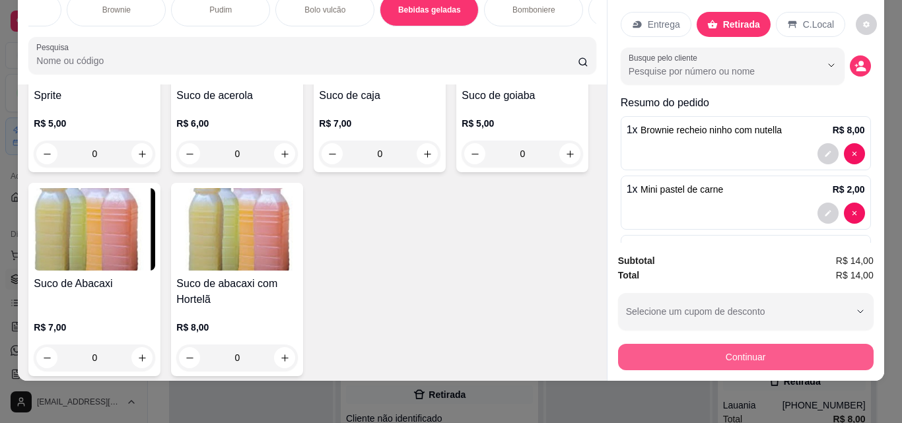
click at [733, 344] on button "Continuar" at bounding box center [746, 357] width 256 height 26
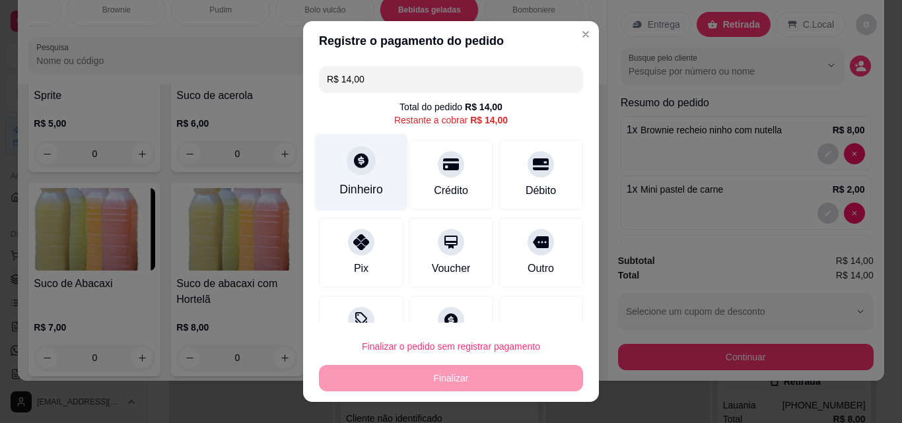
click at [367, 174] on div "Dinheiro" at bounding box center [361, 172] width 93 height 77
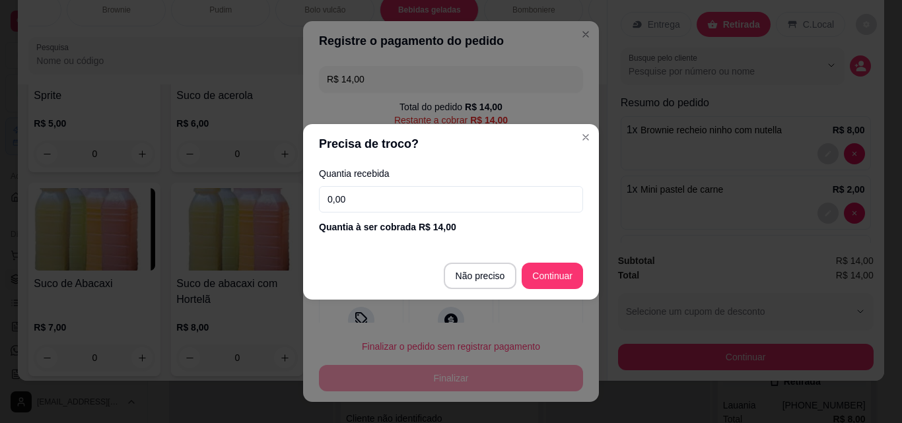
click at [390, 200] on input "0,00" at bounding box center [451, 199] width 264 height 26
type input "14,00"
type input "R$ 0,00"
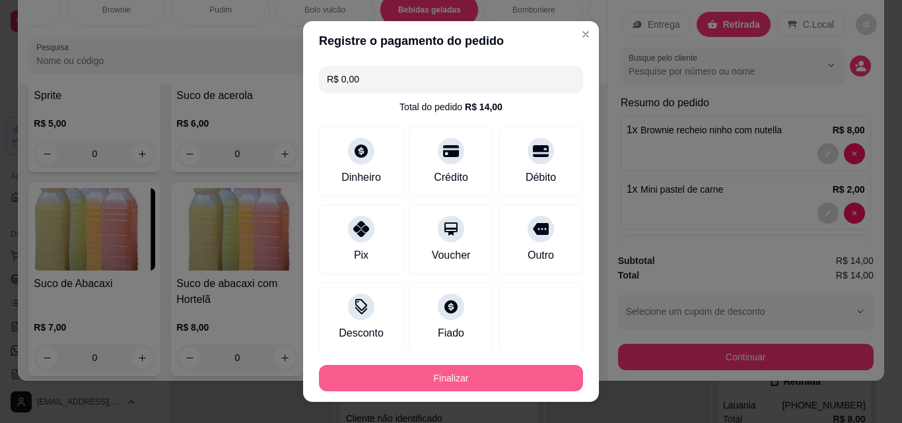
click at [515, 377] on button "Finalizar" at bounding box center [451, 378] width 264 height 26
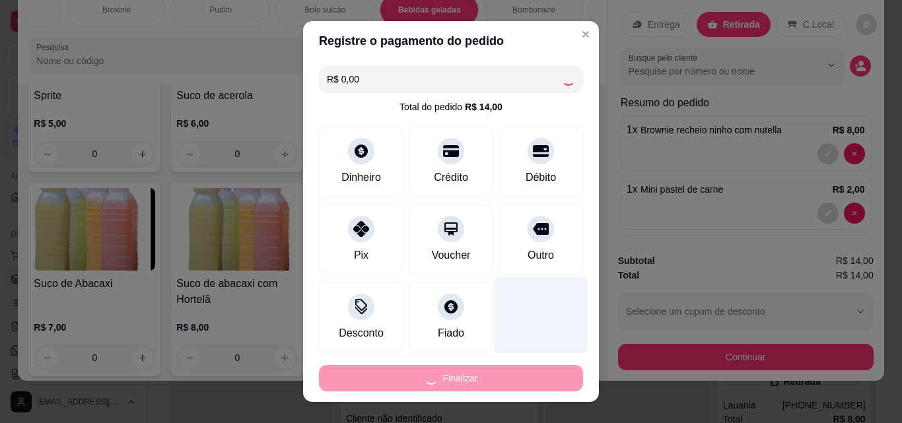
type input "0"
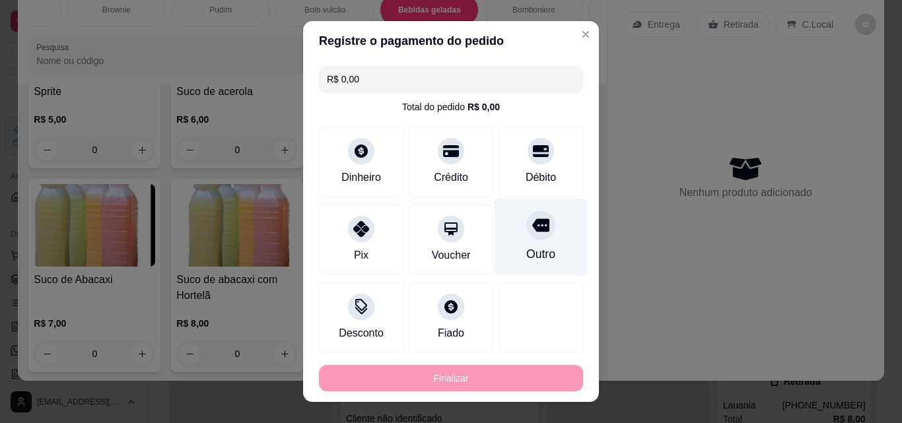
type input "-R$ 14,00"
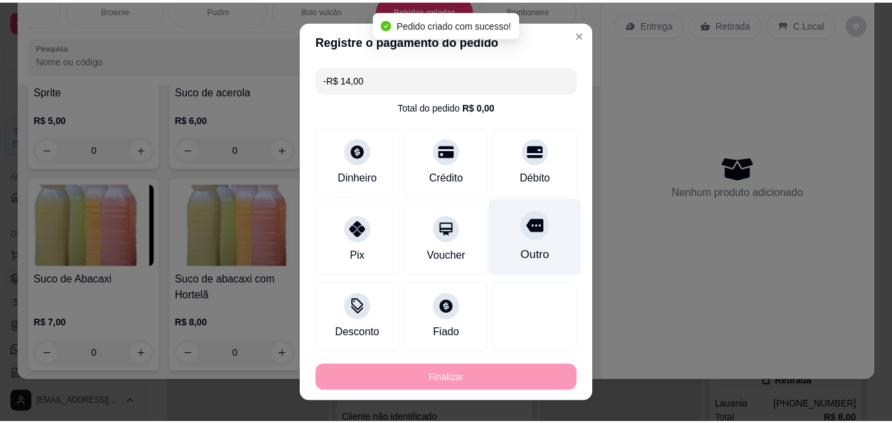
scroll to position [3763, 0]
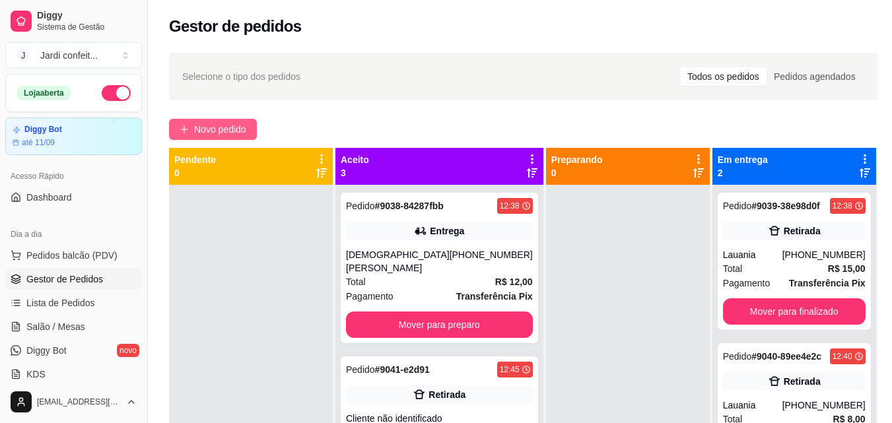
click at [207, 122] on span "Novo pedido" at bounding box center [220, 129] width 52 height 15
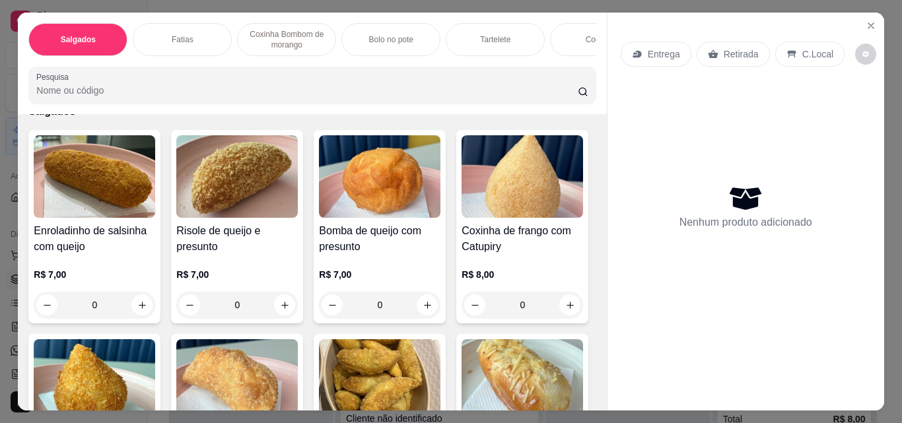
scroll to position [198, 0]
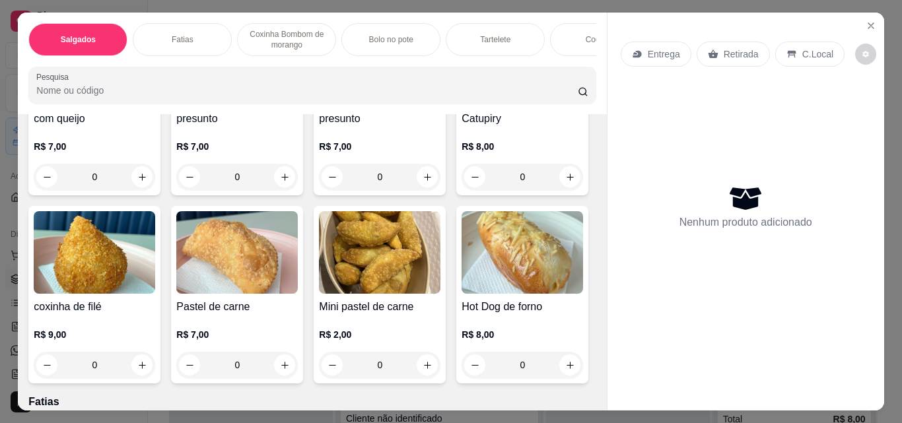
click at [184, 28] on div "Fatias" at bounding box center [182, 39] width 99 height 33
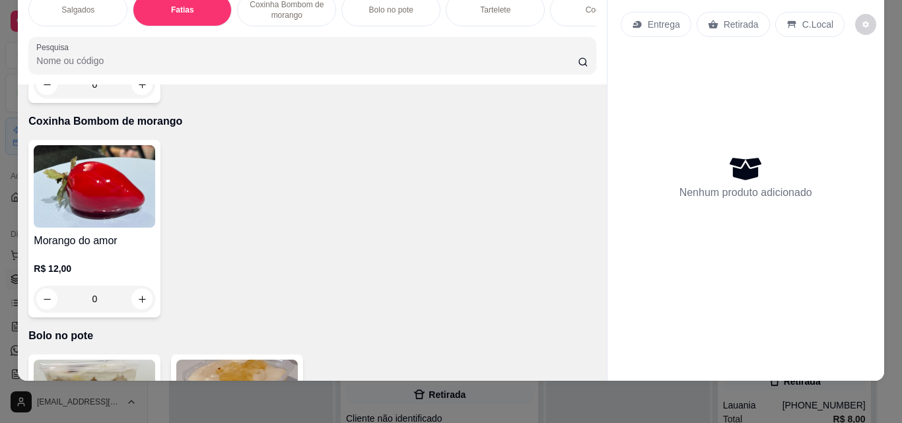
scroll to position [881, 0]
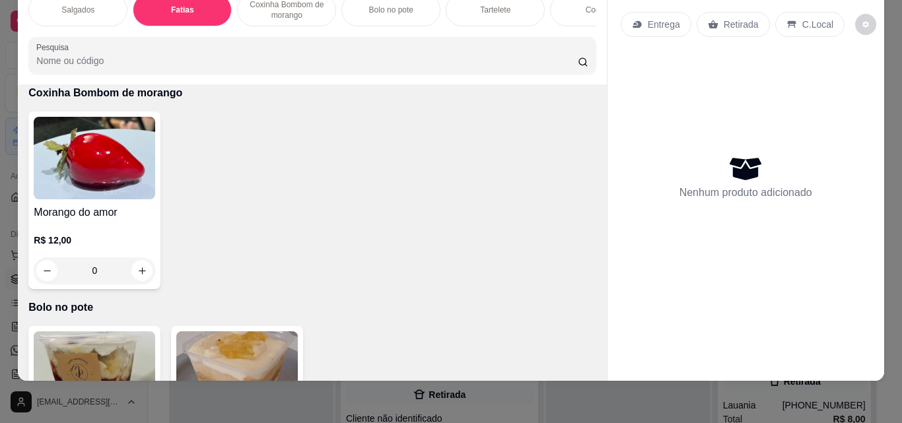
type input "1"
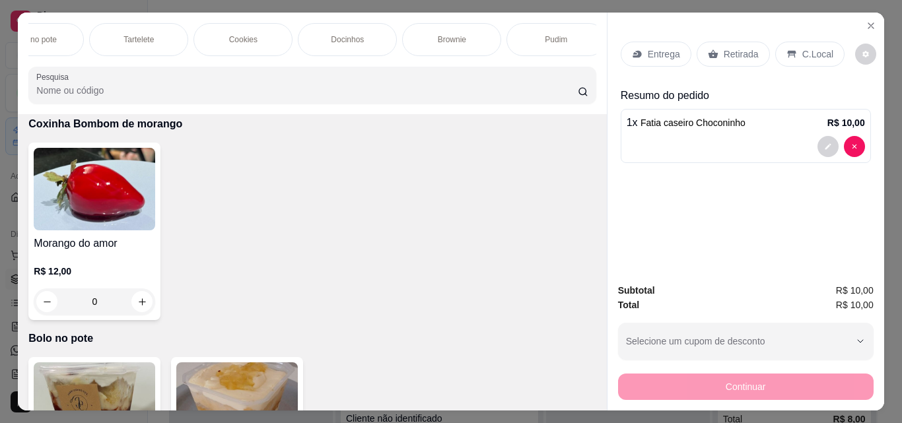
scroll to position [0, 0]
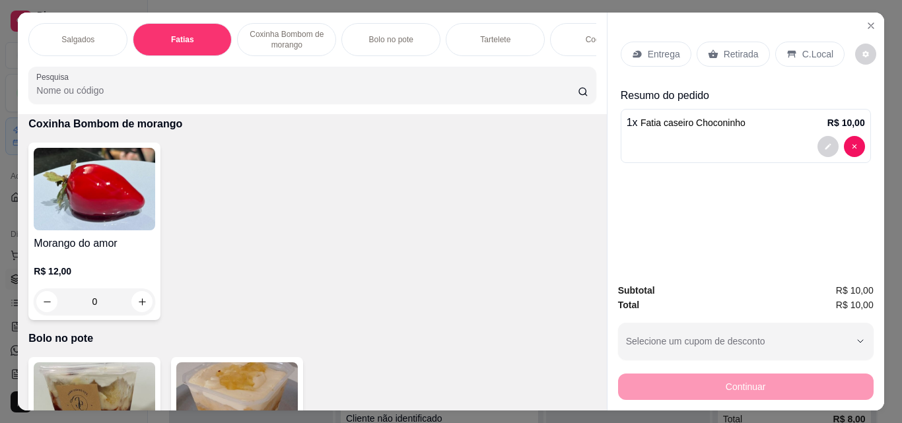
click at [75, 34] on p "Salgados" at bounding box center [77, 39] width 33 height 11
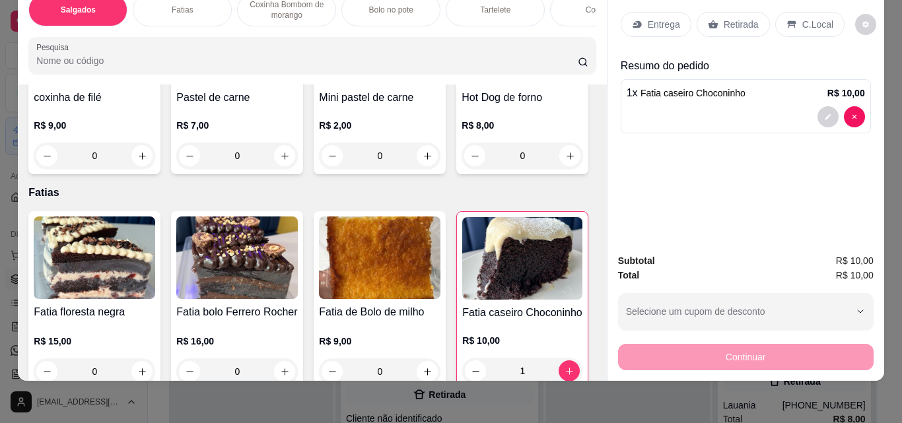
scroll to position [456, 0]
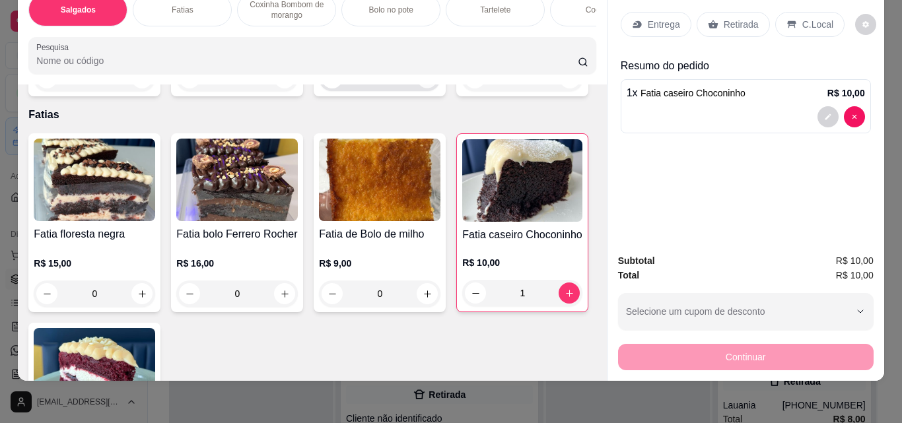
click at [417, 89] on button "increase-product-quantity" at bounding box center [427, 78] width 20 height 20
type input "1"
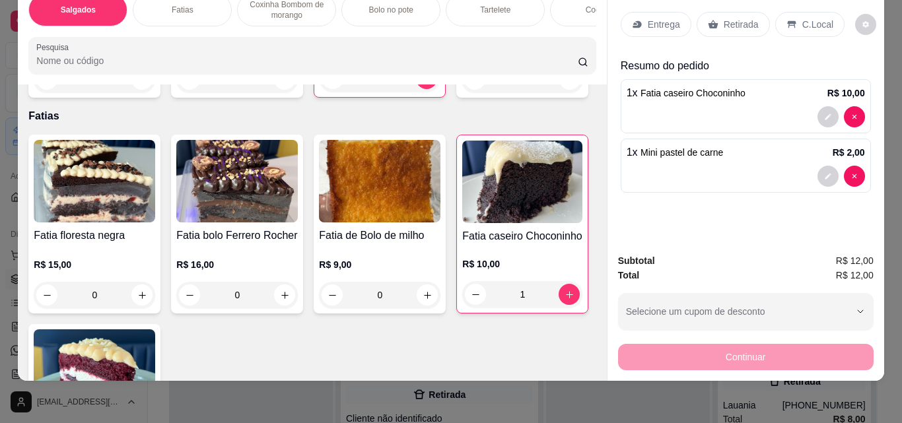
click at [708, 20] on icon at bounding box center [713, 24] width 10 height 9
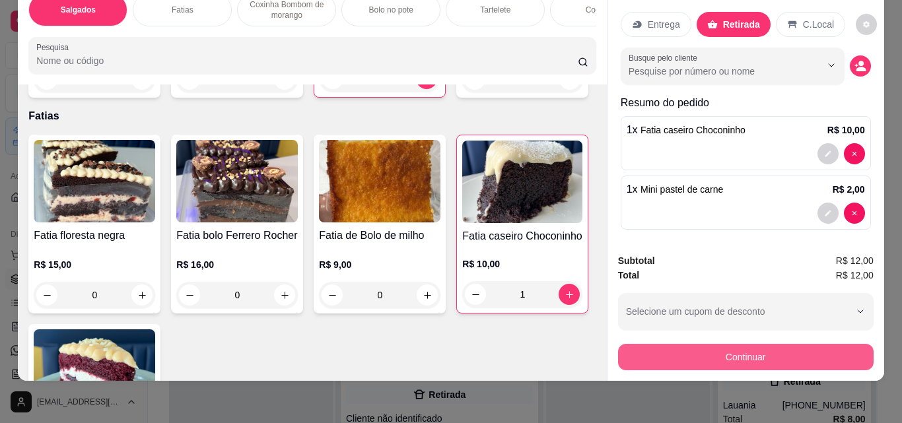
click at [750, 345] on button "Continuar" at bounding box center [746, 357] width 256 height 26
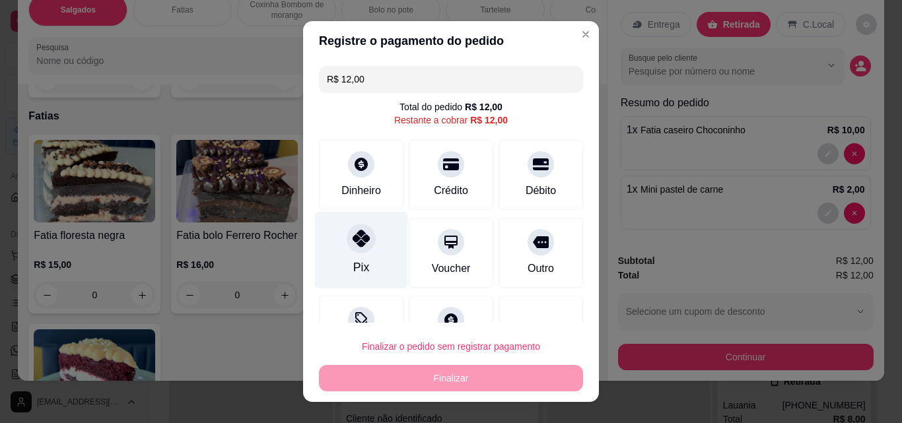
click at [347, 247] on div at bounding box center [361, 238] width 29 height 29
type input "R$ 0,00"
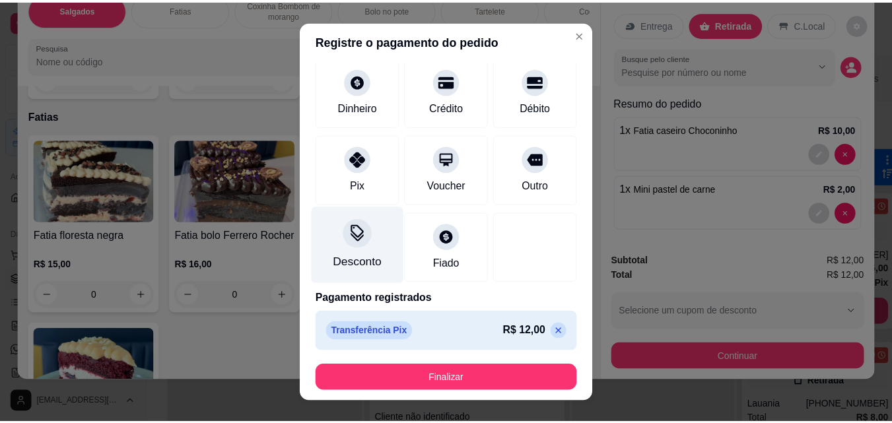
scroll to position [72, 0]
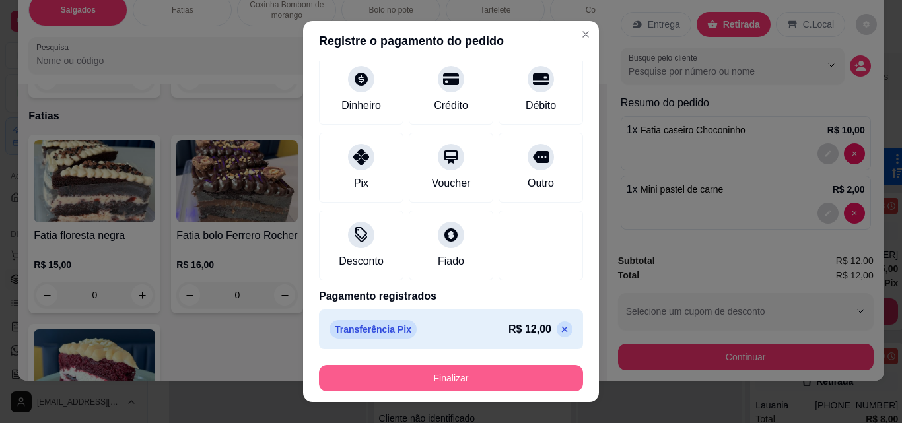
click at [436, 380] on button "Finalizar" at bounding box center [451, 378] width 264 height 26
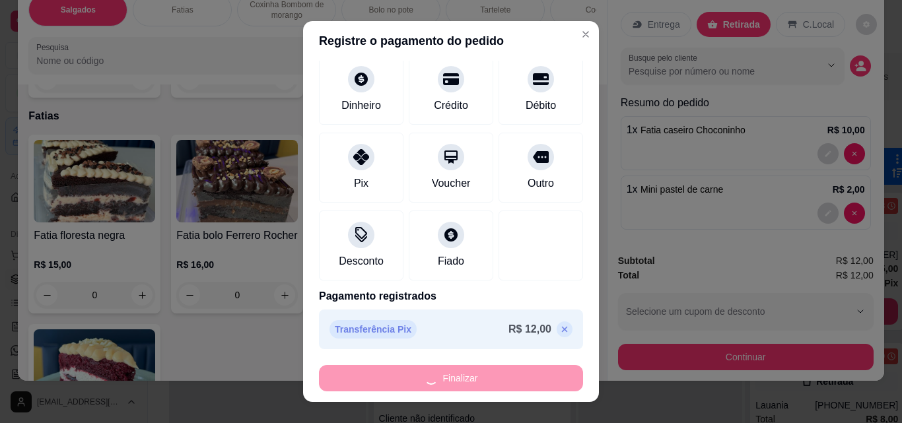
type input "0"
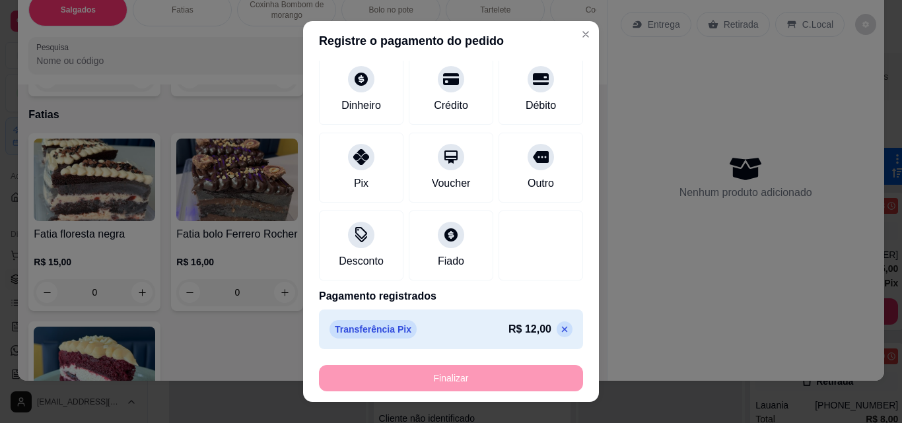
type input "-R$ 12,00"
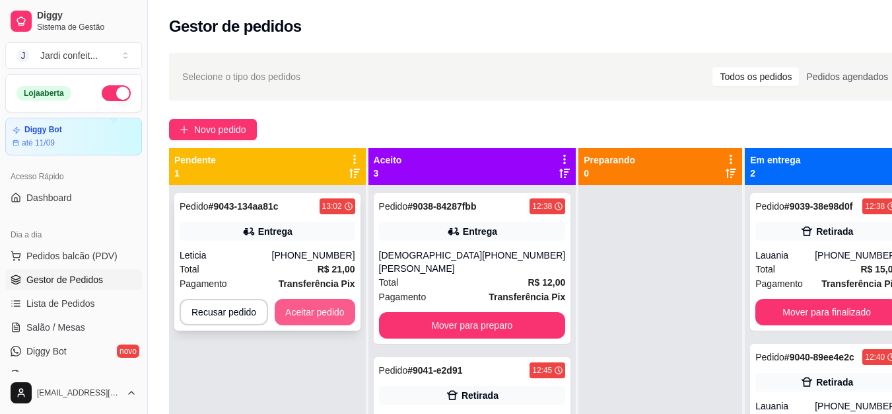
click at [287, 308] on button "Aceitar pedido" at bounding box center [315, 312] width 81 height 26
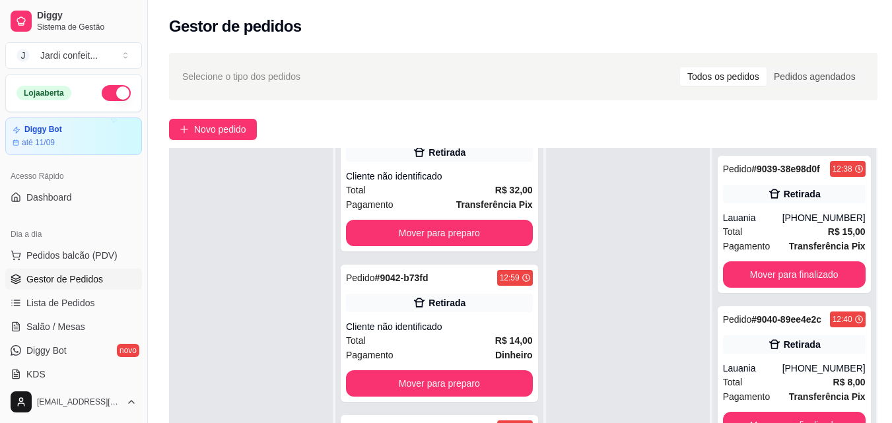
scroll to position [132, 0]
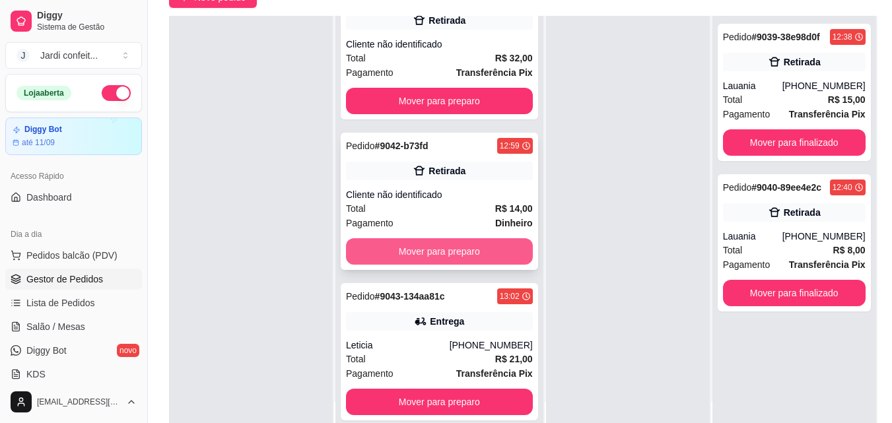
click at [432, 246] on button "Mover para preparo" at bounding box center [439, 251] width 187 height 26
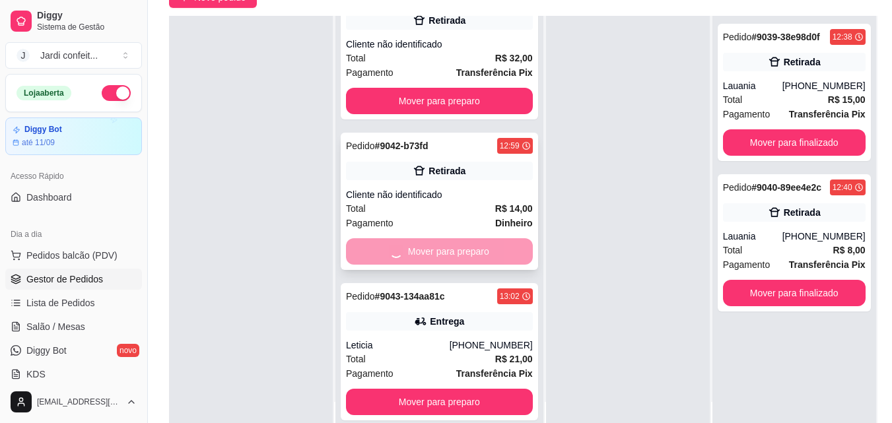
scroll to position [55, 0]
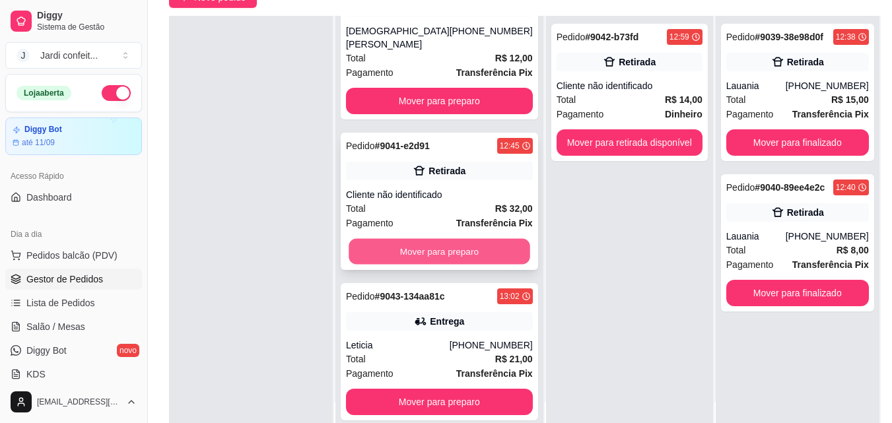
click at [441, 250] on button "Mover para preparo" at bounding box center [439, 252] width 181 height 26
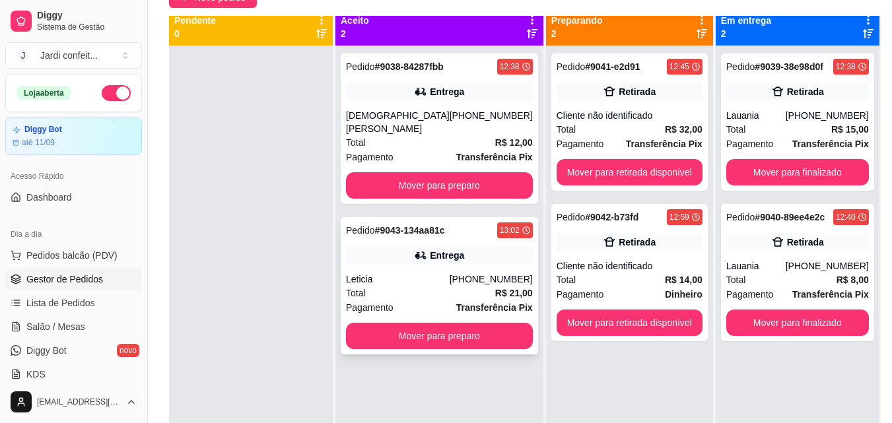
scroll to position [0, 0]
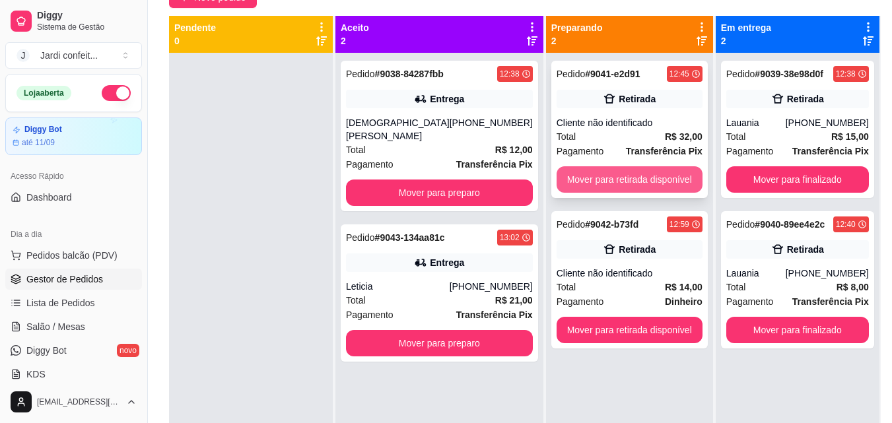
click at [596, 172] on button "Mover para retirada disponível" at bounding box center [630, 179] width 146 height 26
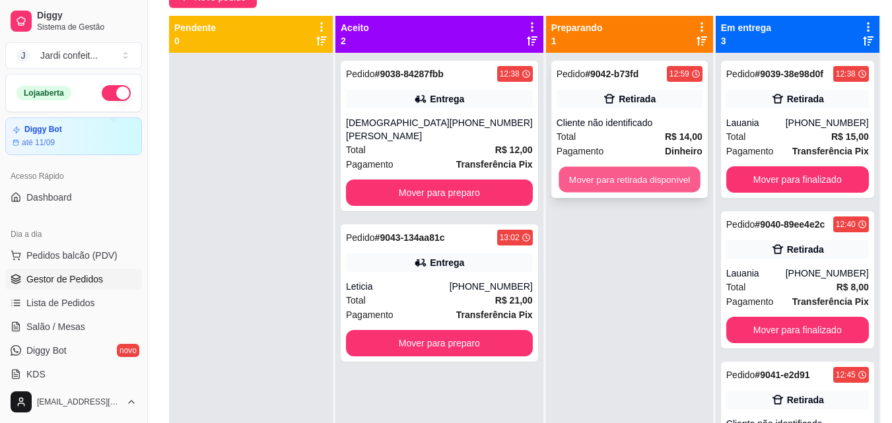
click at [595, 183] on button "Mover para retirada disponível" at bounding box center [629, 180] width 141 height 26
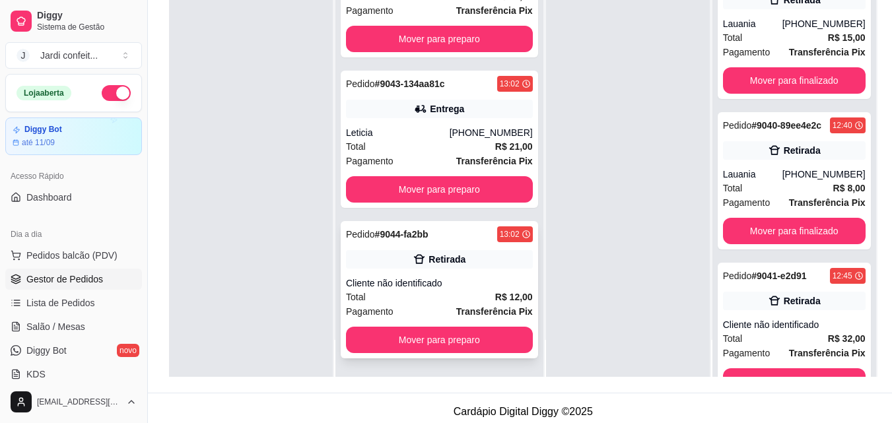
scroll to position [201, 0]
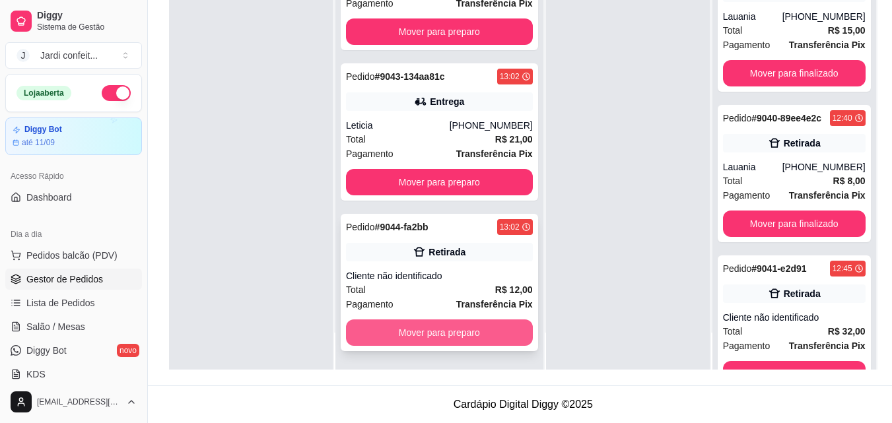
click at [477, 332] on button "Mover para preparo" at bounding box center [439, 333] width 187 height 26
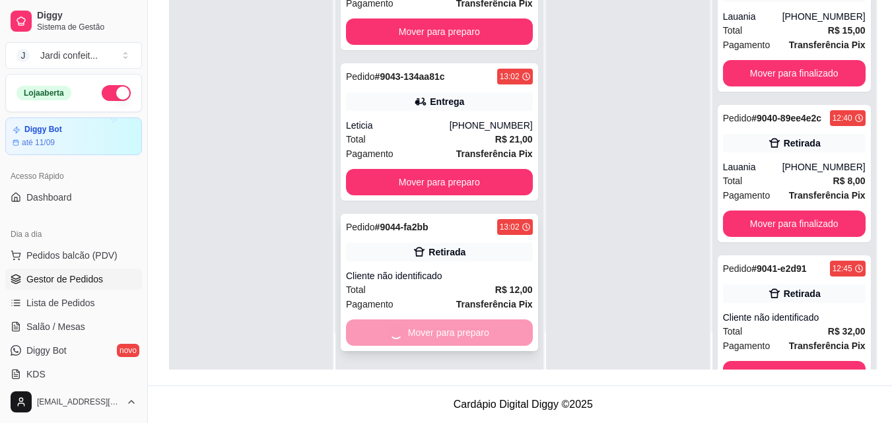
scroll to position [0, 0]
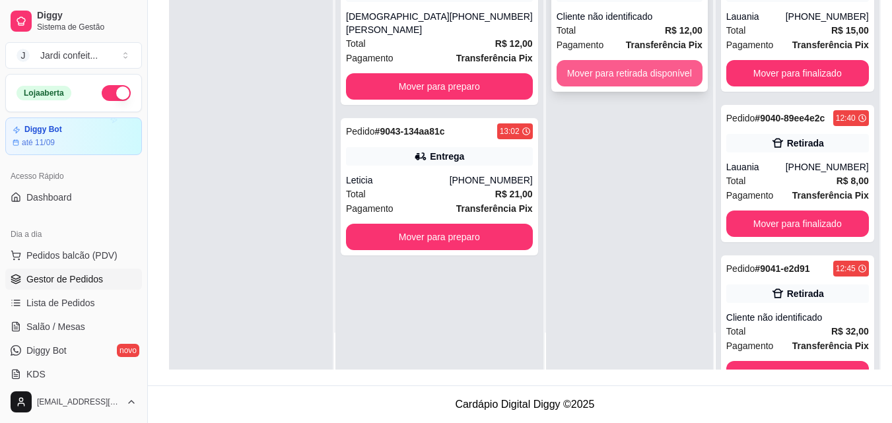
click at [633, 69] on button "Mover para retirada disponível" at bounding box center [630, 73] width 146 height 26
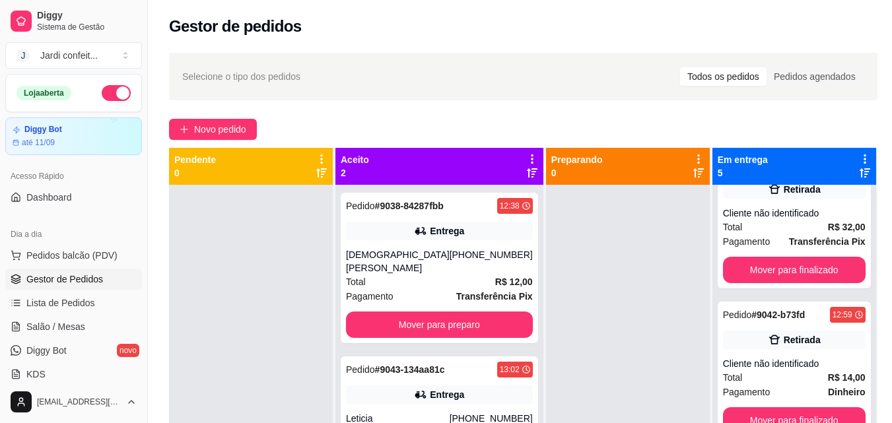
scroll to position [375, 0]
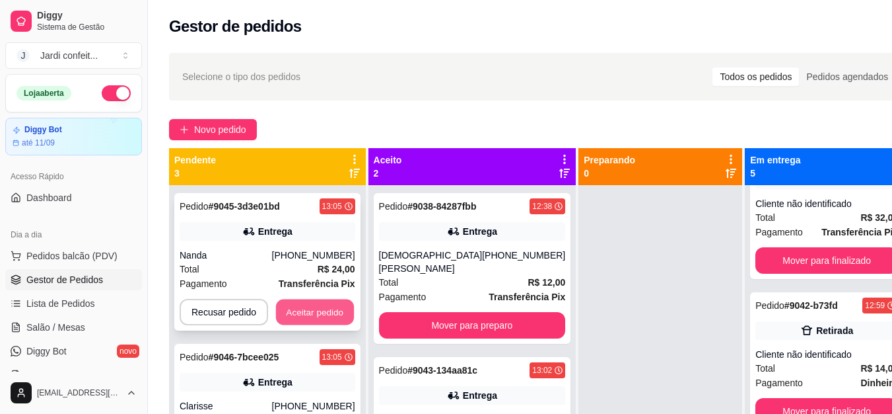
click at [319, 304] on button "Aceitar pedido" at bounding box center [315, 312] width 78 height 26
click at [340, 308] on button "Aceitar pedido" at bounding box center [315, 312] width 81 height 26
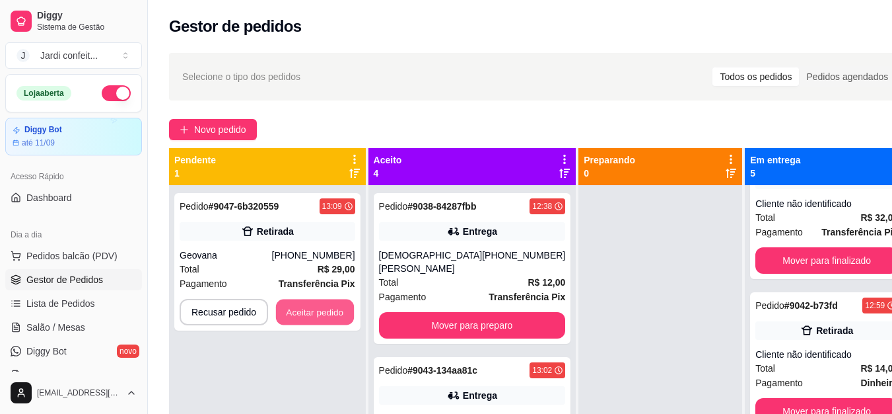
click at [340, 308] on button "Aceitar pedido" at bounding box center [315, 312] width 78 height 26
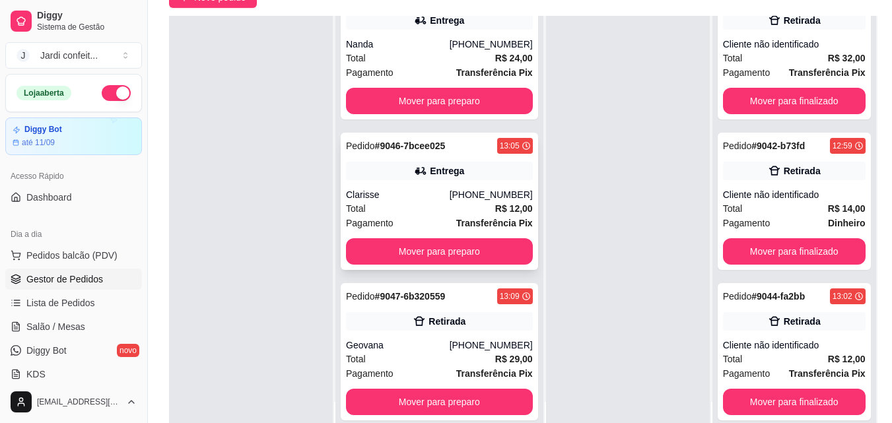
scroll to position [201, 0]
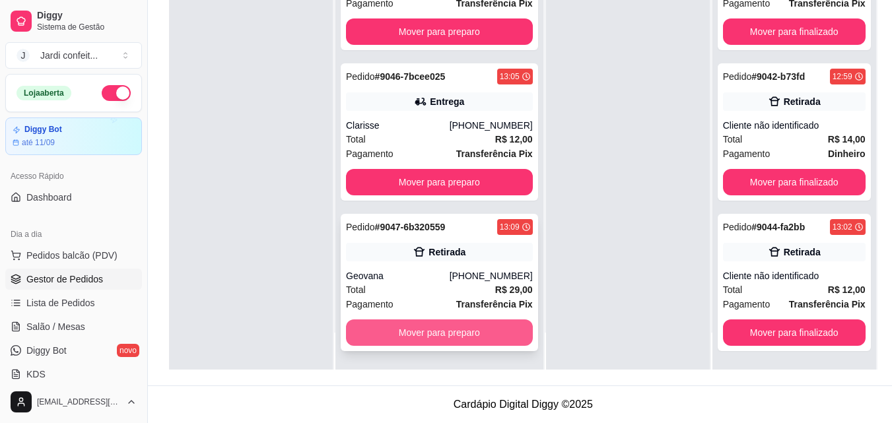
click at [460, 330] on button "Mover para preparo" at bounding box center [439, 333] width 187 height 26
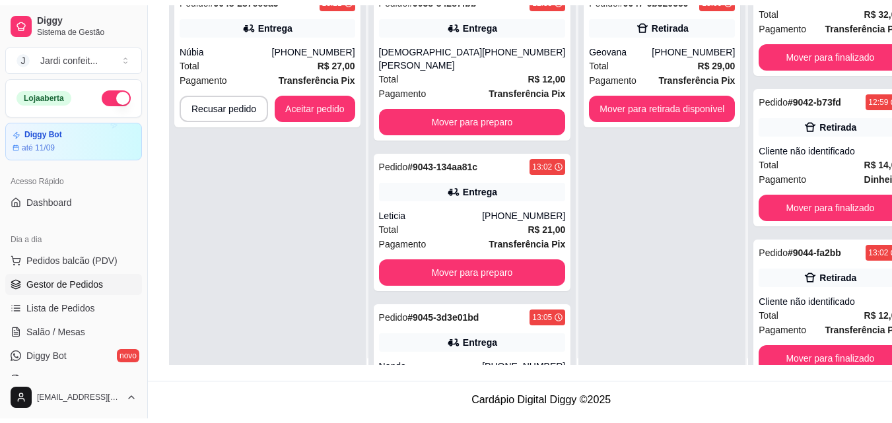
scroll to position [0, 0]
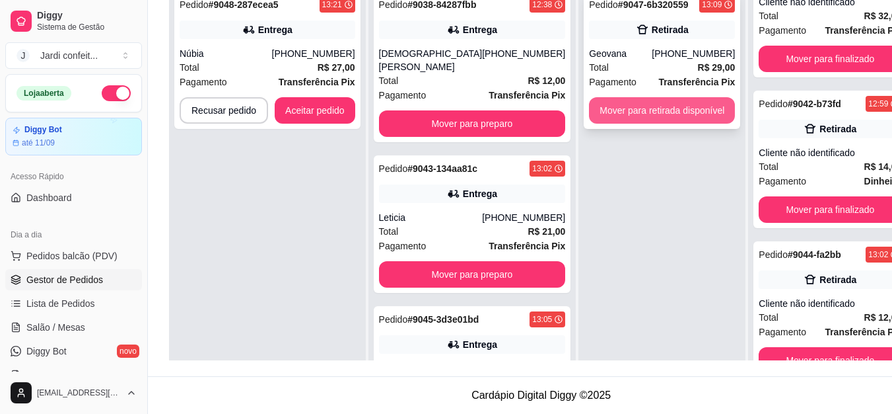
click at [624, 104] on button "Mover para retirada disponível" at bounding box center [662, 110] width 146 height 26
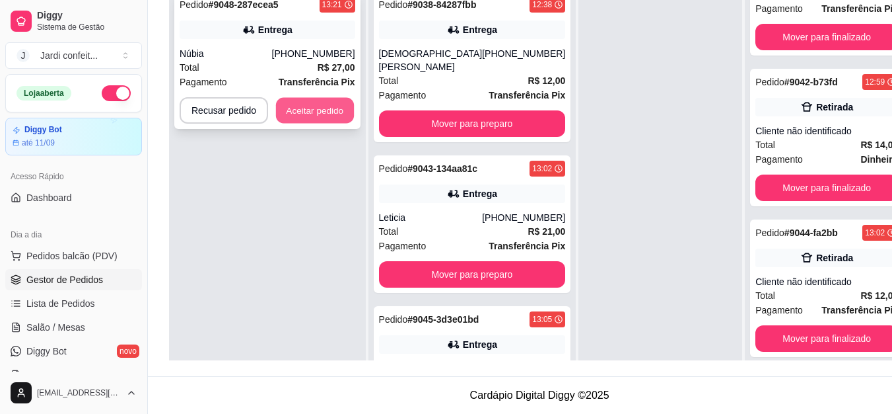
click at [299, 98] on button "Aceitar pedido" at bounding box center [315, 111] width 78 height 26
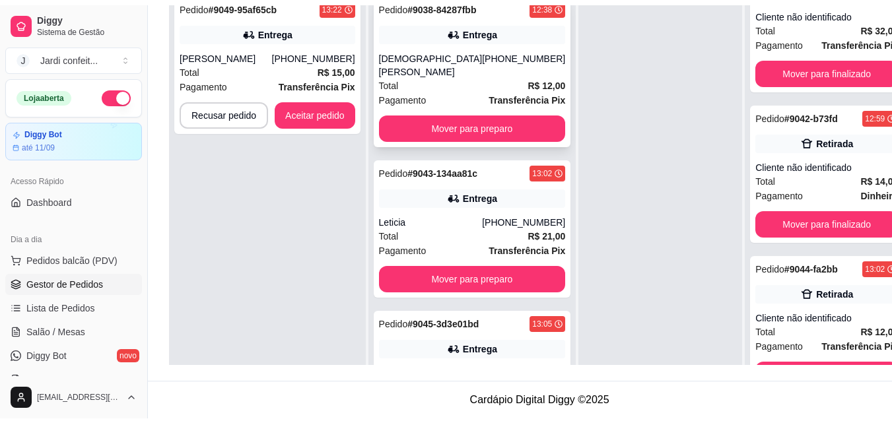
scroll to position [375, 0]
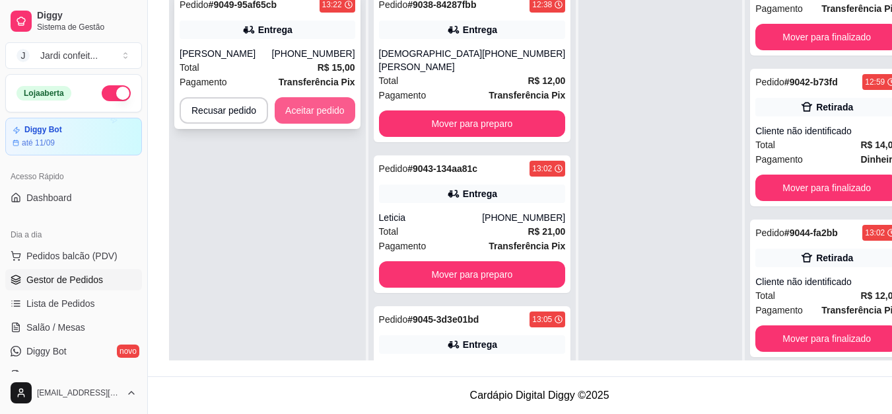
click at [318, 107] on button "Aceitar pedido" at bounding box center [315, 110] width 81 height 26
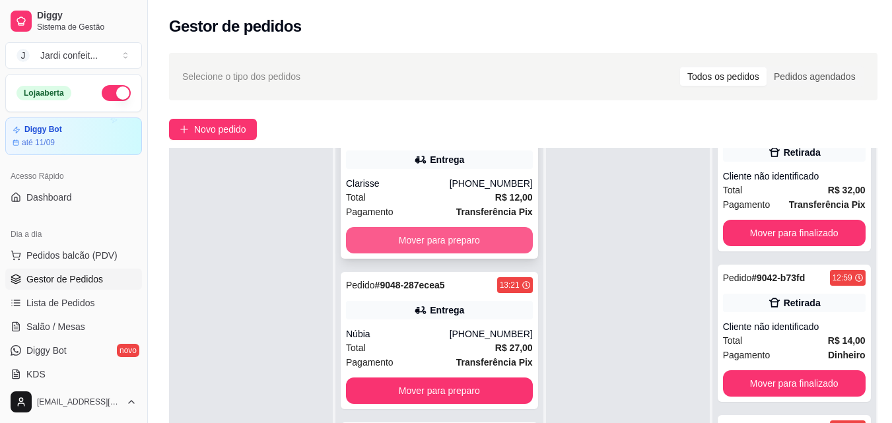
scroll to position [520, 0]
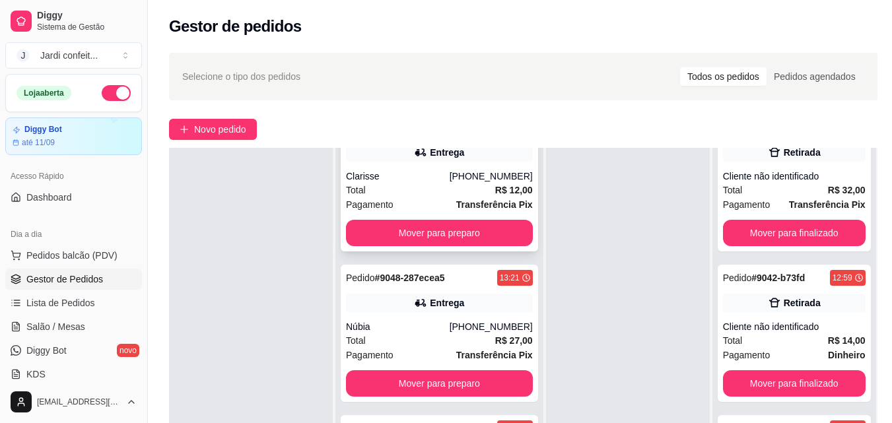
click at [454, 183] on div "Total R$ 12,00" at bounding box center [439, 190] width 187 height 15
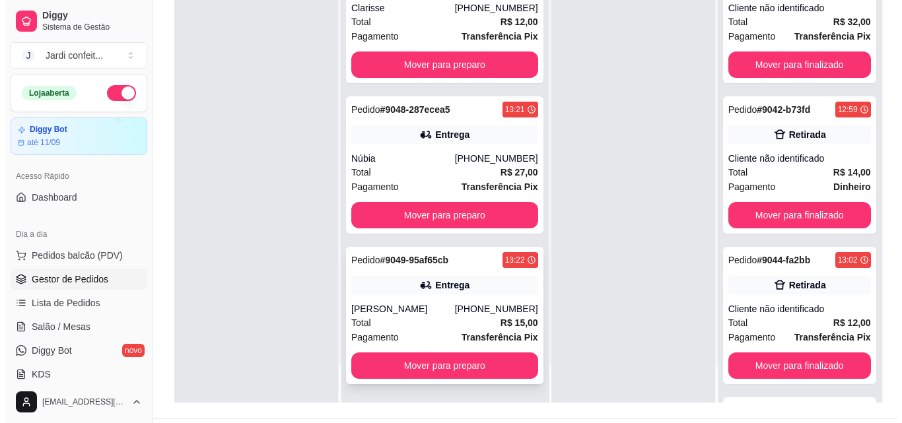
scroll to position [201, 0]
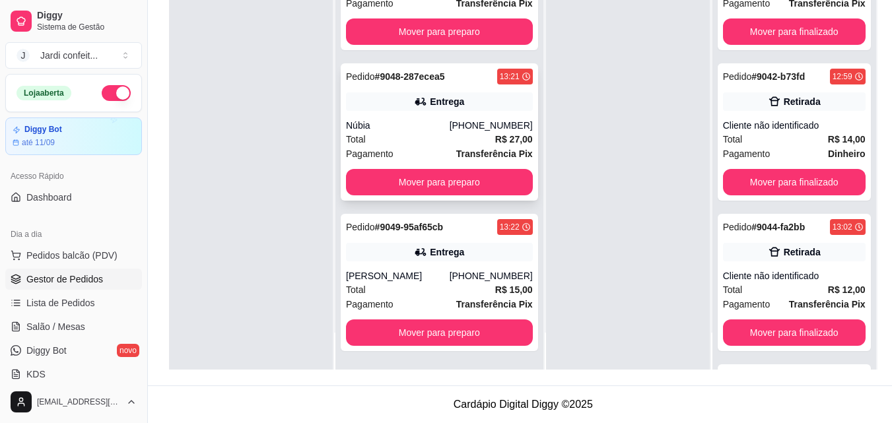
click at [445, 95] on div "Entrega" at bounding box center [447, 101] width 34 height 13
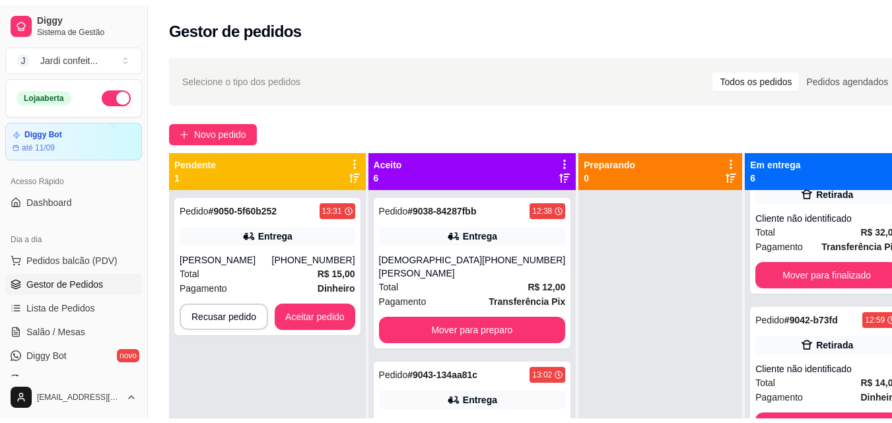
scroll to position [375, 0]
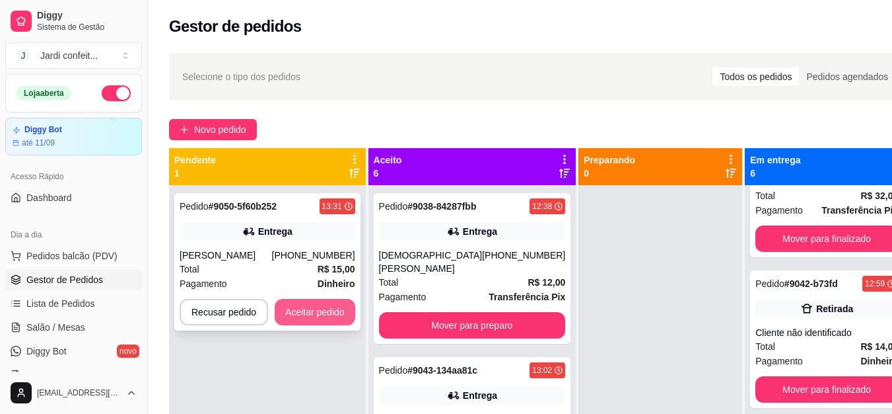
click at [338, 307] on button "Aceitar pedido" at bounding box center [315, 312] width 81 height 26
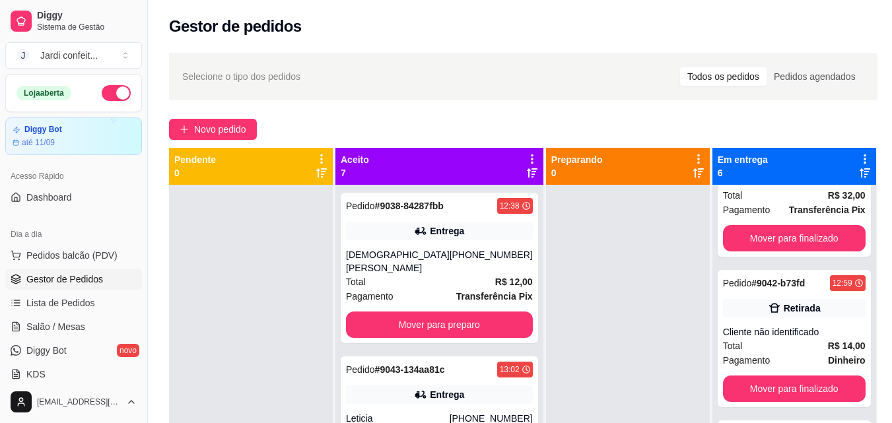
scroll to position [343, 0]
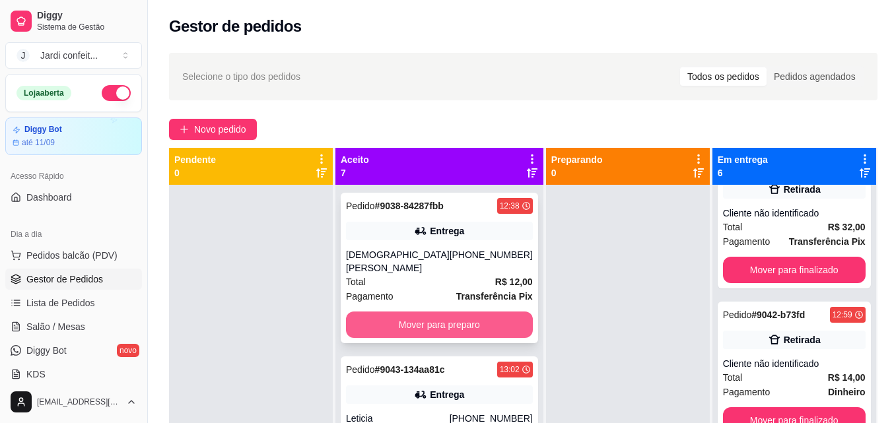
click at [456, 317] on button "Mover para preparo" at bounding box center [439, 325] width 187 height 26
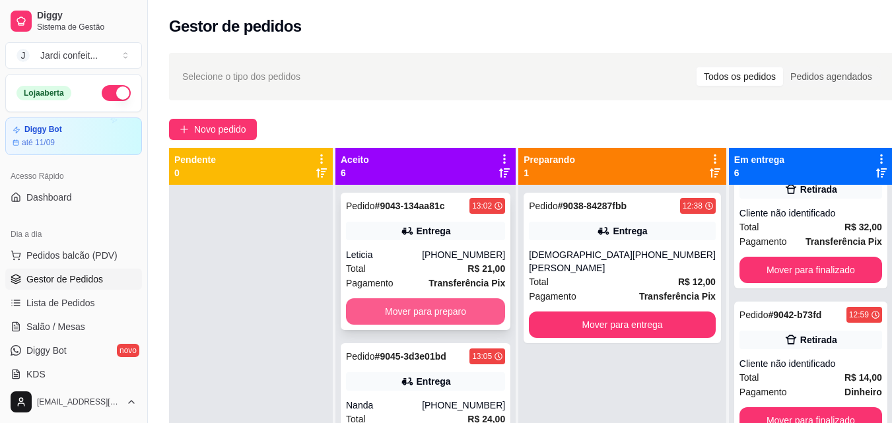
click at [458, 303] on button "Mover para preparo" at bounding box center [425, 312] width 159 height 26
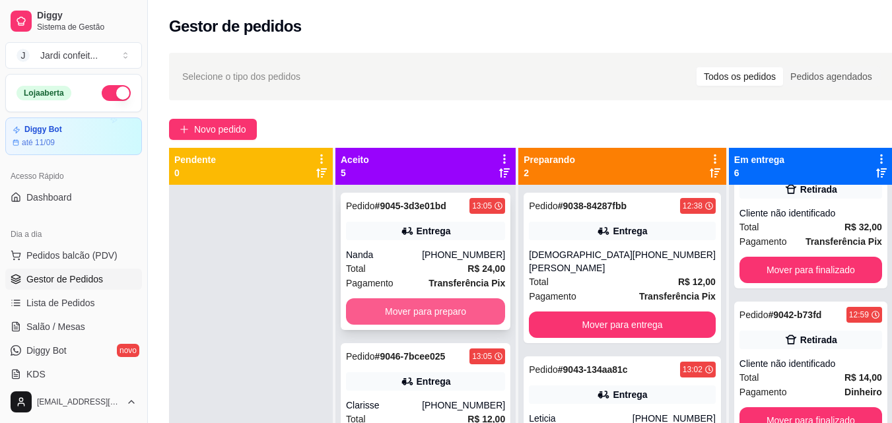
click at [455, 312] on button "Mover para preparo" at bounding box center [425, 312] width 159 height 26
click at [475, 307] on button "Mover para preparo" at bounding box center [425, 312] width 159 height 26
click at [458, 307] on button "Mover para preparo" at bounding box center [426, 312] width 155 height 26
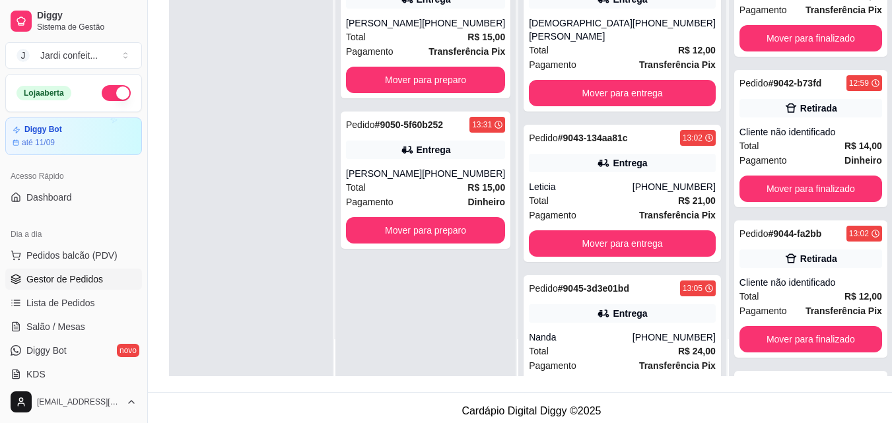
scroll to position [201, 0]
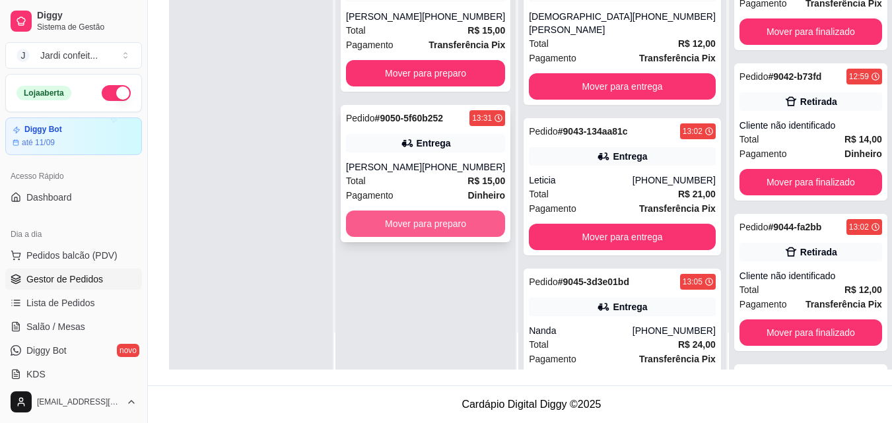
click at [479, 237] on button "Mover para preparo" at bounding box center [425, 224] width 159 height 26
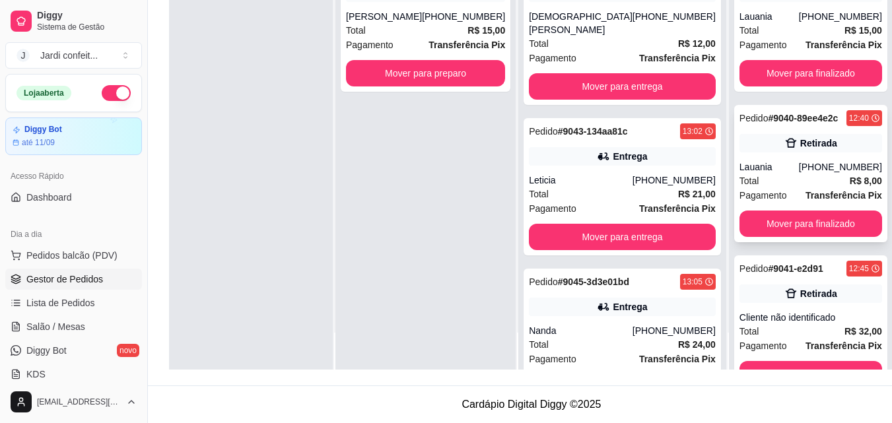
scroll to position [0, 0]
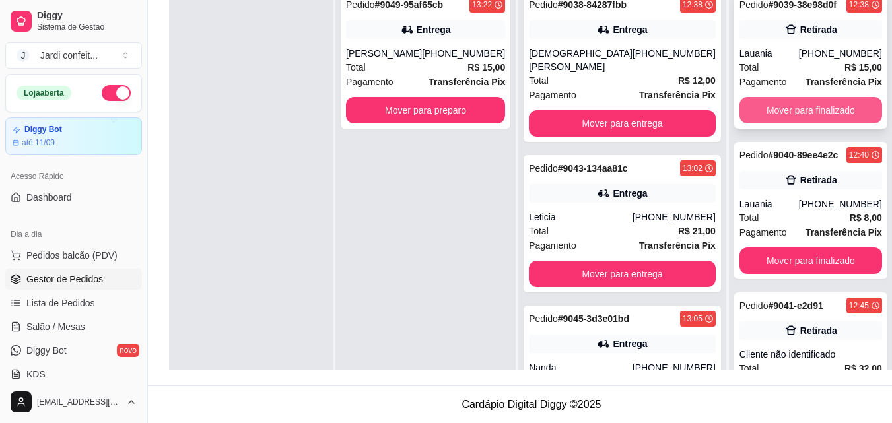
click at [741, 99] on button "Mover para finalizado" at bounding box center [811, 110] width 143 height 26
click at [754, 100] on button "Mover para finalizado" at bounding box center [811, 111] width 139 height 26
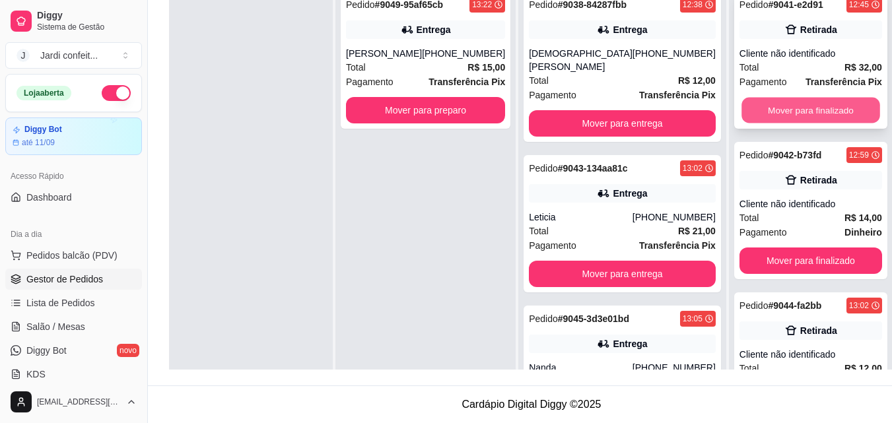
click at [742, 102] on button "Mover para finalizado" at bounding box center [811, 111] width 139 height 26
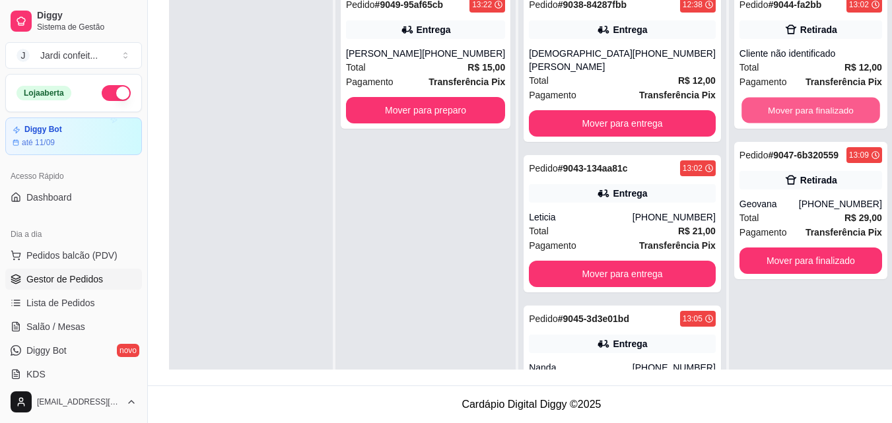
click at [742, 102] on button "Mover para finalizado" at bounding box center [811, 111] width 139 height 26
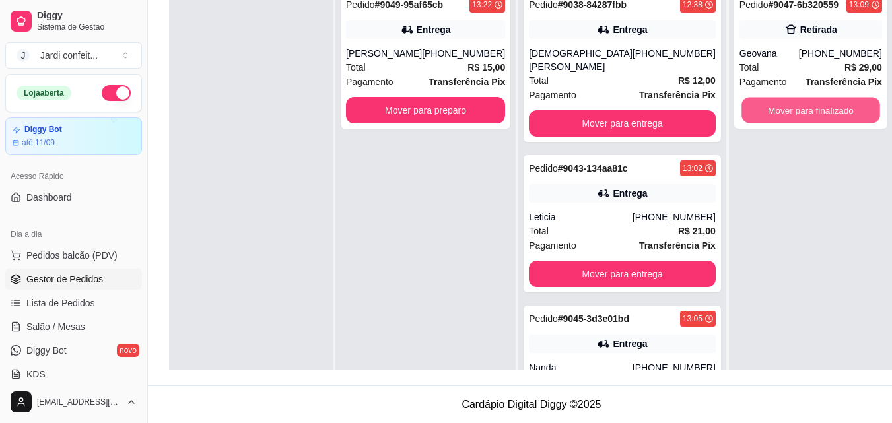
click at [742, 102] on button "Mover para finalizado" at bounding box center [811, 111] width 139 height 26
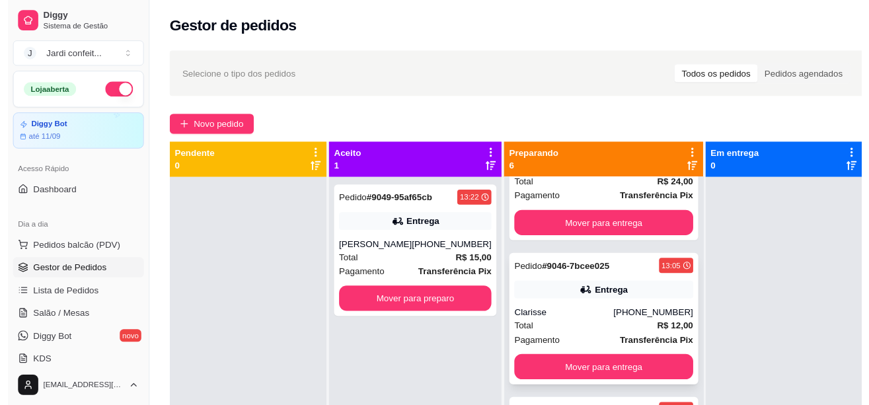
scroll to position [396, 0]
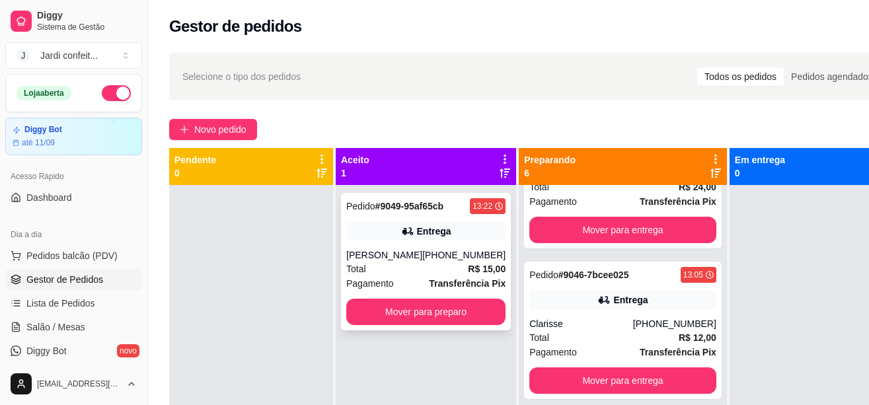
click at [417, 228] on div "Entrega" at bounding box center [434, 231] width 34 height 13
